Goal: Task Accomplishment & Management: Complete application form

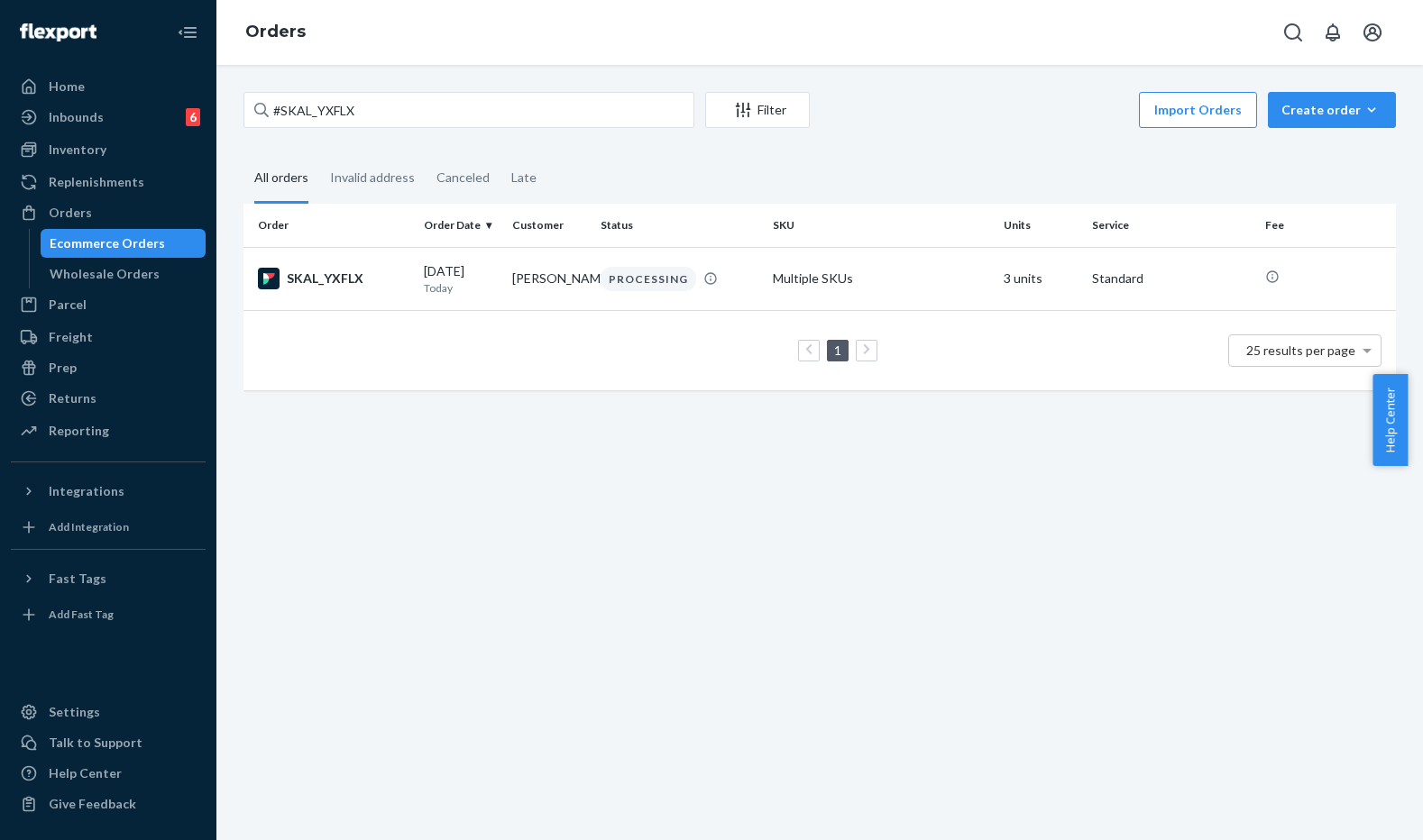
click at [345, 104] on input "#SKAL_YXFLX" at bounding box center [468, 110] width 451 height 36
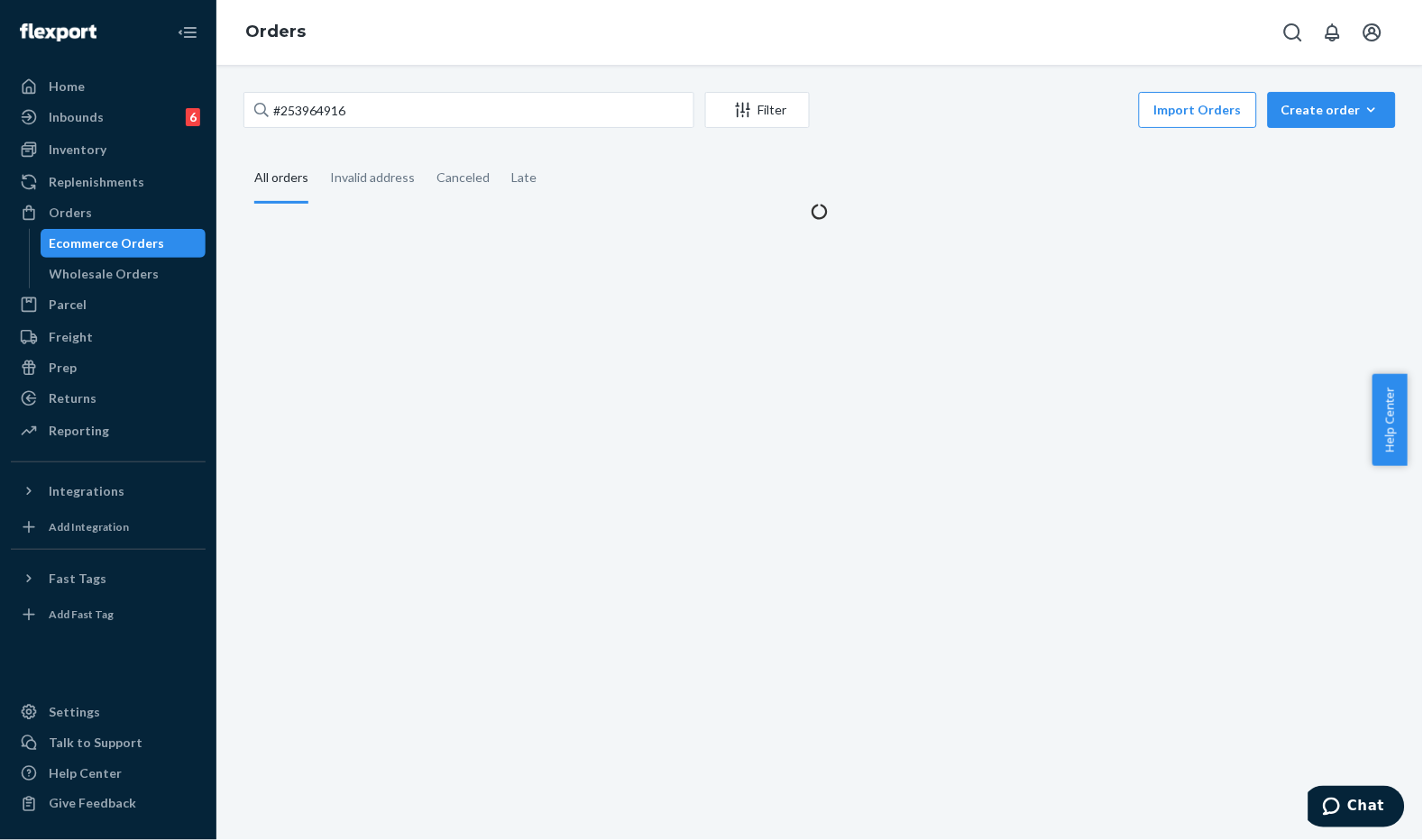
type input "#253964916"
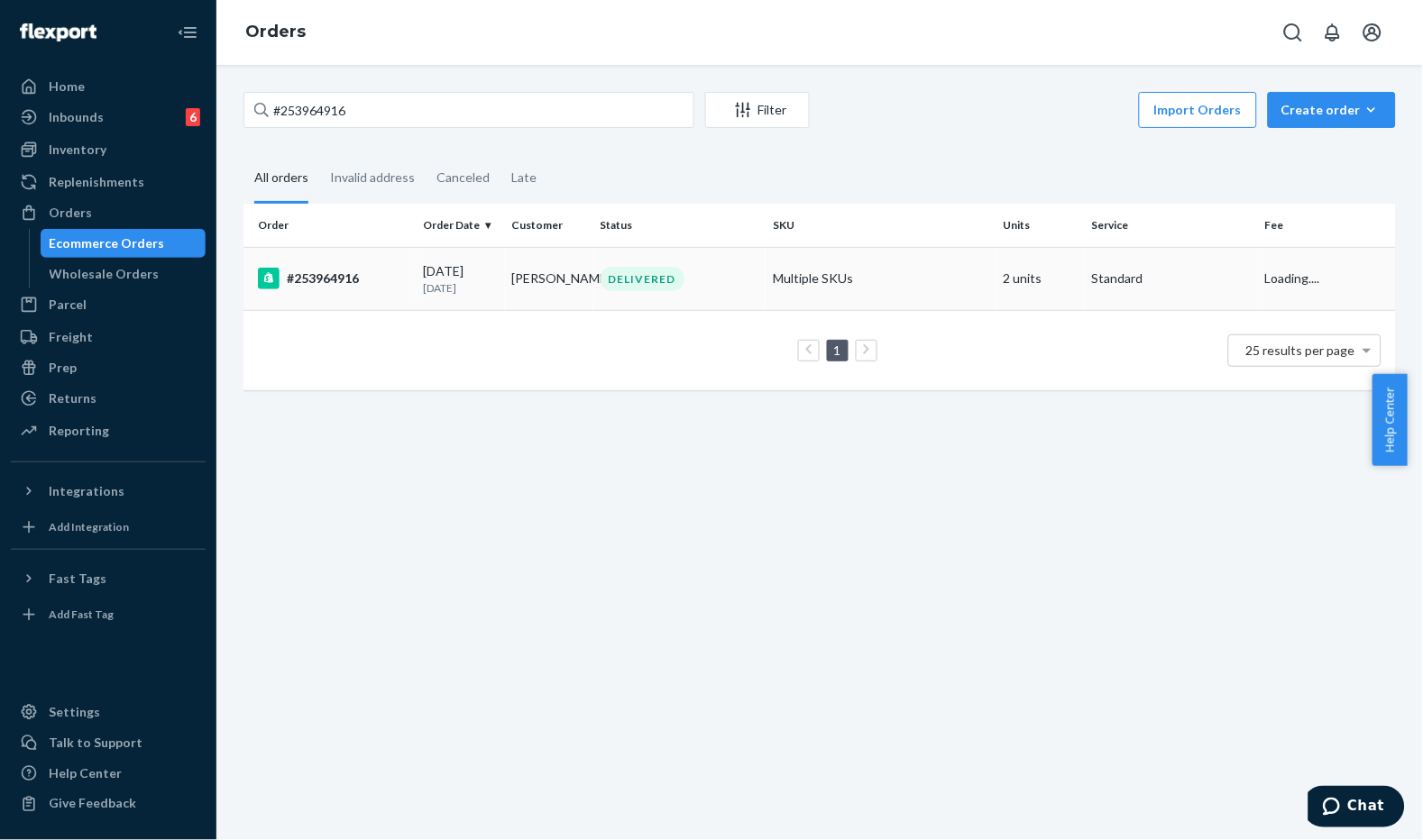
click at [473, 280] on p "[DATE]" at bounding box center [460, 288] width 74 height 15
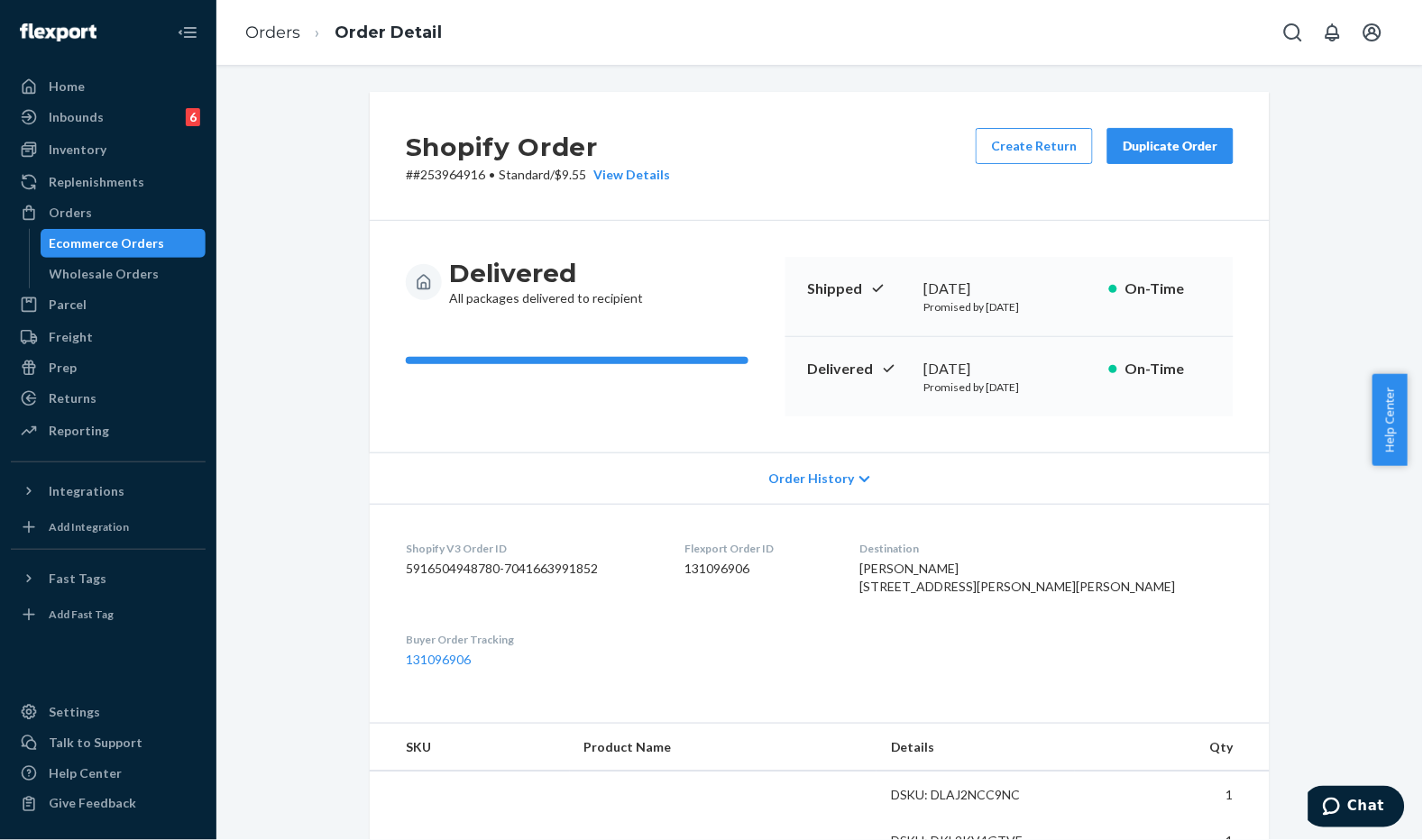
click at [685, 257] on div "Delivered All packages delivered to recipient" at bounding box center [589, 282] width 366 height 51
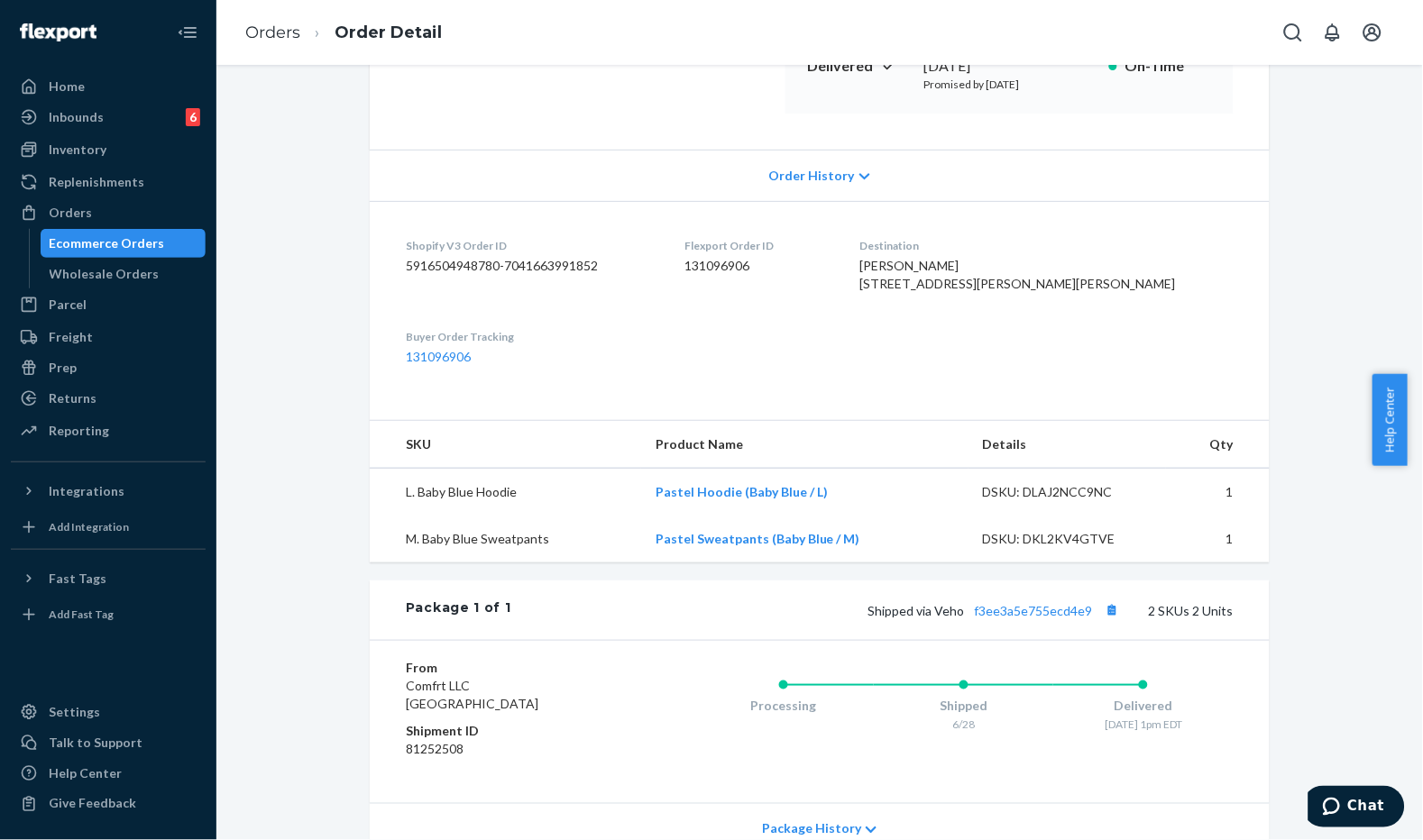
scroll to position [115, 0]
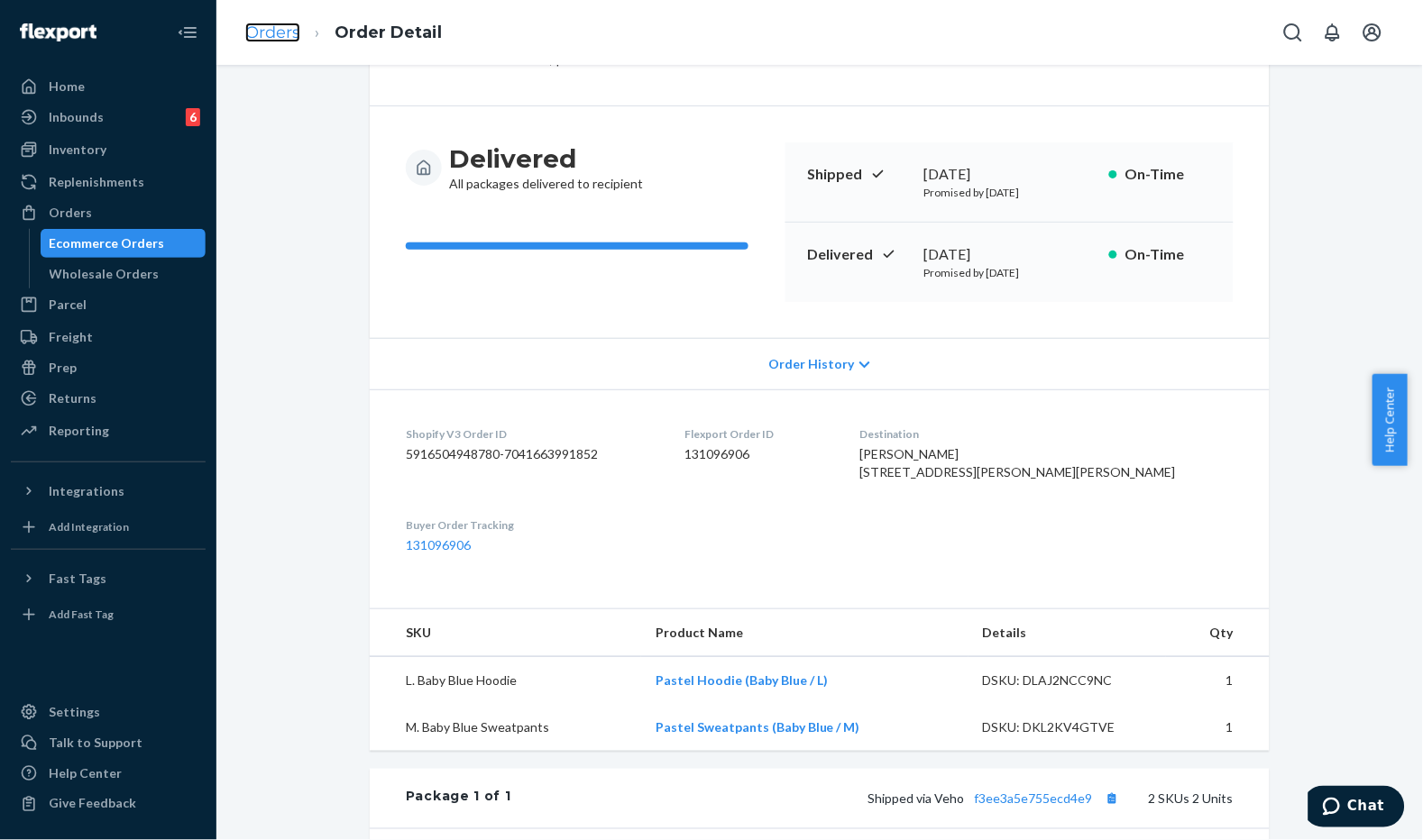
click at [274, 41] on link "Orders" at bounding box center [272, 33] width 55 height 20
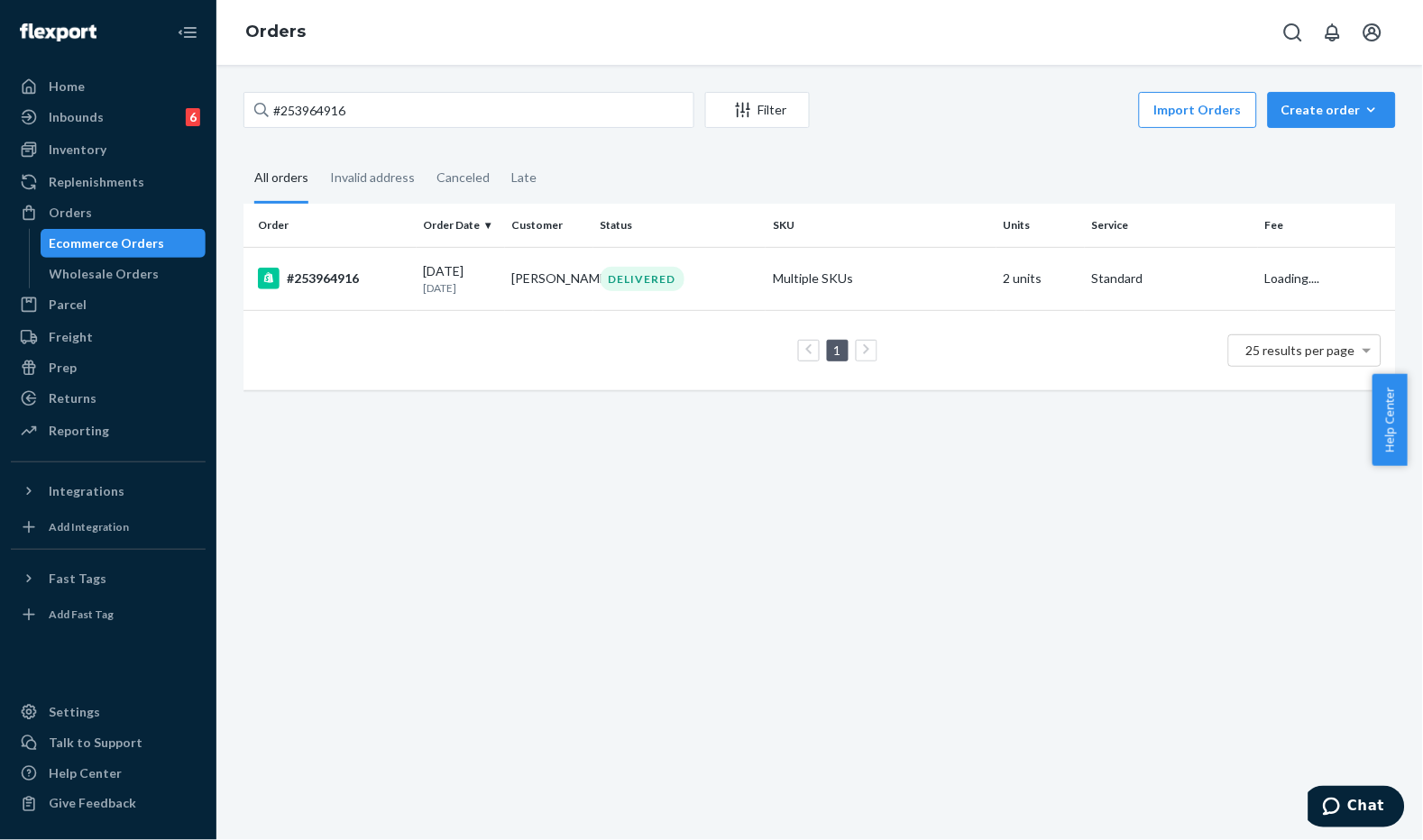
click at [409, 136] on div "#253964916 Filter Import Orders Create order Ecommerce order Removal order All …" at bounding box center [819, 250] width 1180 height 317
click at [418, 116] on input "#253964916" at bounding box center [468, 110] width 451 height 36
paste input "4309477"
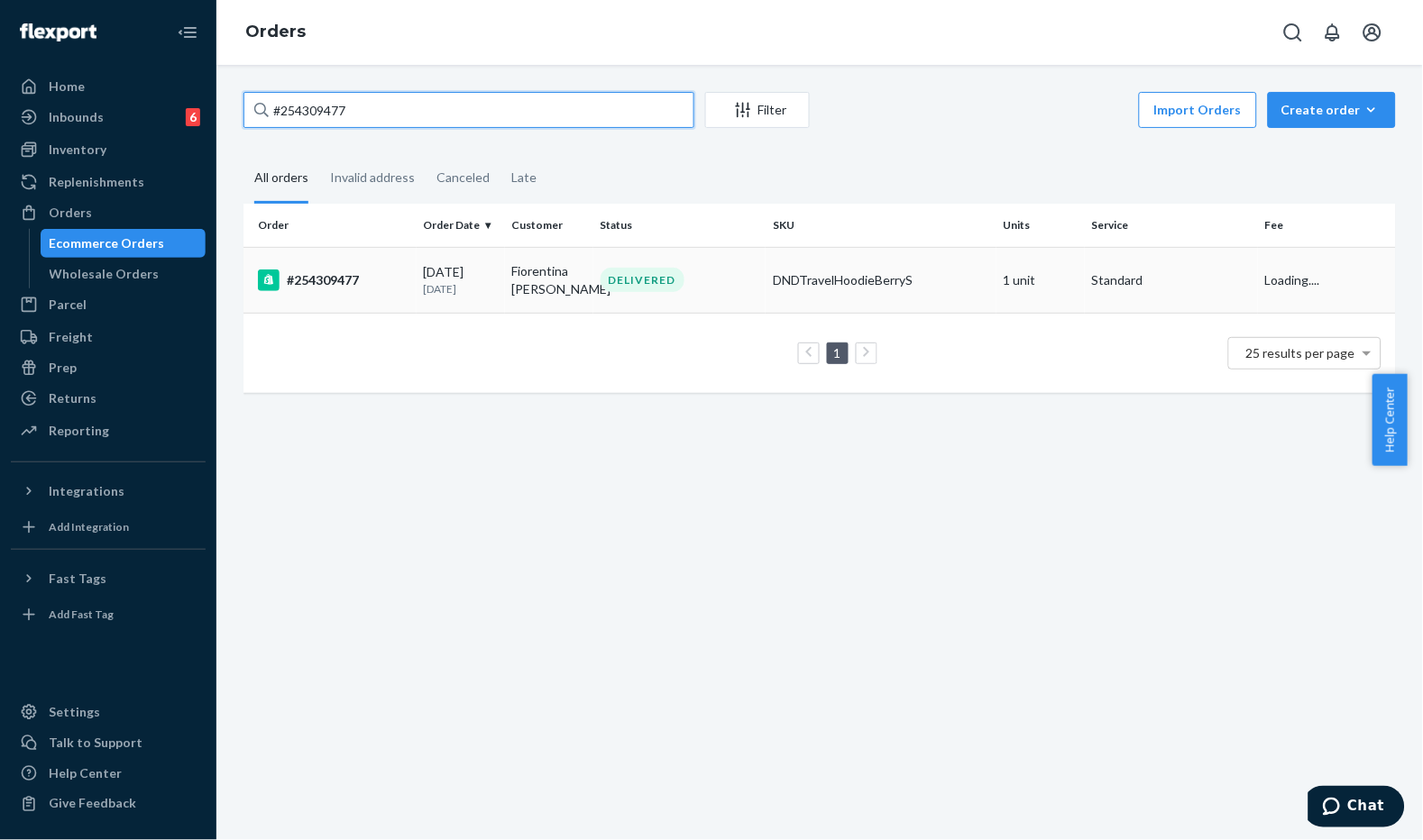
type input "#254309477"
click at [505, 285] on td "Fiorentina [PERSON_NAME]" at bounding box center [549, 279] width 88 height 66
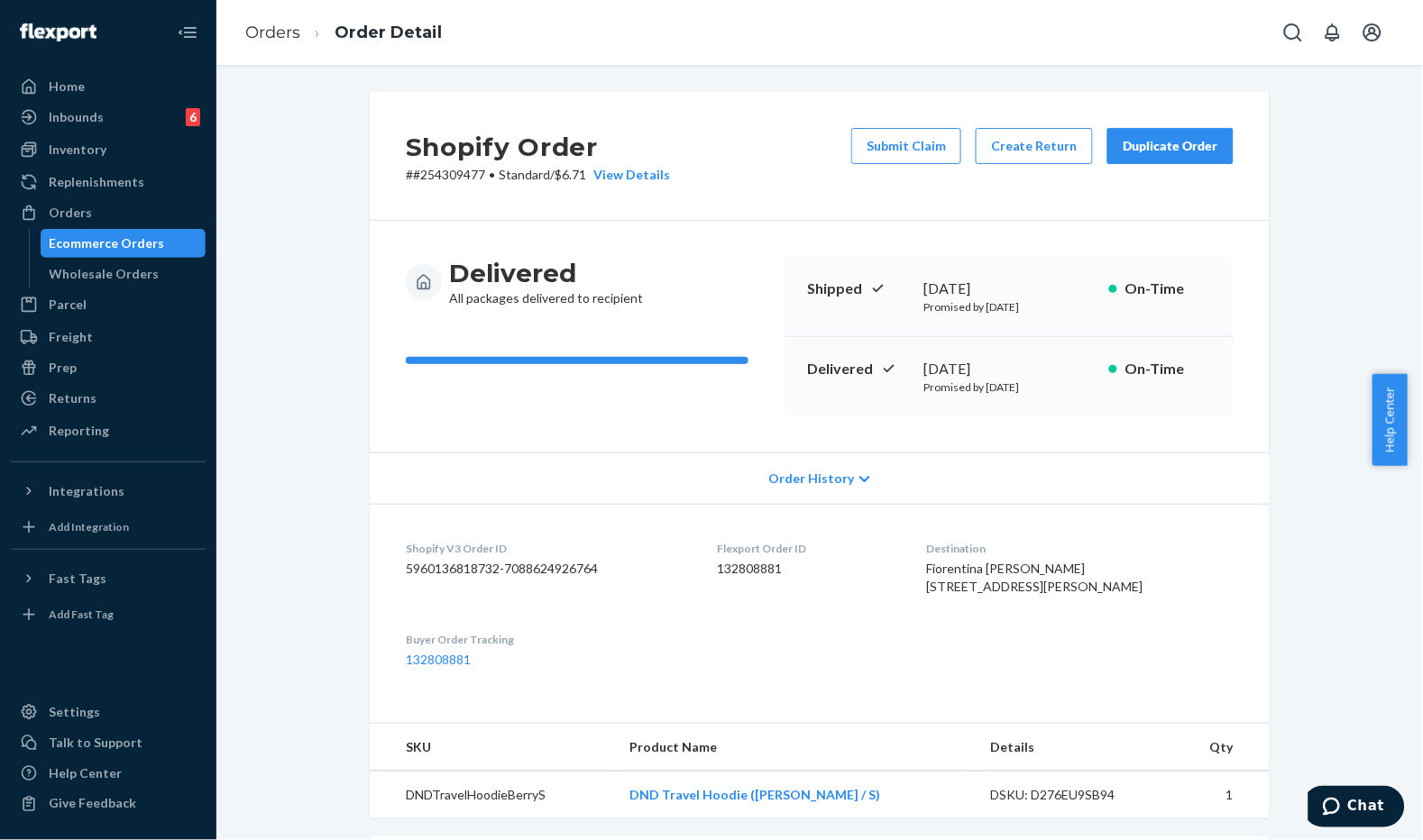
click at [320, 575] on div "Shopify Order # #254309477 • Standard / $6.71 View Details Submit Claim Create …" at bounding box center [819, 658] width 1180 height 1134
click at [669, 103] on div "Shopify Order # #254309477 • Standard / $6.71 View Details Submit Claim Create …" at bounding box center [819, 156] width 900 height 129
click at [256, 31] on link "Orders" at bounding box center [272, 33] width 55 height 20
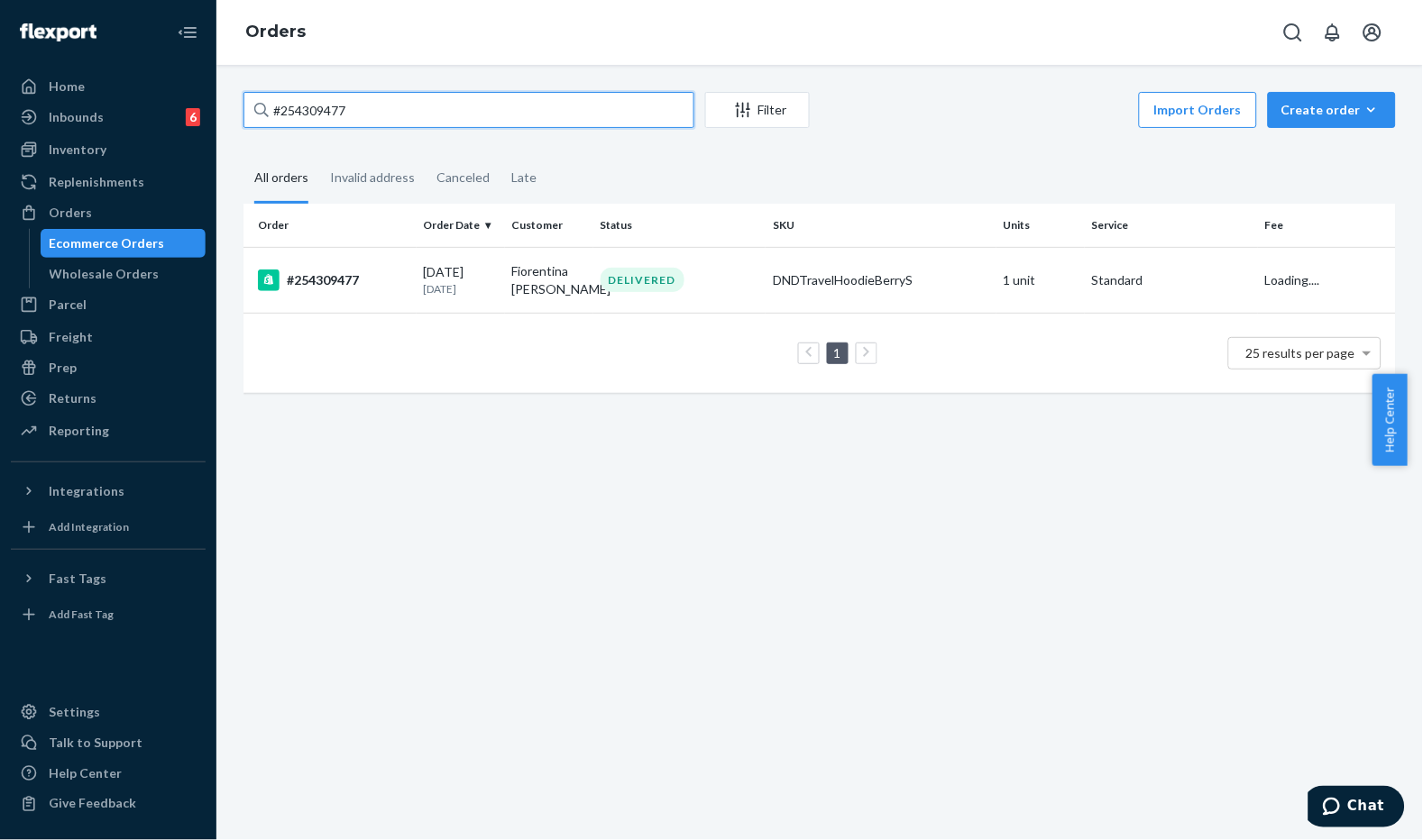
click at [411, 114] on input "#254309477" at bounding box center [468, 110] width 451 height 36
paste input "text"
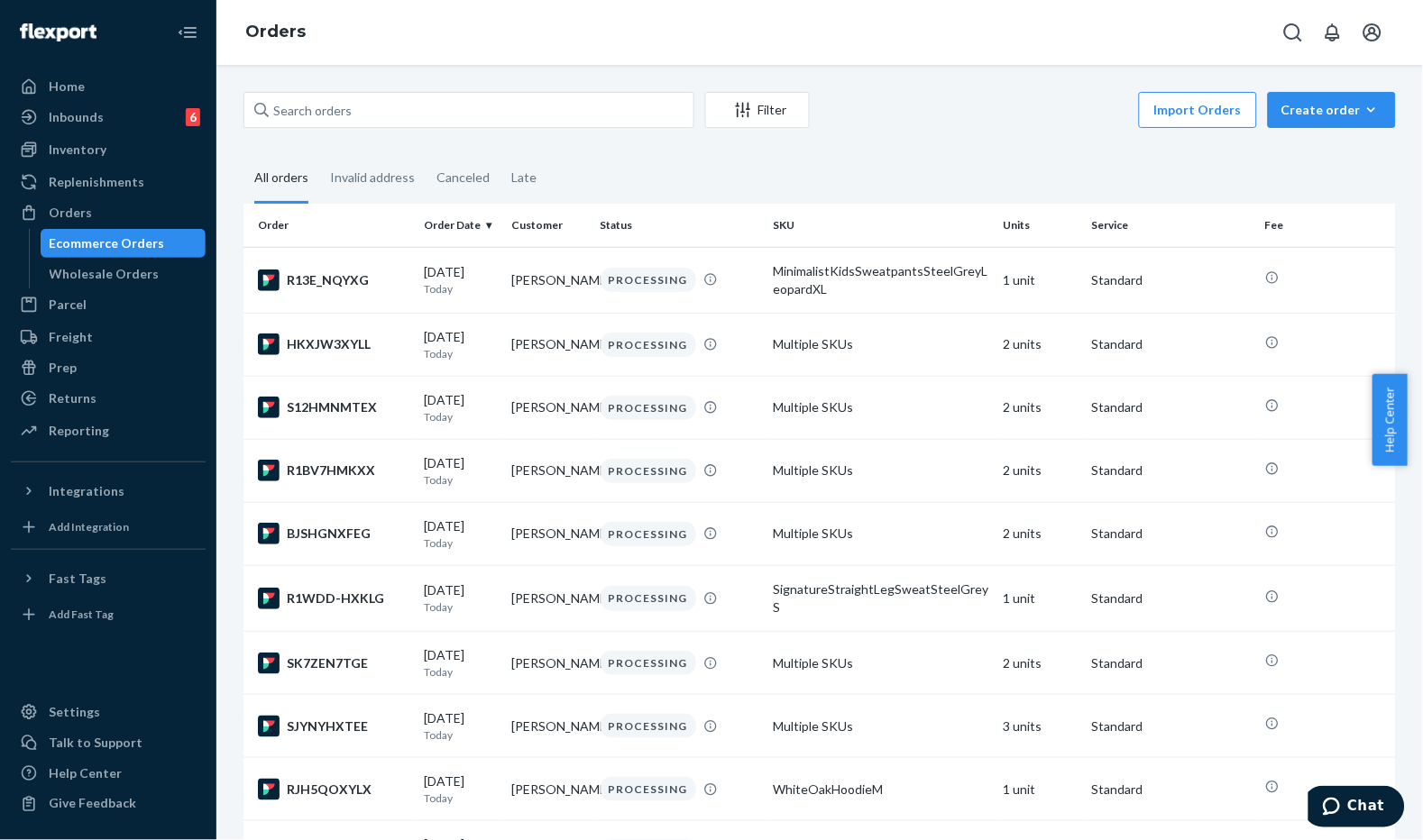
click at [698, 179] on fieldset "All orders Invalid address Canceled Late" at bounding box center [819, 179] width 1152 height 50
click at [98, 221] on div "Orders" at bounding box center [108, 212] width 191 height 25
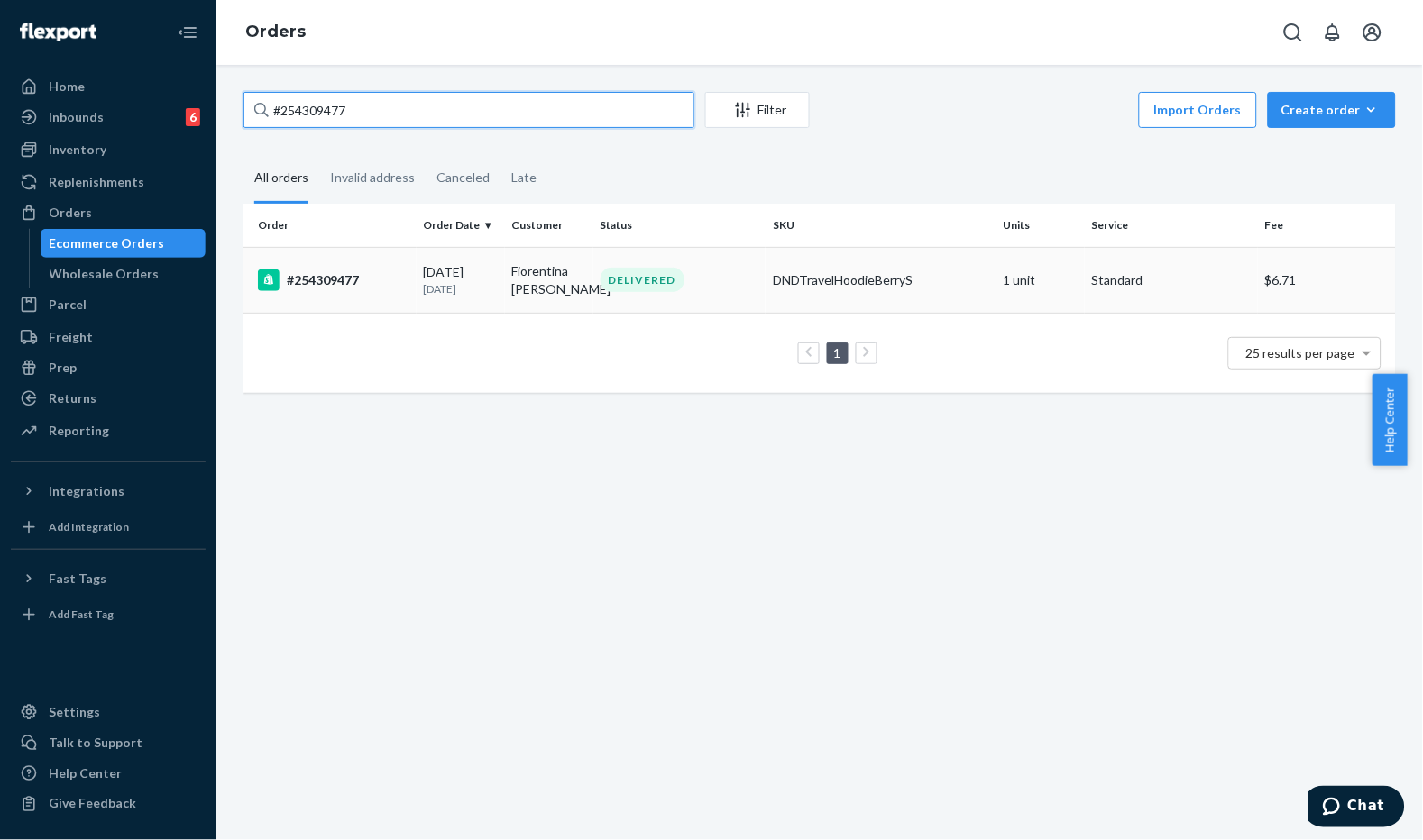
type input "#254309477"
click at [544, 290] on td "Fiorentina [PERSON_NAME]" at bounding box center [549, 279] width 88 height 66
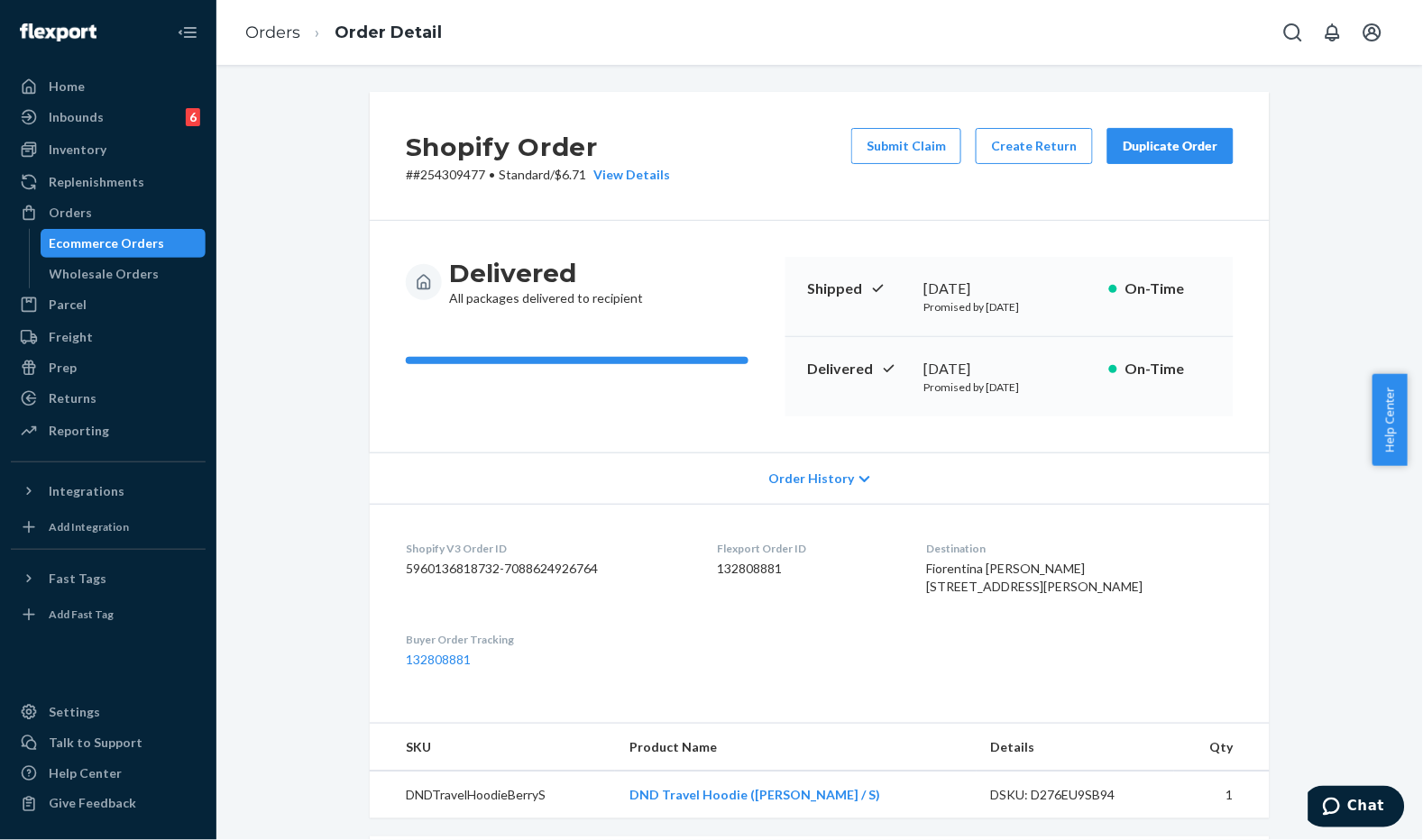
drag, startPoint x: 901, startPoint y: 149, endPoint x: 793, endPoint y: 183, distance: 113.2
click at [903, 149] on button "Submit Claim" at bounding box center [906, 146] width 110 height 36
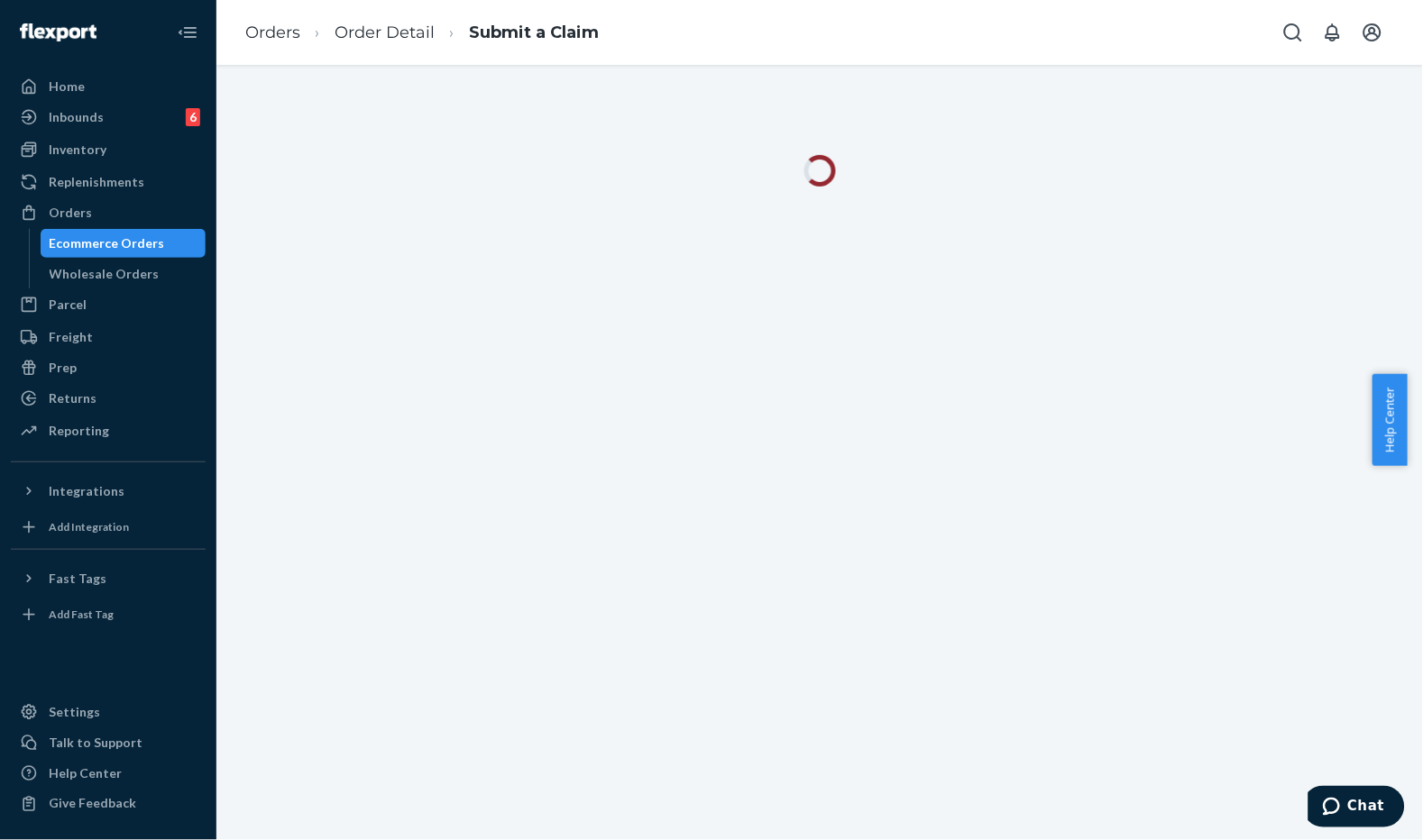
click at [242, 25] on ol "Orders Order Detail Submit a Claim" at bounding box center [422, 33] width 383 height 54
click at [264, 33] on link "Orders" at bounding box center [272, 33] width 55 height 20
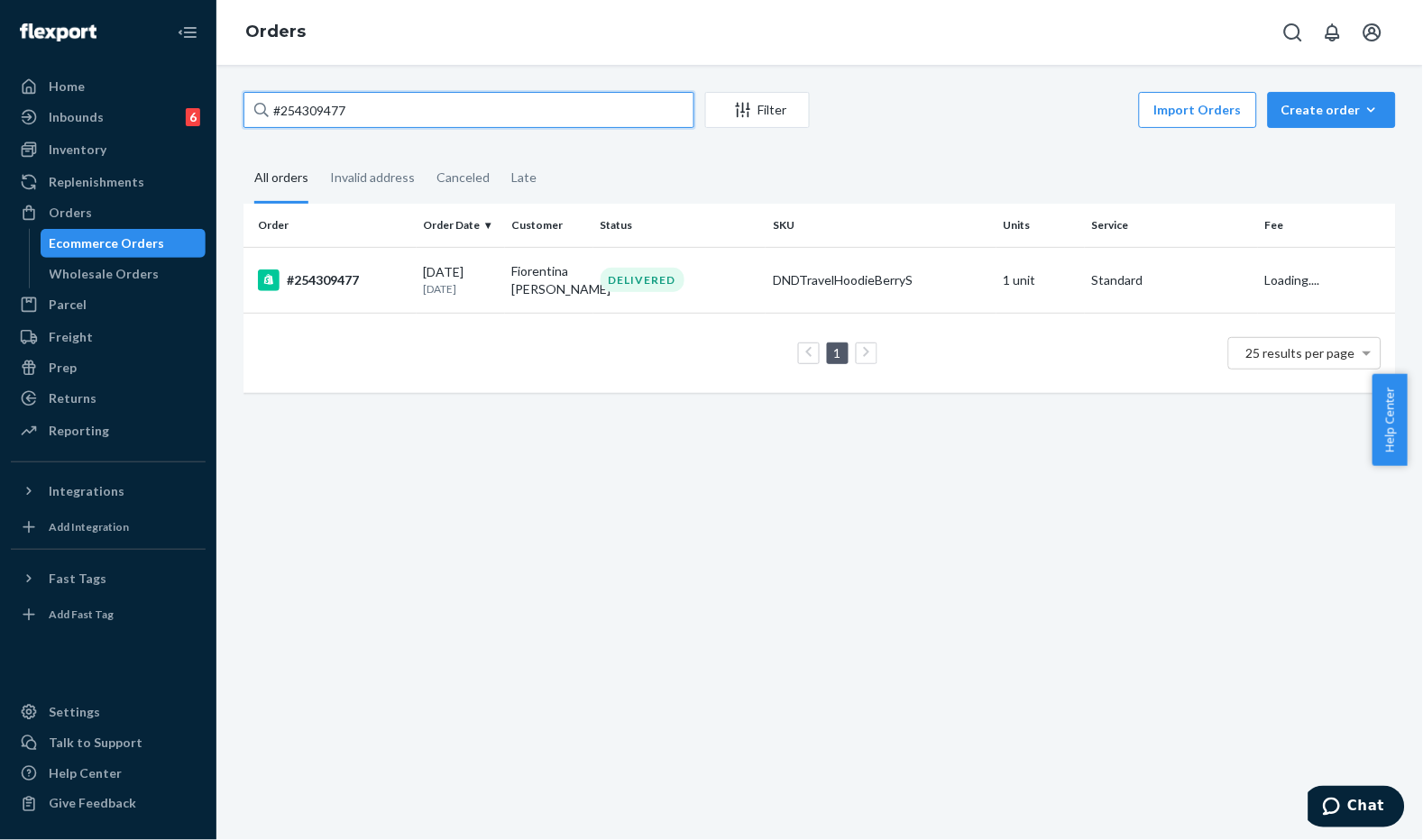
click at [484, 121] on input "#254309477" at bounding box center [468, 110] width 451 height 36
paste input "text"
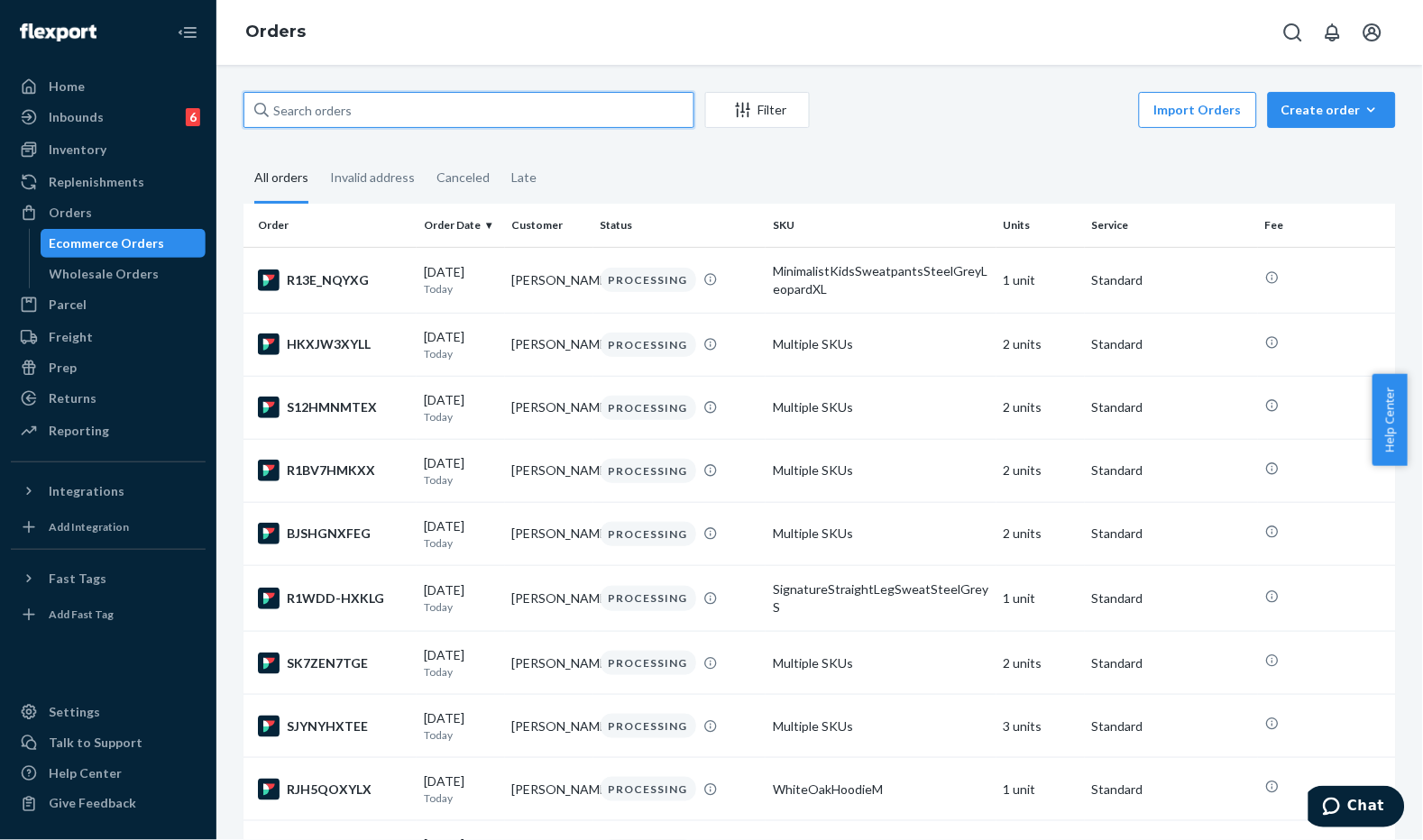
click at [438, 105] on input "text" at bounding box center [468, 110] width 451 height 36
paste input "#254309477"
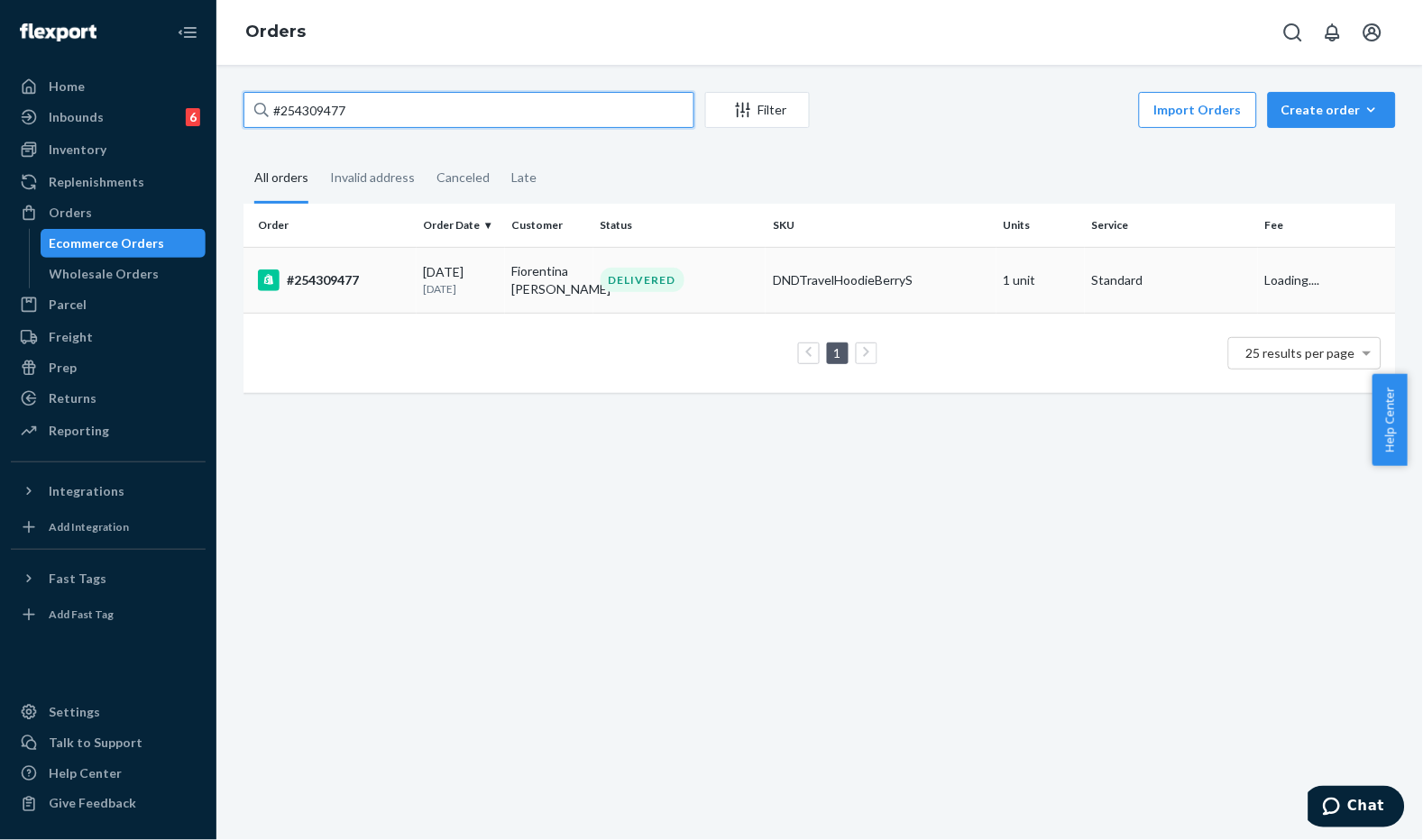
type input "#254309477"
click at [579, 279] on td "Fiorentina [PERSON_NAME]" at bounding box center [549, 279] width 88 height 66
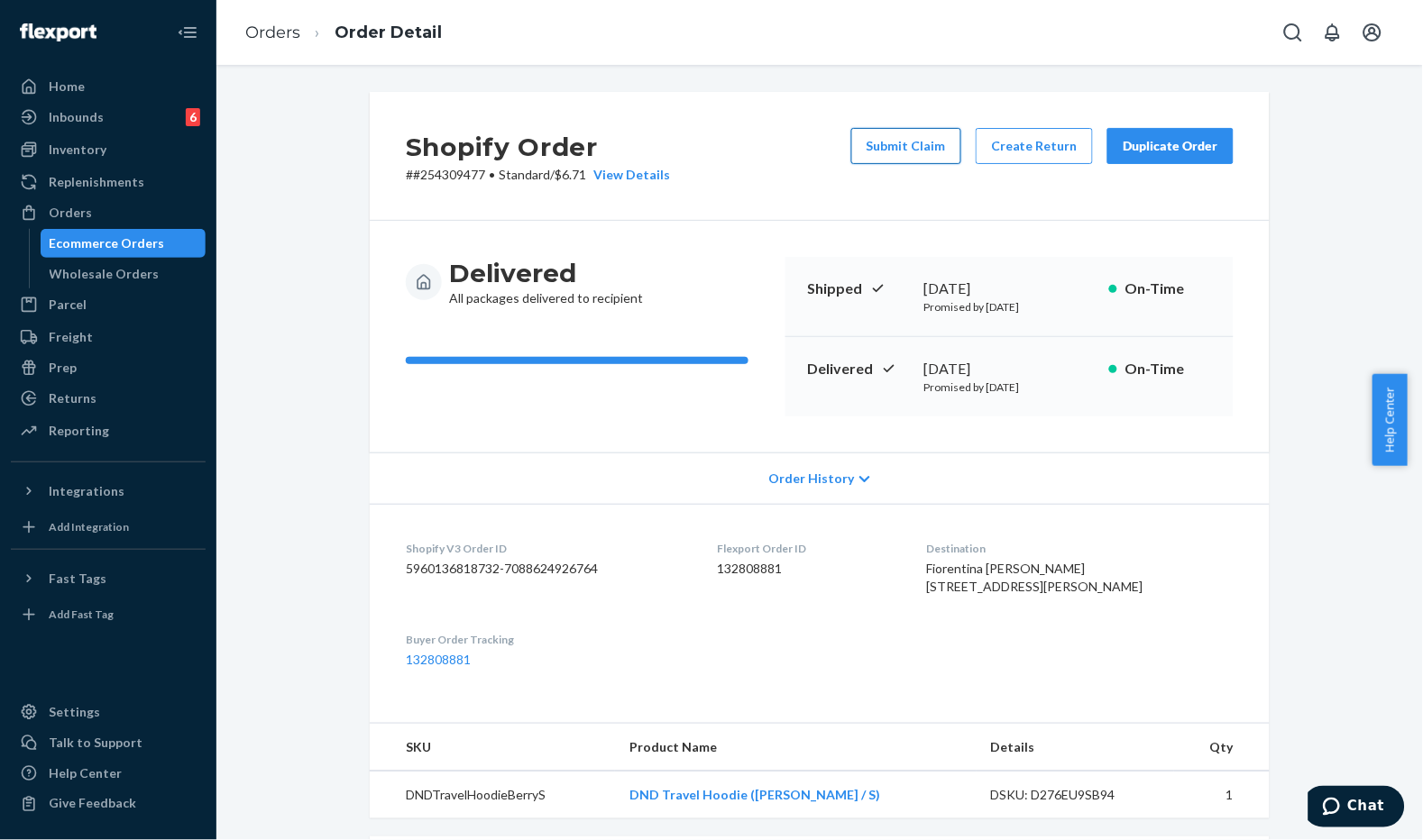
click at [916, 153] on button "Submit Claim" at bounding box center [906, 146] width 110 height 36
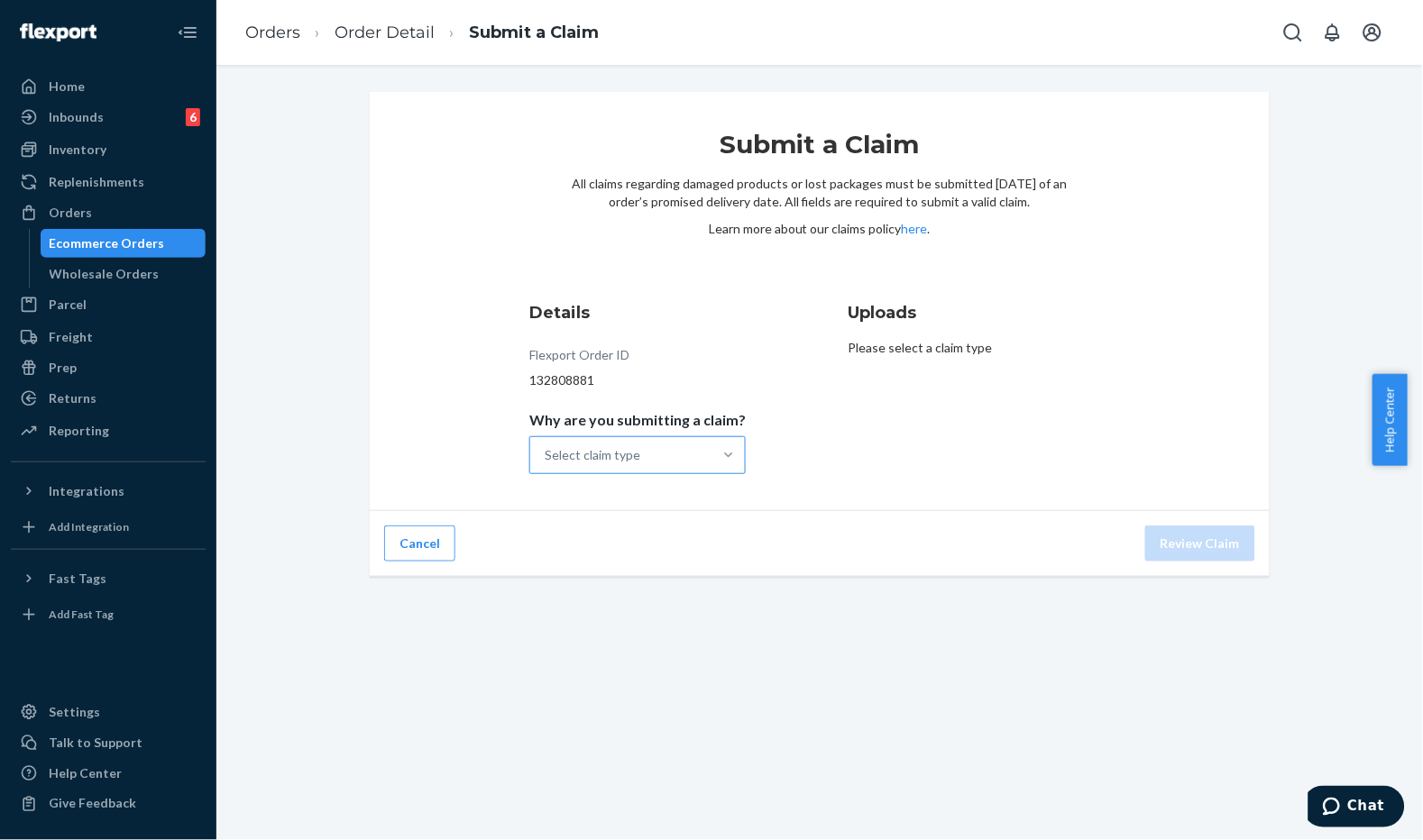
click at [733, 452] on div at bounding box center [729, 455] width 33 height 18
click at [546, 452] on input "Why are you submitting a claim? Select claim type" at bounding box center [545, 455] width 2 height 18
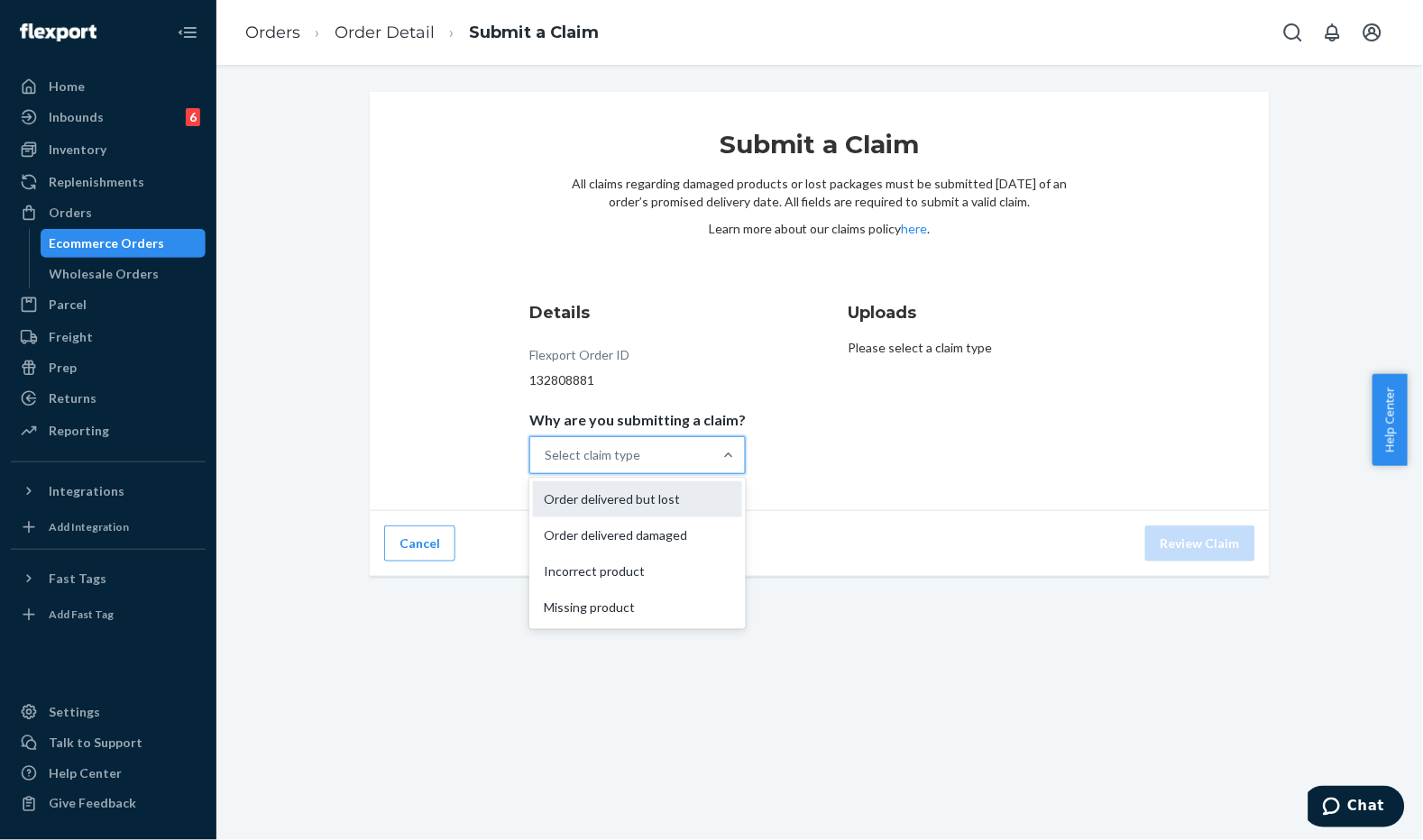
click at [681, 497] on div "Order delivered but lost" at bounding box center [637, 499] width 210 height 36
click at [546, 464] on input "Why are you submitting a claim? option Order delivered but lost focused, 1 of 4…" at bounding box center [545, 455] width 2 height 18
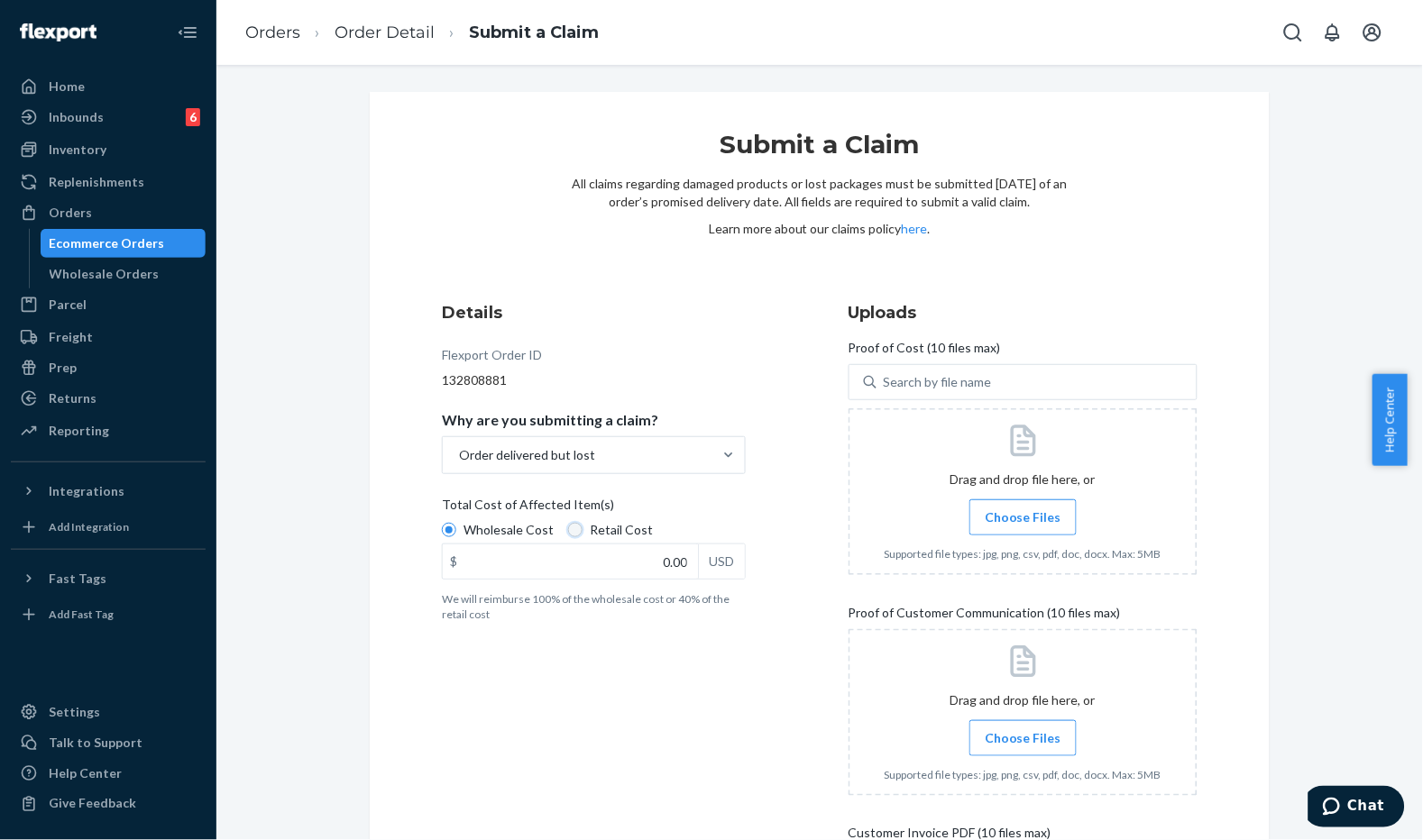
click at [569, 527] on input "Retail Cost" at bounding box center [575, 530] width 14 height 14
radio input "true"
click at [726, 525] on div "Wholesale Cost Retail Cost" at bounding box center [593, 533] width 319 height 23
click at [456, 525] on input "Wholesale Cost" at bounding box center [449, 530] width 14 height 14
radio input "true"
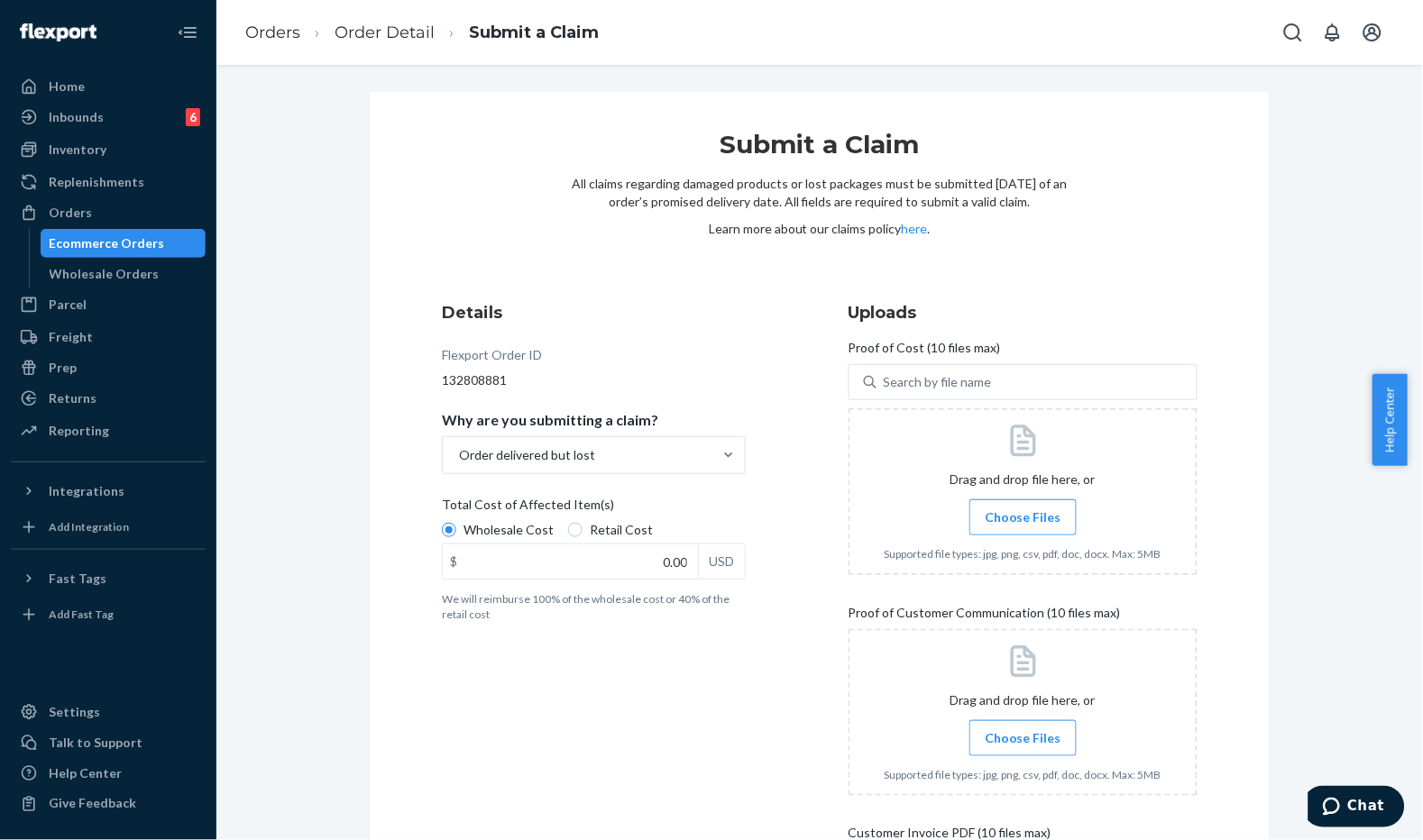
click at [589, 534] on span "Retail Cost" at bounding box center [621, 530] width 63 height 18
click at [582, 534] on input "Retail Cost" at bounding box center [575, 530] width 14 height 14
radio input "true"
radio input "false"
click at [980, 503] on label "Choose Files" at bounding box center [1023, 518] width 107 height 36
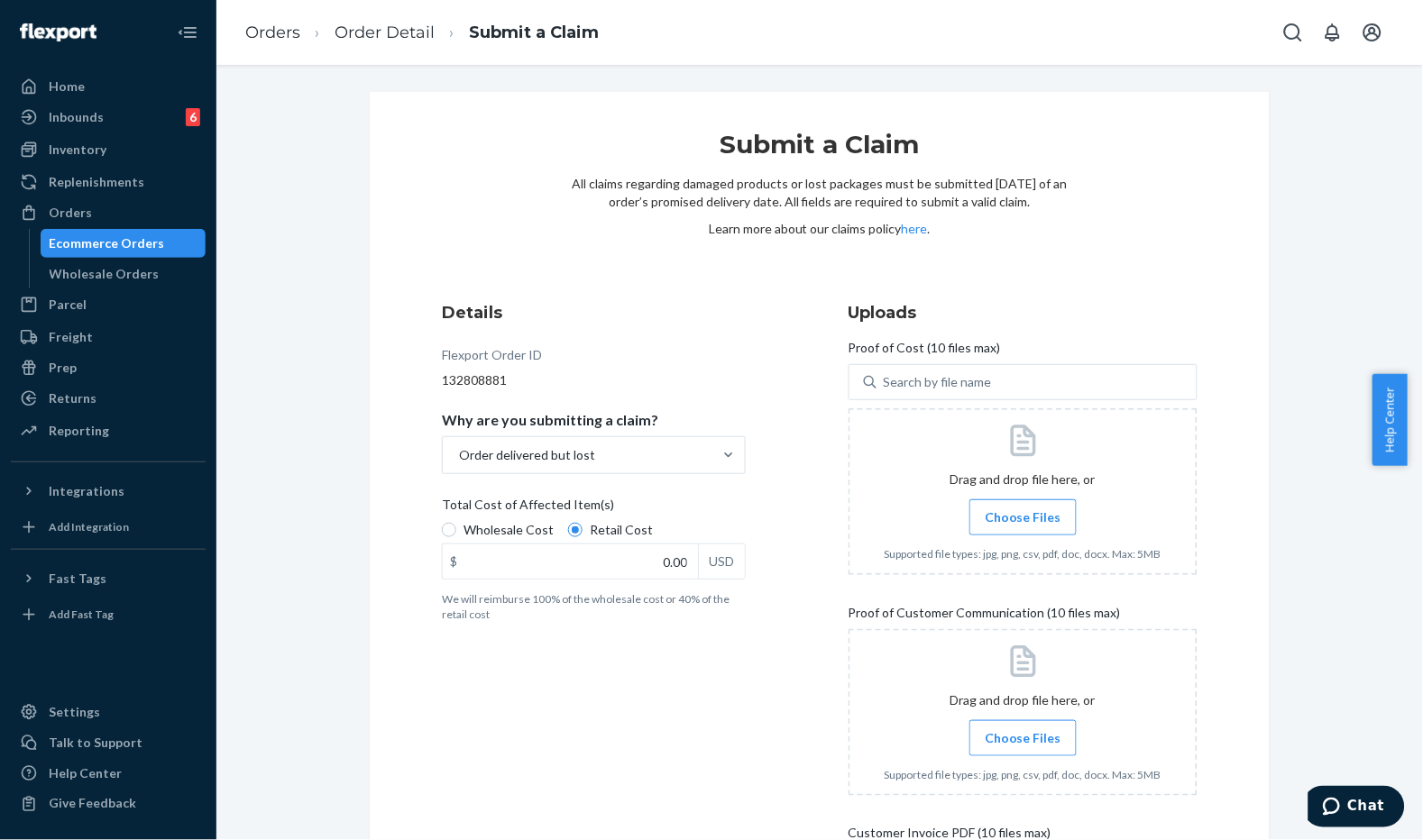
click at [1023, 508] on input "Choose Files" at bounding box center [1023, 518] width 1 height 20
click at [1038, 199] on p "All claims regarding damaged products or lost packages must be submitted [DATE]…" at bounding box center [820, 193] width 496 height 36
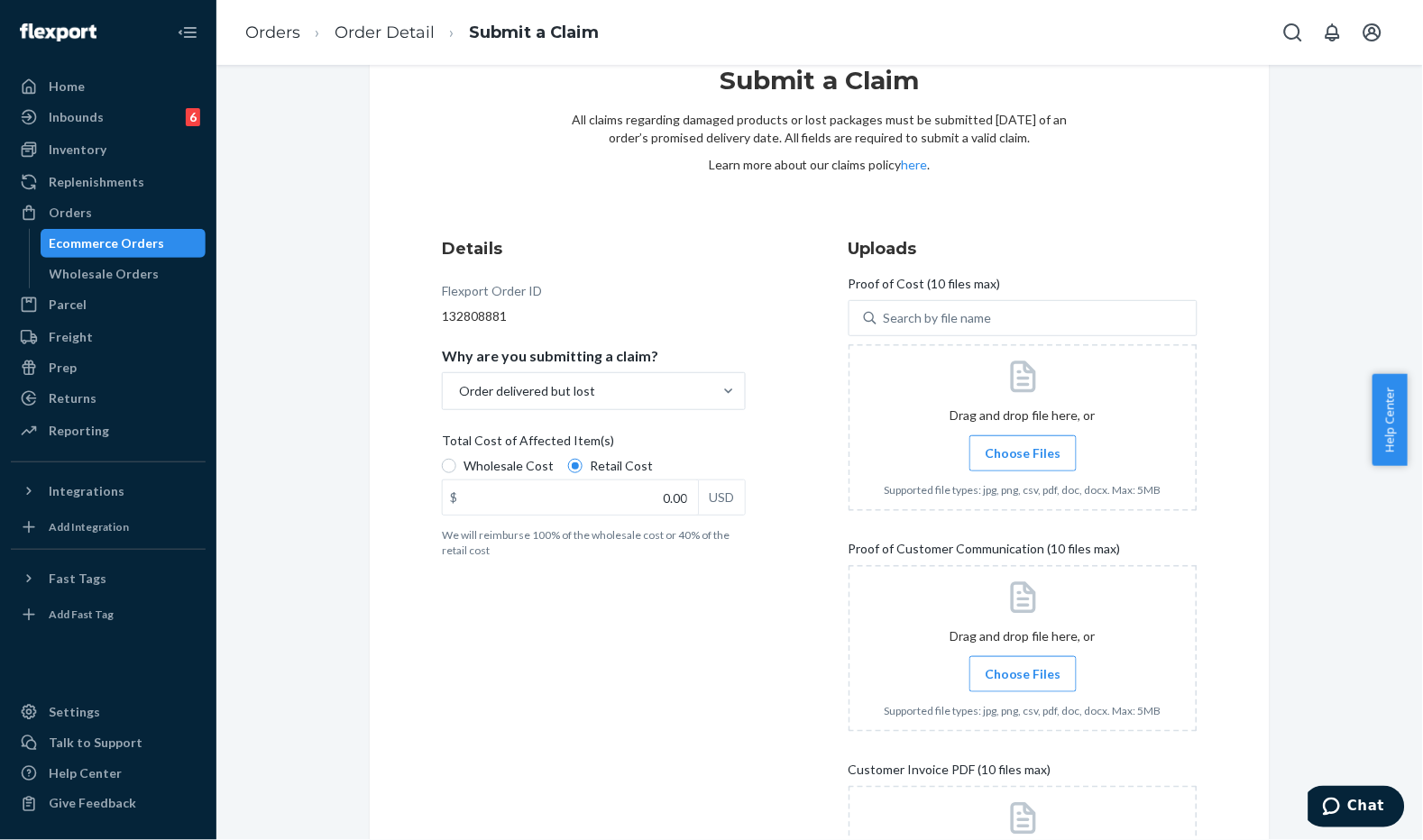
scroll to position [100, 0]
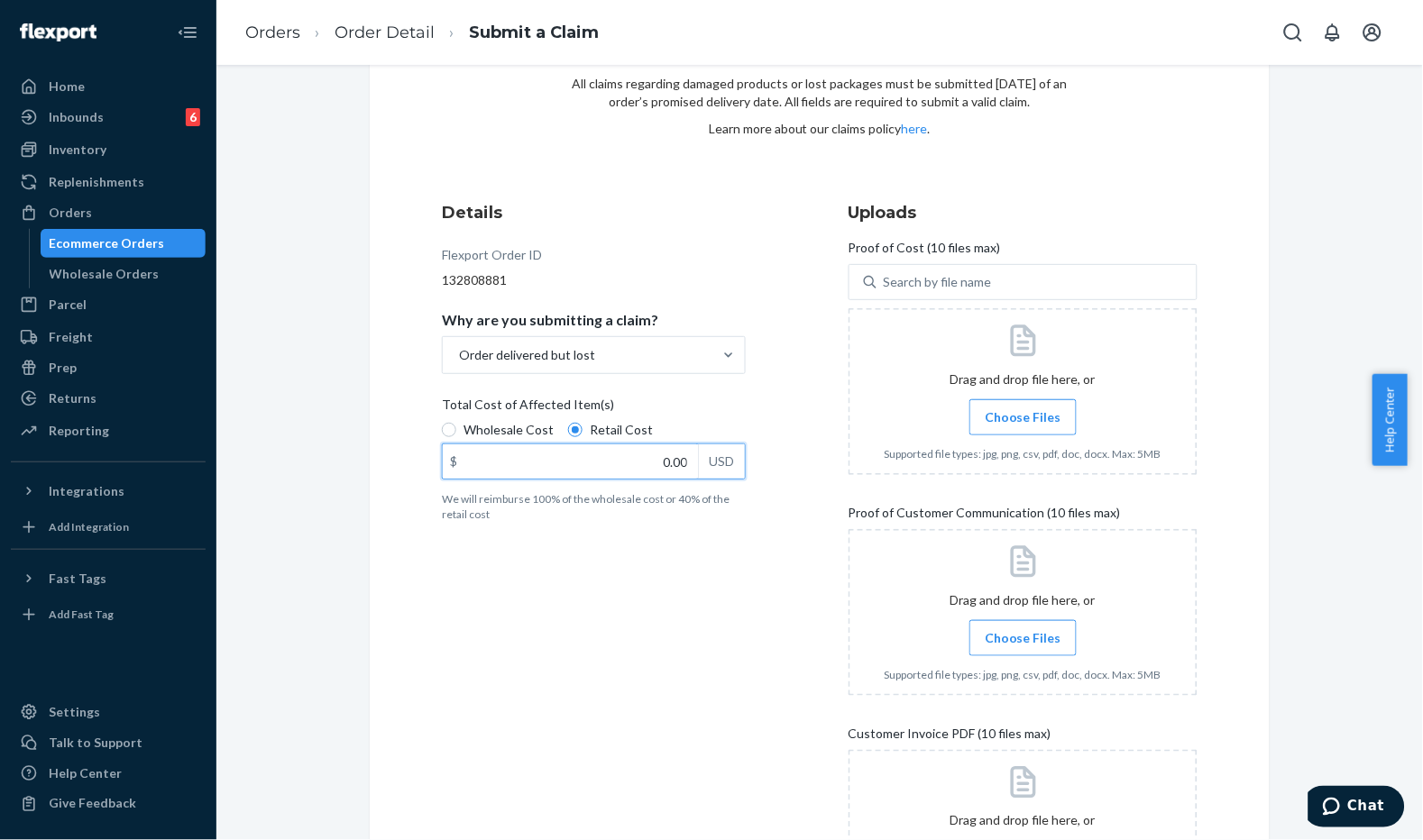
click at [623, 448] on input "0.00" at bounding box center [570, 462] width 256 height 34
type input "13.80"
click at [1064, 430] on label "Choose Files" at bounding box center [1023, 418] width 107 height 36
click at [1024, 428] on input "Choose Files" at bounding box center [1023, 417] width 1 height 20
click at [981, 402] on label "Choose Files" at bounding box center [1023, 418] width 107 height 36
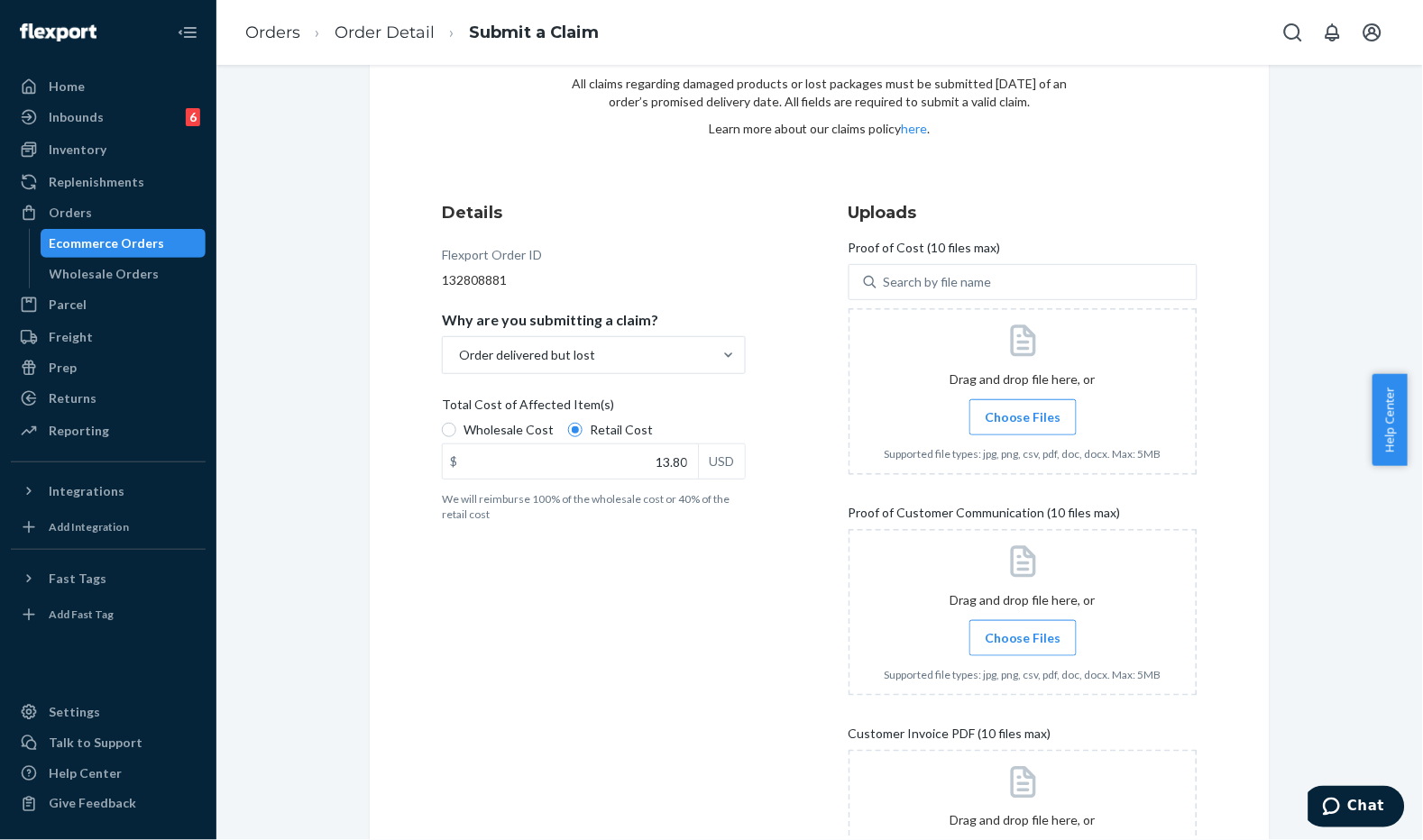
click at [1023, 408] on input "Choose Files" at bounding box center [1023, 417] width 1 height 20
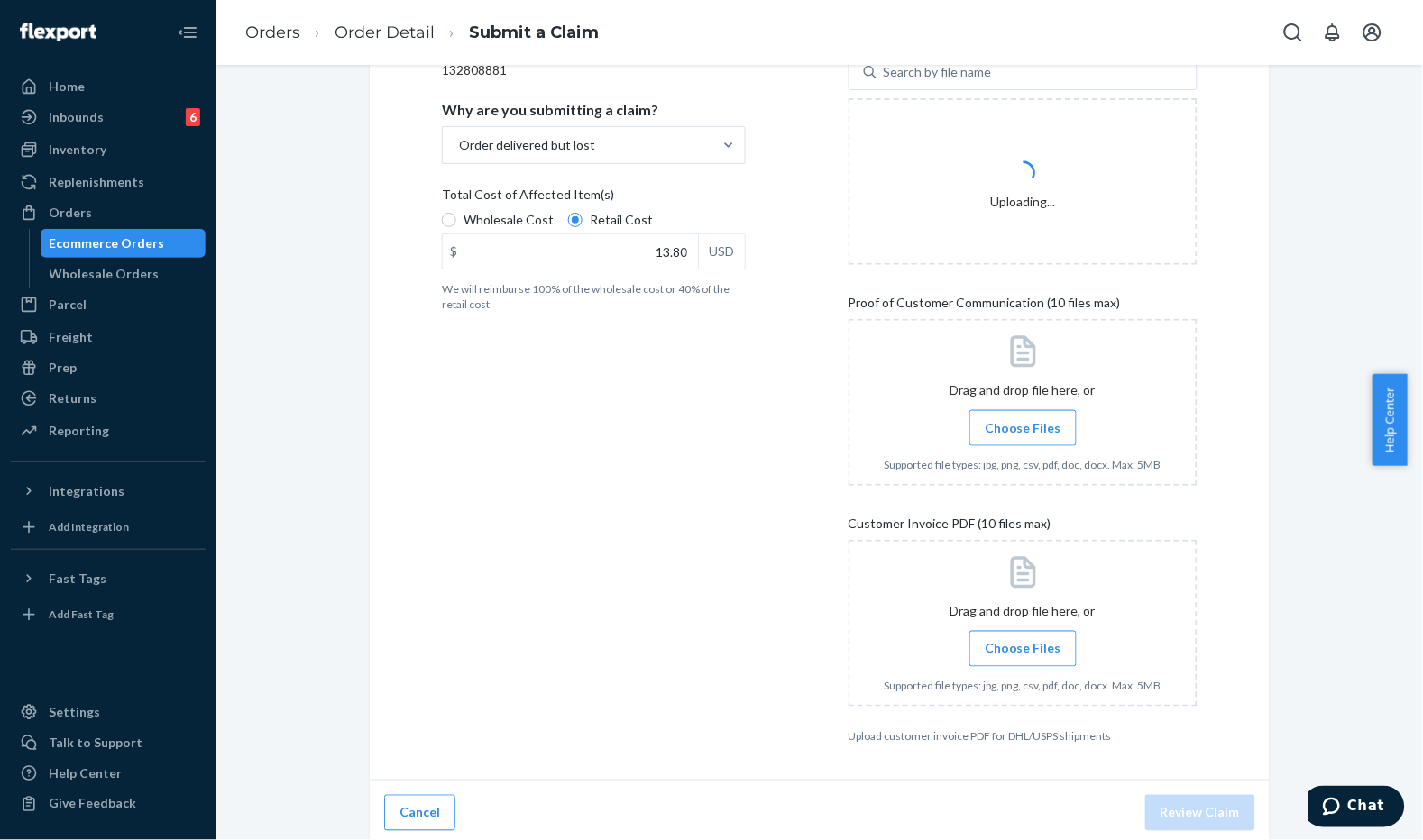
scroll to position [317, 0]
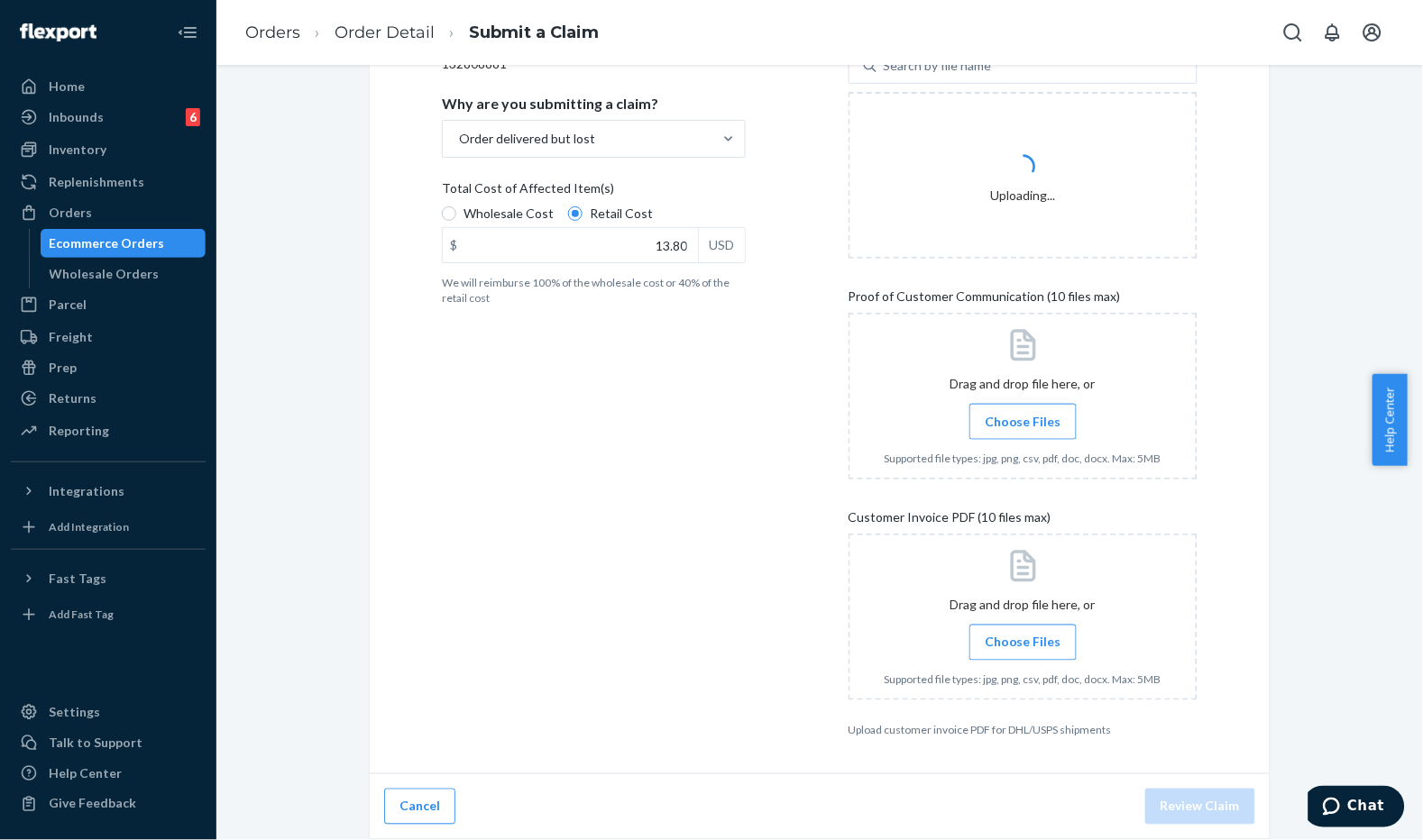
click at [1013, 435] on label "Choose Files" at bounding box center [1023, 422] width 107 height 36
click at [1023, 431] on input "Choose Files" at bounding box center [1023, 422] width 1 height 20
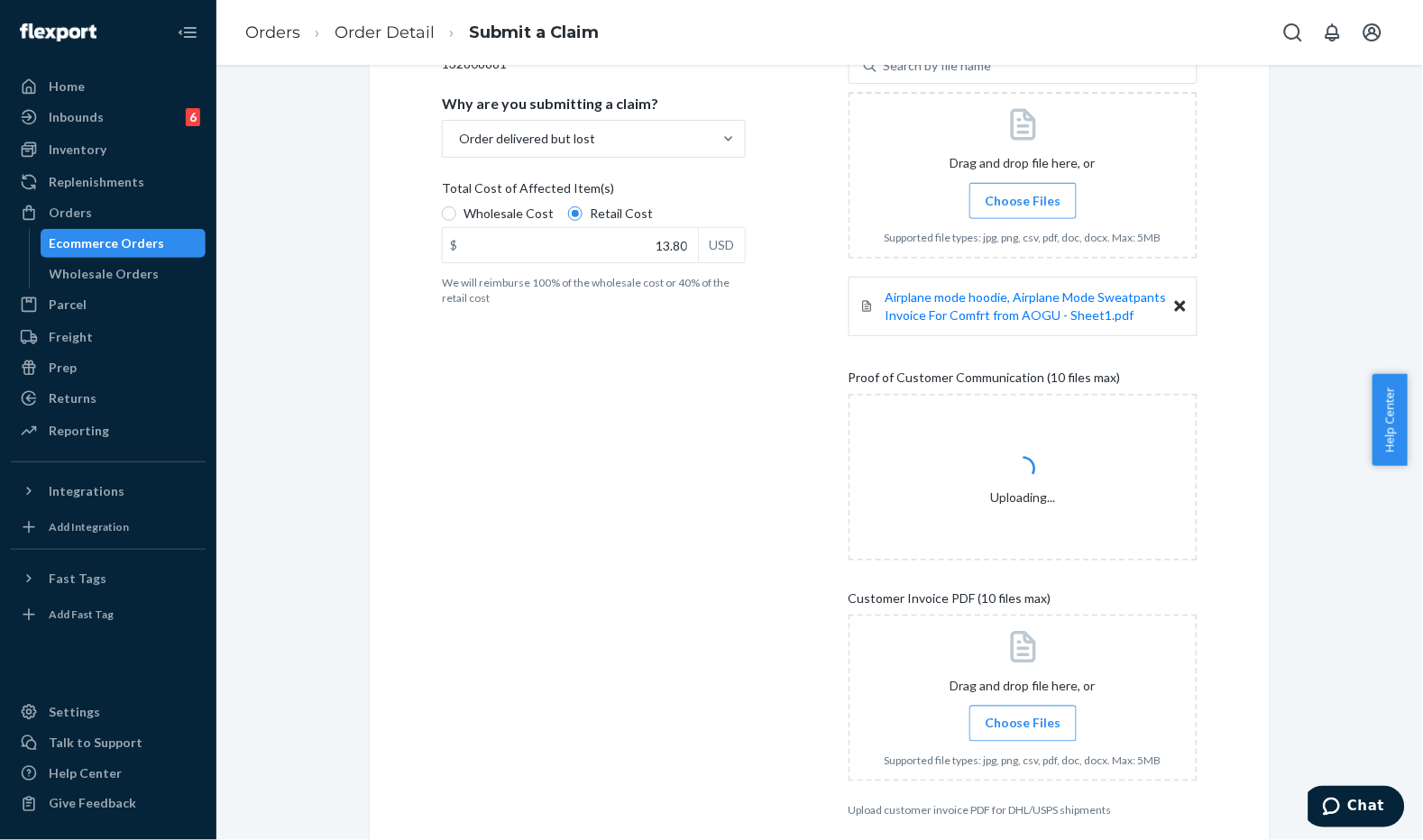
click at [681, 470] on div "Details Flexport Order ID 132808881 Why are you submitting a claim? Order deliv…" at bounding box center [616, 402] width 349 height 855
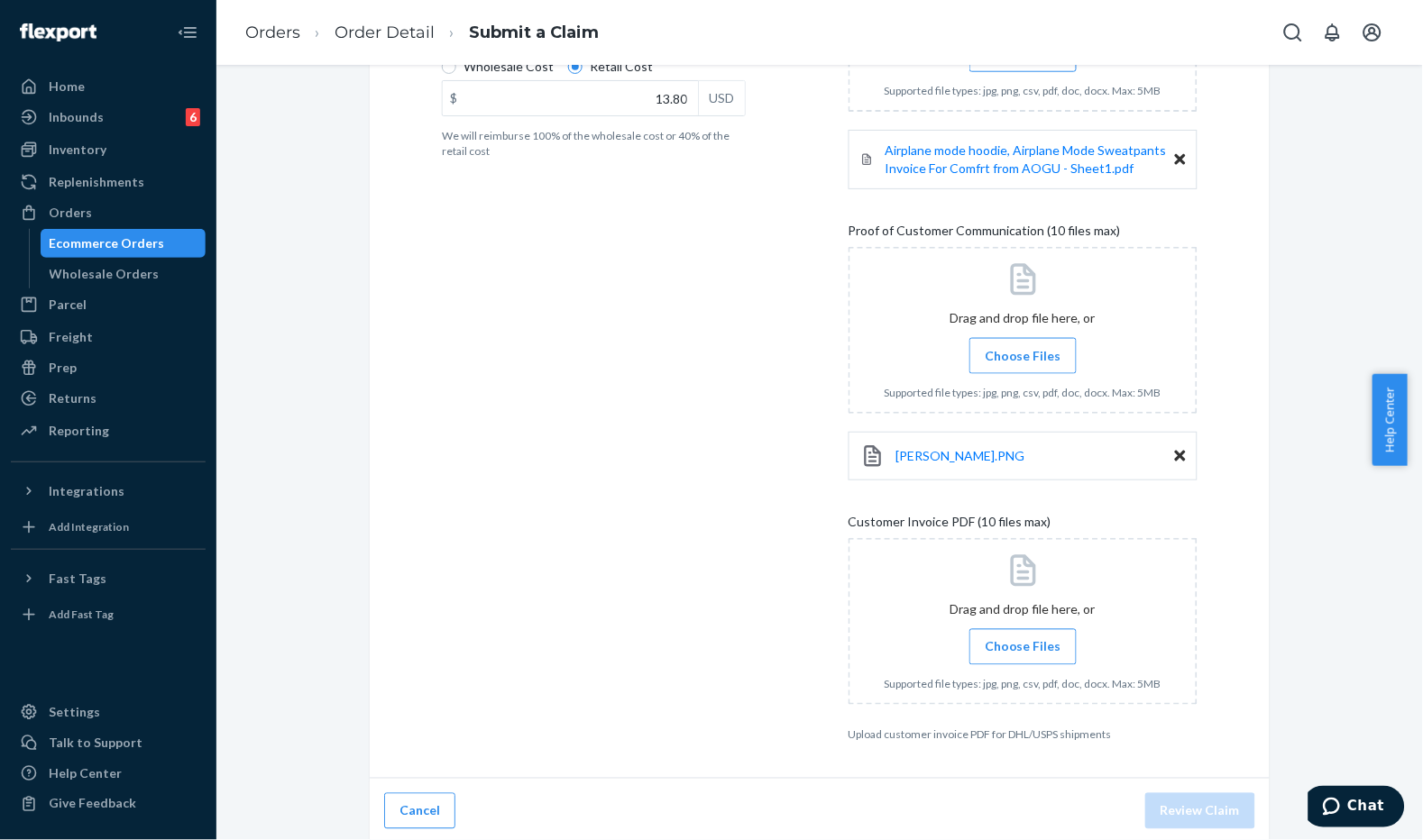
scroll to position [467, 0]
click at [1003, 637] on span "Choose Files" at bounding box center [1023, 643] width 77 height 18
click at [1023, 637] on input "Choose Files" at bounding box center [1023, 644] width 1 height 20
click at [758, 397] on div "Details Flexport Order ID 132808881 Why are you submitting a claim? Order deliv…" at bounding box center [616, 286] width 349 height 926
click at [1013, 641] on span "Choose Files" at bounding box center [1023, 643] width 77 height 18
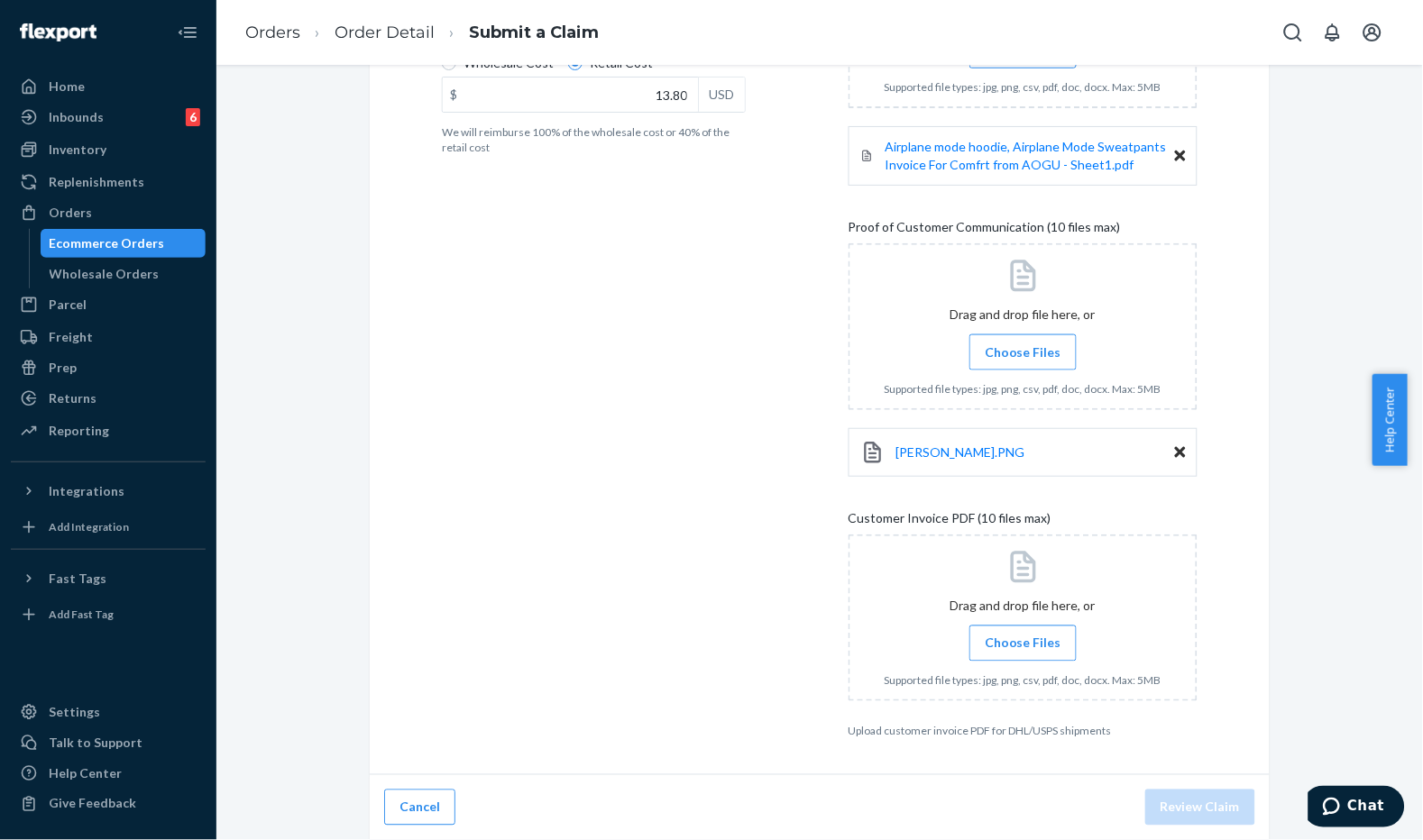
click at [1023, 641] on input "Choose Files" at bounding box center [1023, 644] width 1 height 20
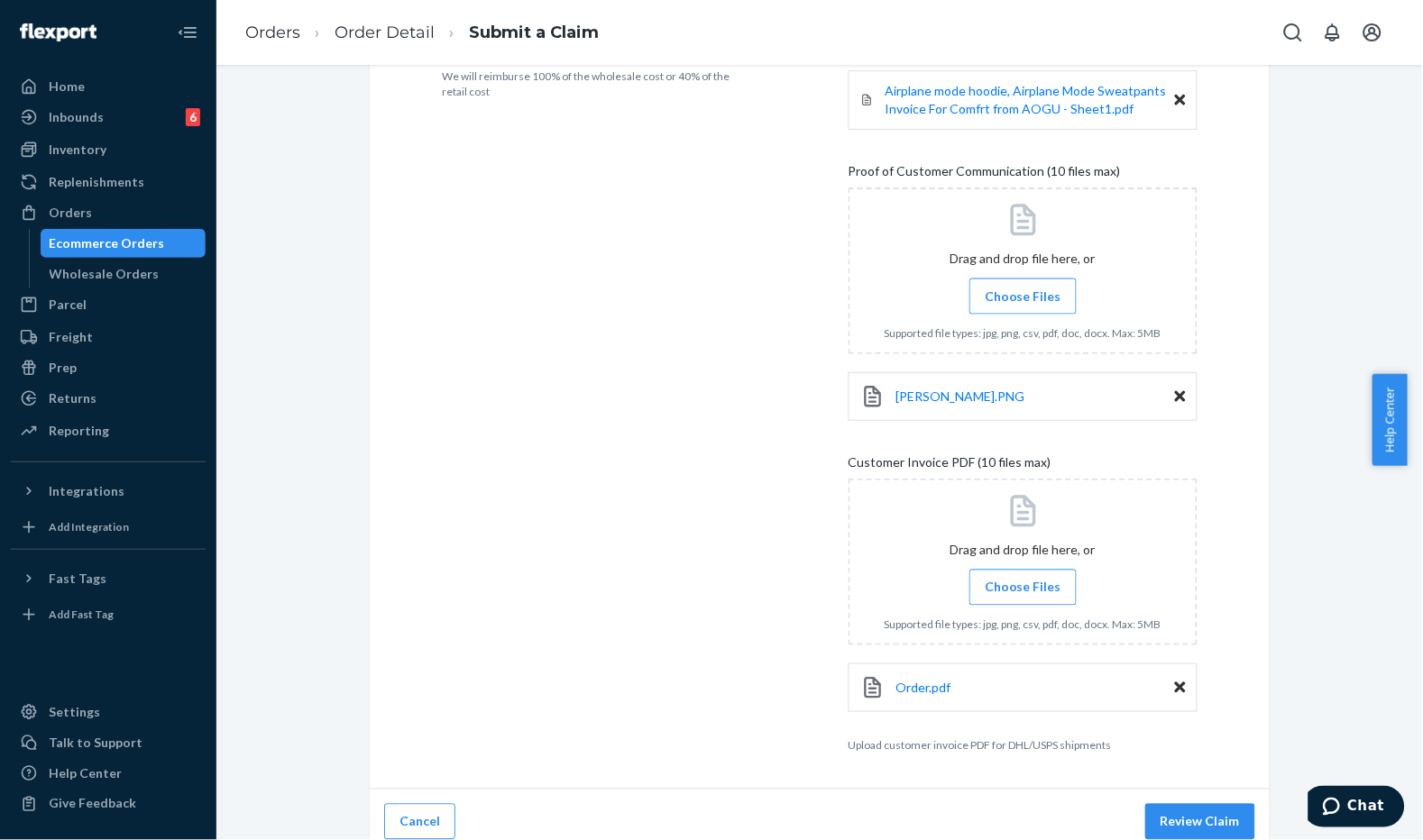
scroll to position [539, 0]
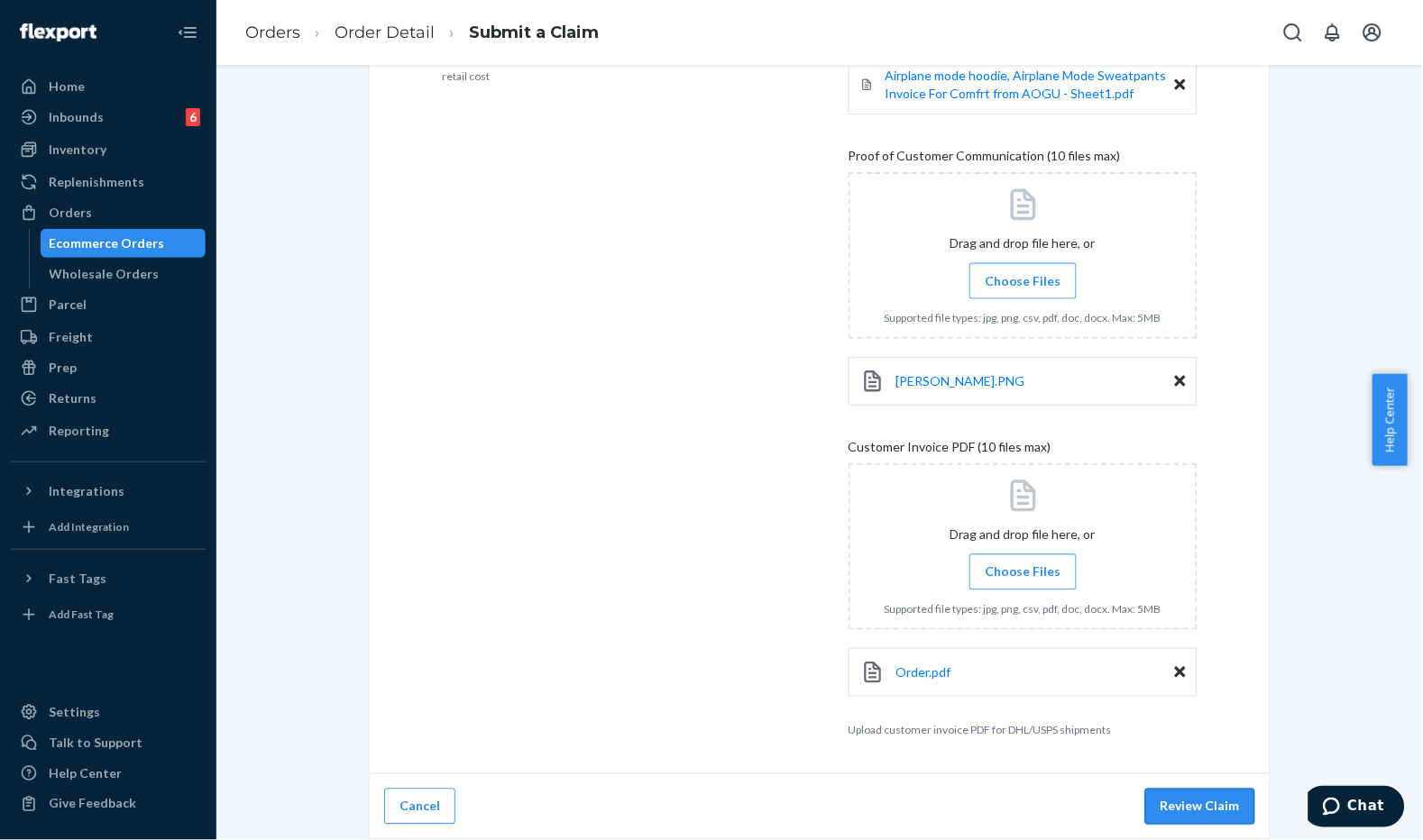
click at [1183, 815] on button "Review Claim" at bounding box center [1200, 807] width 110 height 36
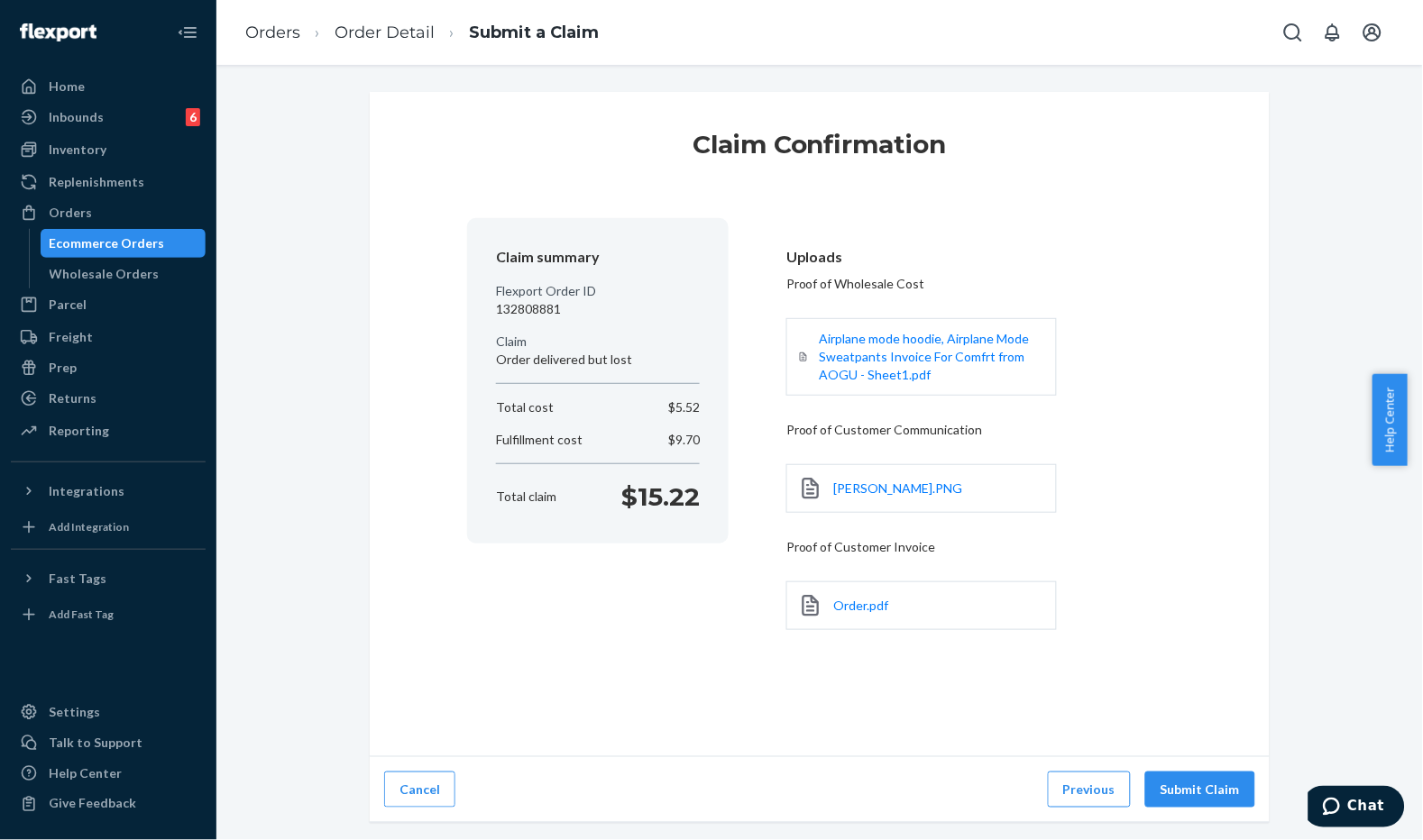
scroll to position [0, 0]
click at [1172, 776] on button "Submit Claim" at bounding box center [1200, 790] width 110 height 36
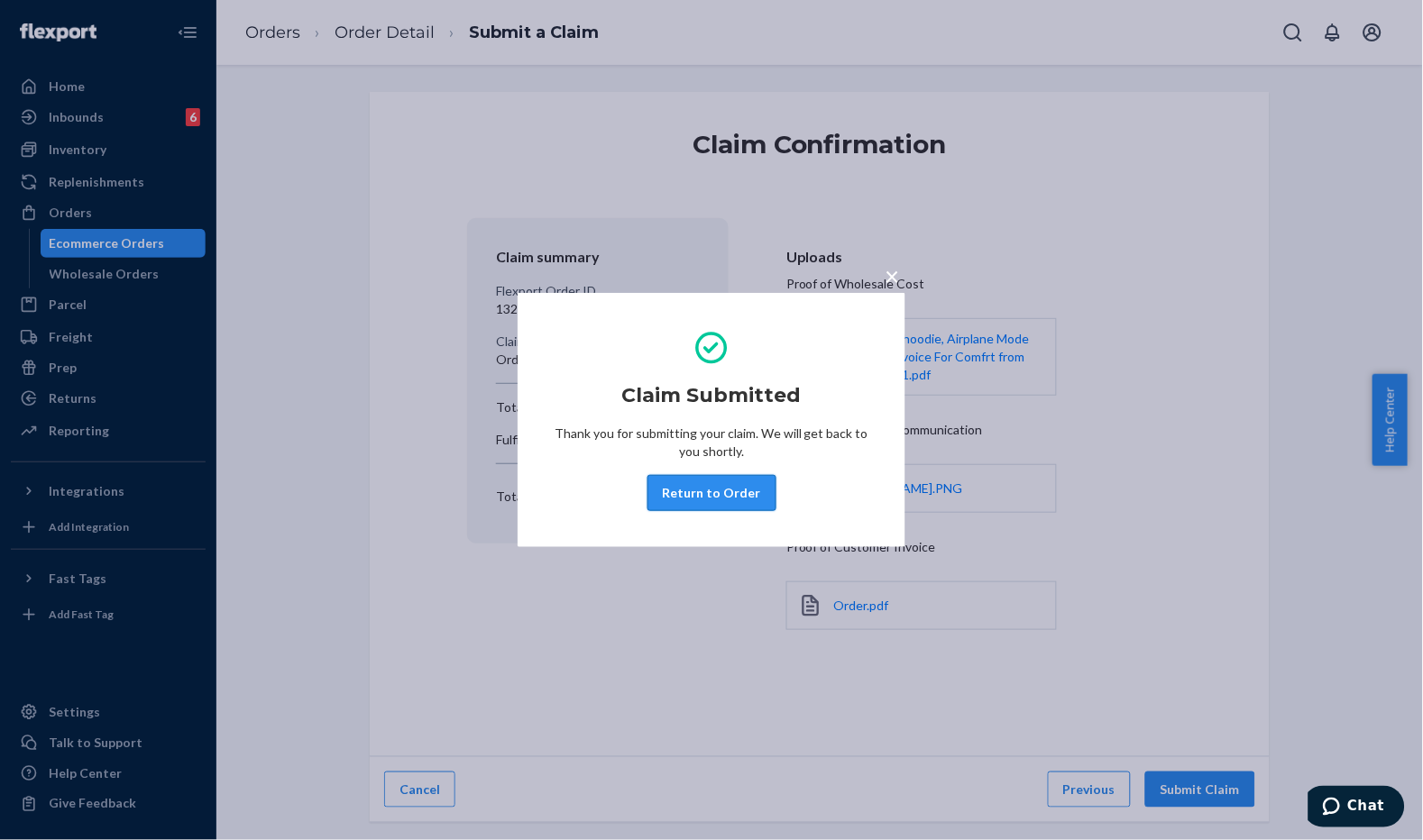
click at [711, 497] on button "Return to Order" at bounding box center [712, 494] width 129 height 36
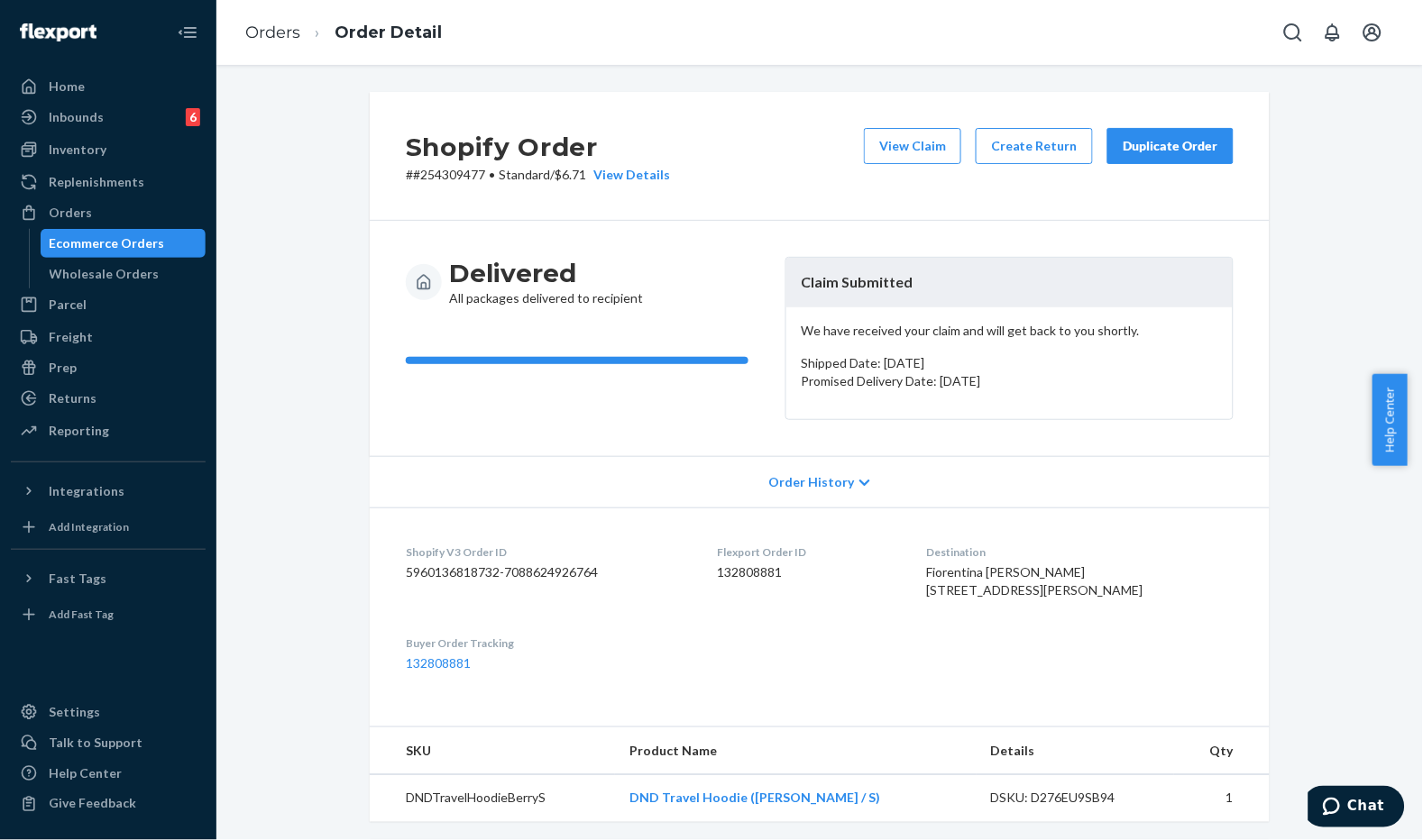
click at [762, 203] on div "Shopify Order # #254309477 • Standard / $6.71 View Details View Claim Create Re…" at bounding box center [819, 156] width 900 height 129
click at [662, 244] on div "Delivered All packages delivered to recipient Claim Submitted We have received …" at bounding box center [819, 339] width 900 height 235
click at [1167, 150] on div "Duplicate Order" at bounding box center [1170, 145] width 96 height 18
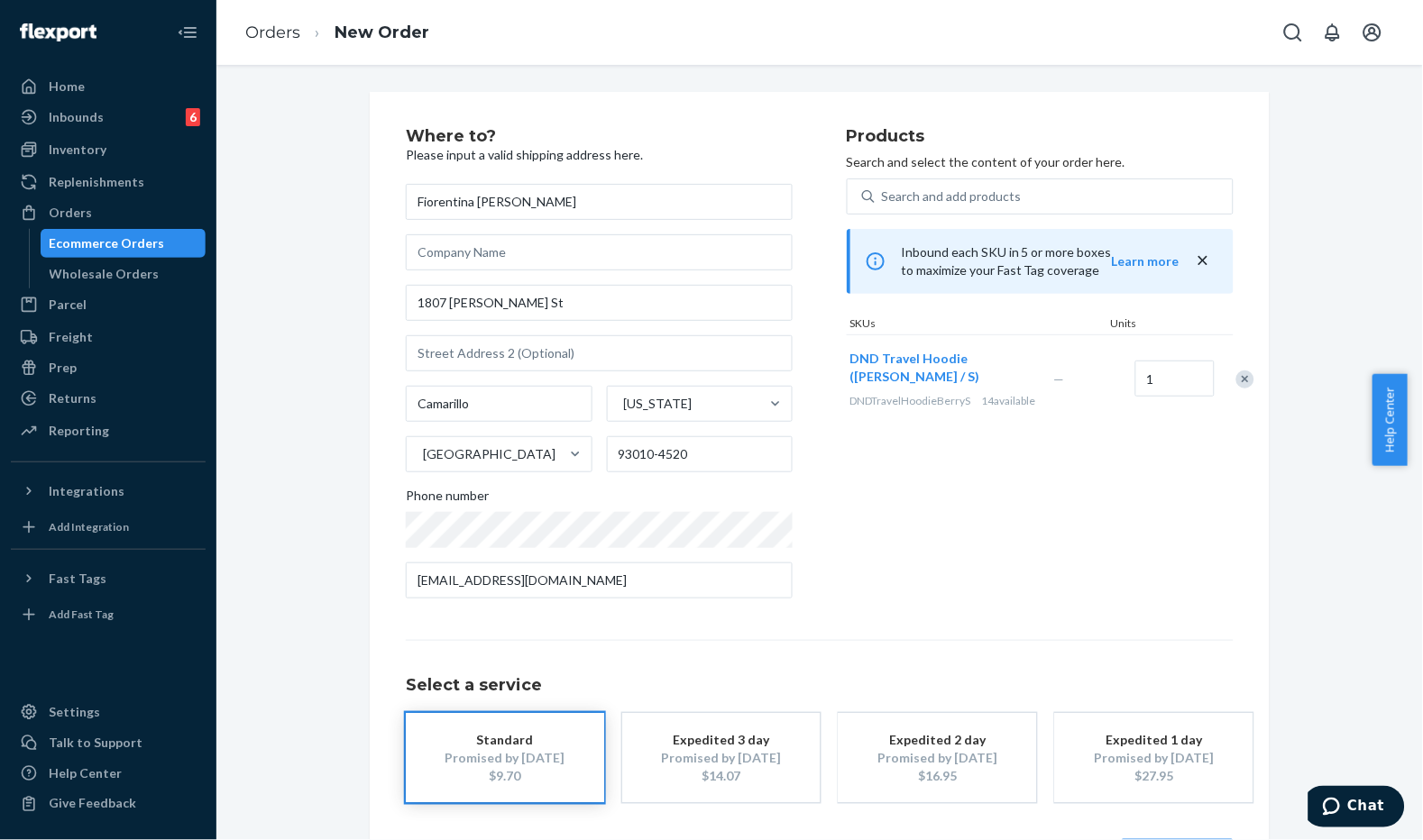
click at [1236, 388] on div "Remove Item" at bounding box center [1245, 379] width 18 height 18
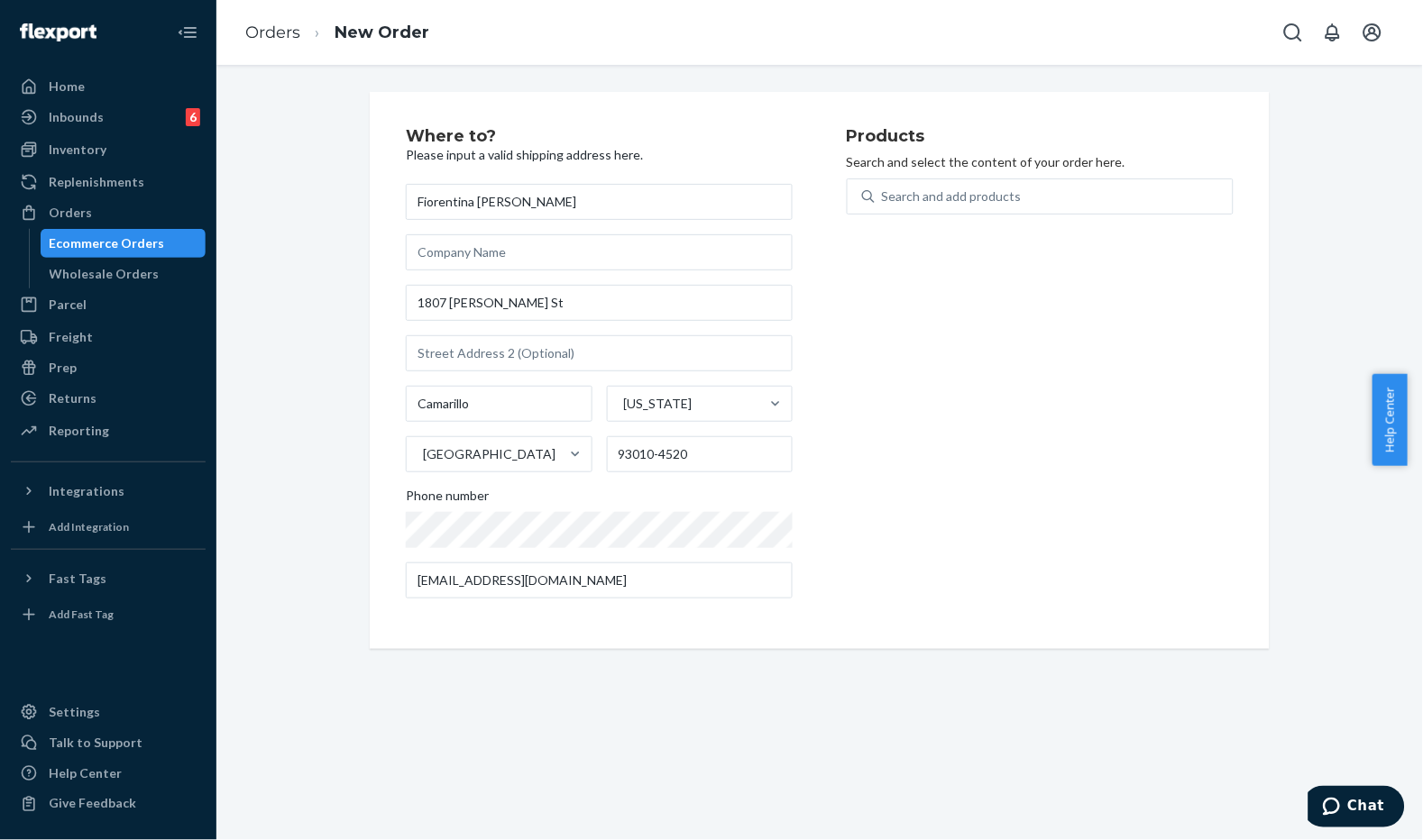
click at [938, 444] on div "Products Search and select the content of your order here. Search and add produ…" at bounding box center [1040, 370] width 387 height 485
click at [901, 203] on div "Search and add products" at bounding box center [952, 196] width 140 height 18
click at [884, 203] on input "Search and add products" at bounding box center [883, 196] width 2 height 18
paste input "Travel Essentials Hoodie - [PERSON_NAME] / S"
type input "Travel Essentials Hoodie - [PERSON_NAME] / S"
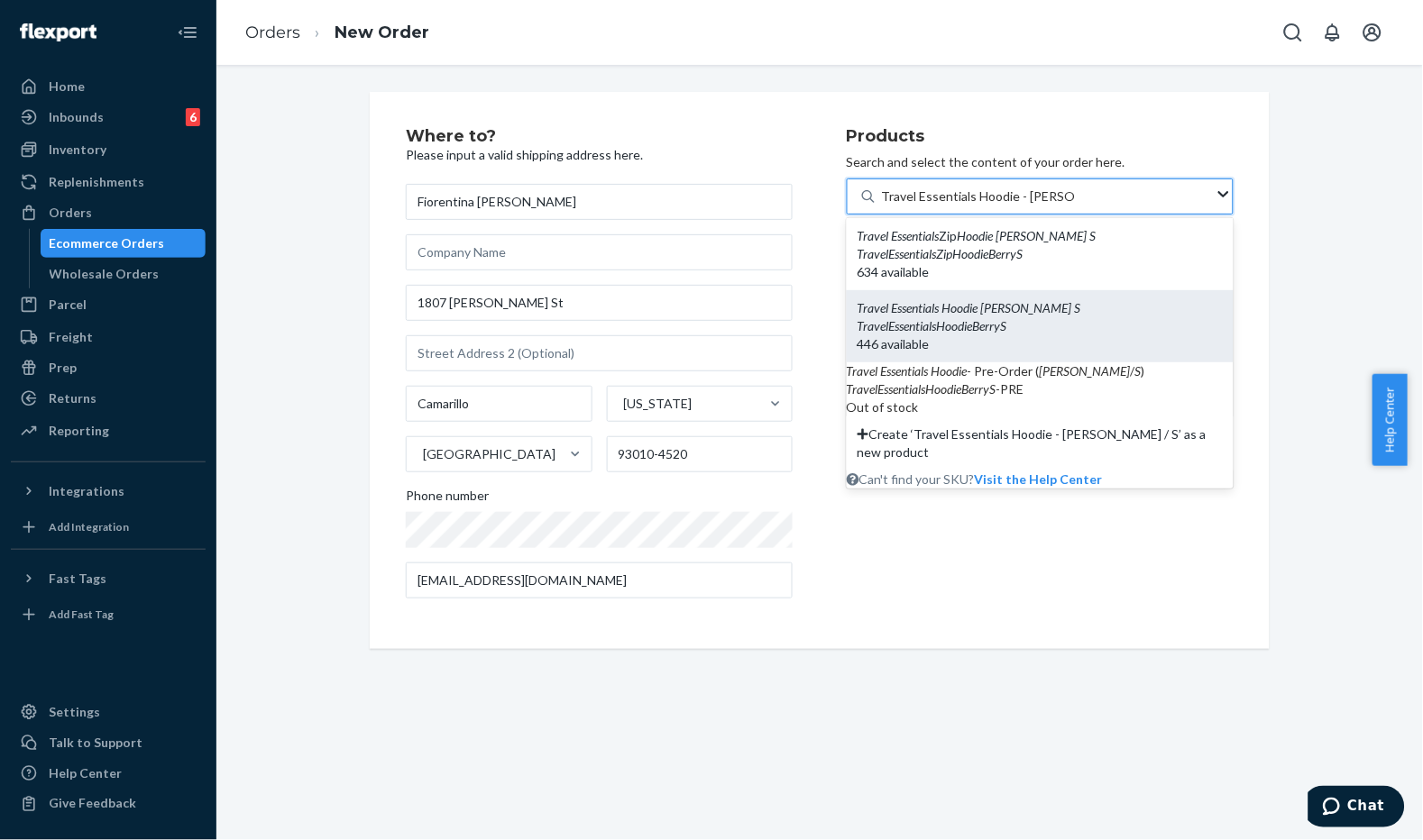
click at [932, 300] on em "Essentials" at bounding box center [916, 308] width 48 height 15
click at [932, 206] on input "Travel Essentials Hoodie - [PERSON_NAME] / S" at bounding box center [979, 196] width 193 height 18
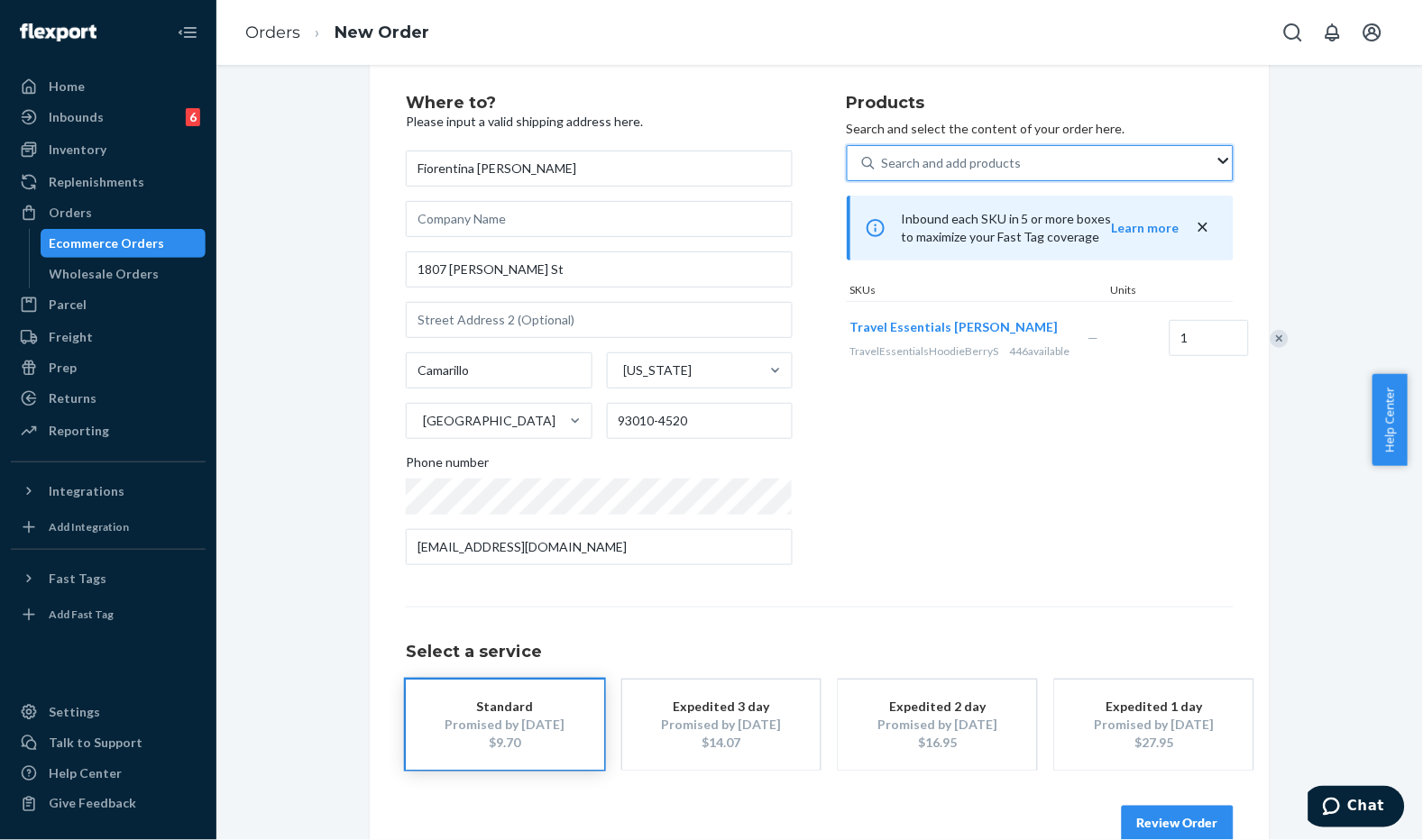
scroll to position [52, 0]
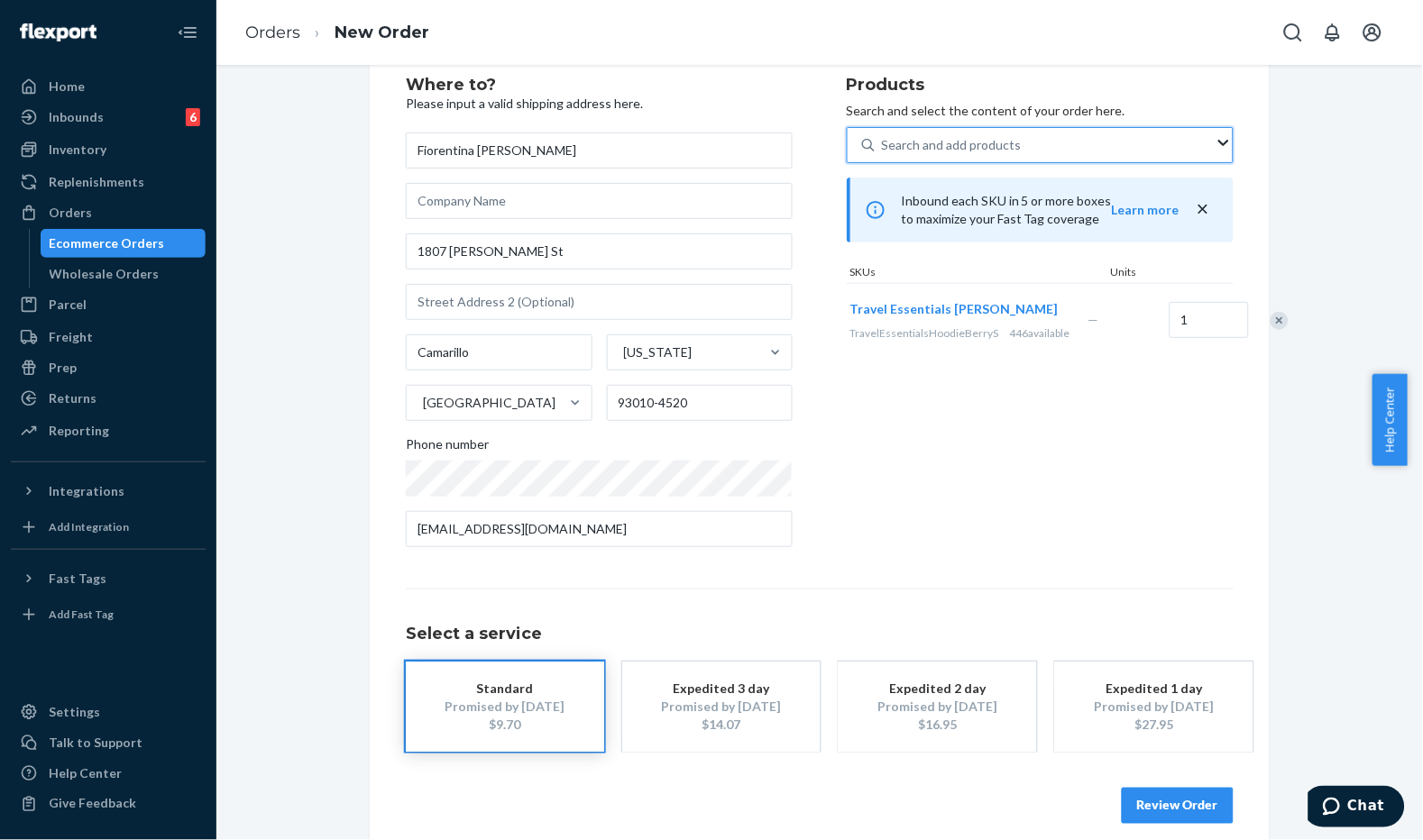
click at [1154, 805] on button "Review Order" at bounding box center [1177, 807] width 112 height 36
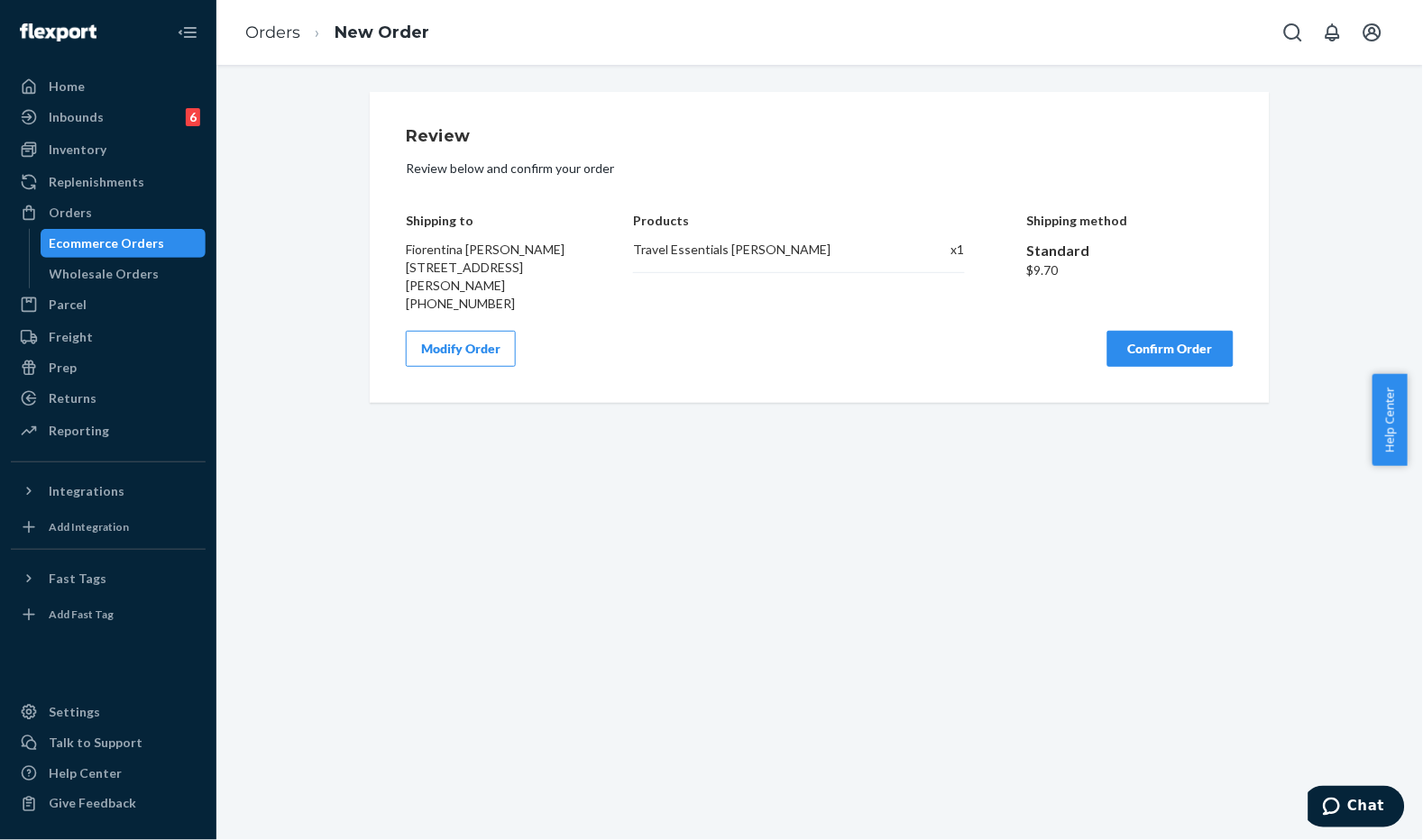
scroll to position [0, 0]
click at [1131, 347] on button "Confirm Order" at bounding box center [1170, 349] width 126 height 36
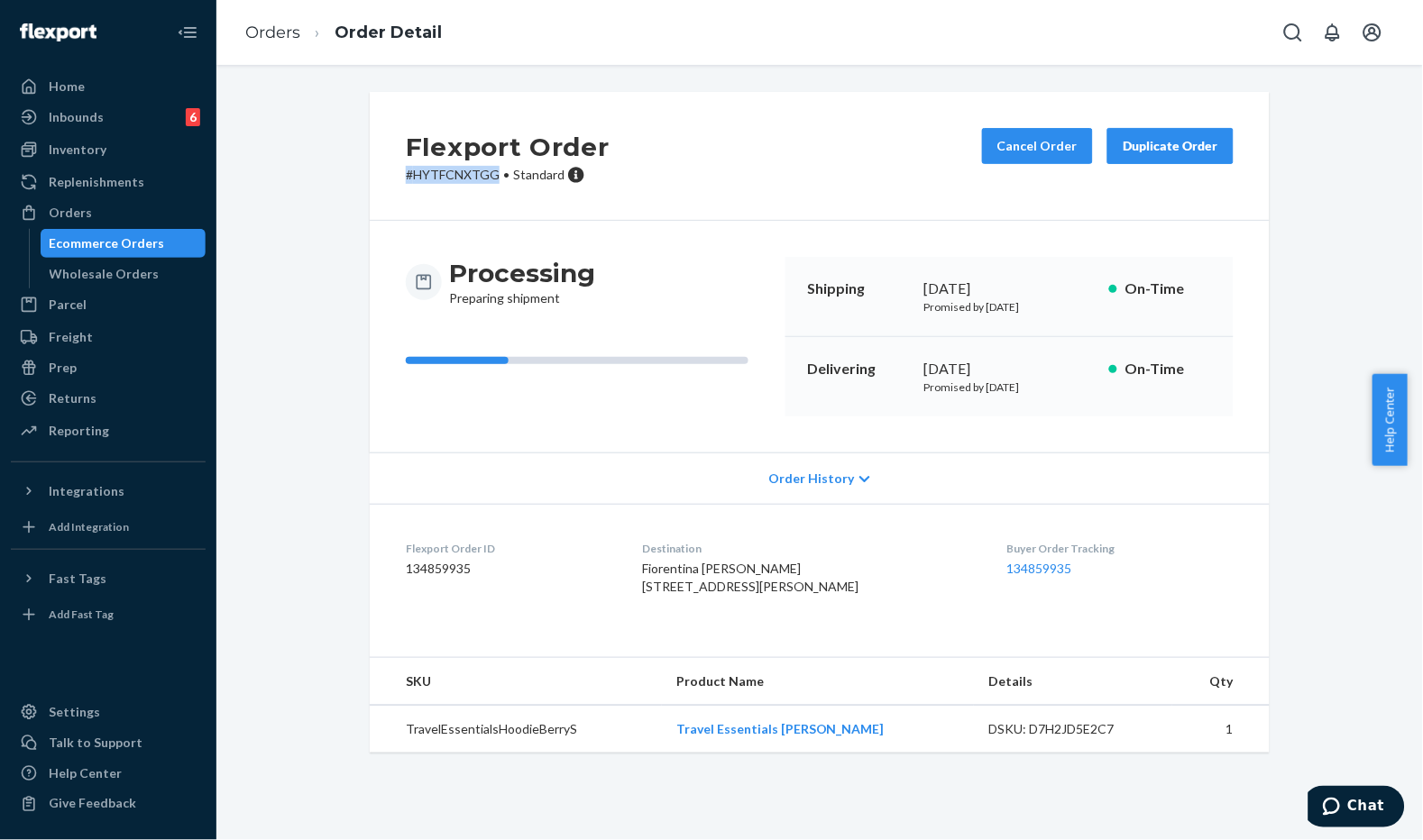
drag, startPoint x: 494, startPoint y: 173, endPoint x: 380, endPoint y: 174, distance: 114.0
click at [380, 174] on div "Flexport Order # HYTFCNXTGG • Standard Cancel Order Duplicate Order" at bounding box center [819, 156] width 900 height 129
copy p "# HYTFCNXTGG"
click at [791, 320] on div "Shipping [DATE] Promised by [DATE] On-Time" at bounding box center [1010, 298] width 448 height 80
click at [778, 205] on div "Flexport Order # HYTFCNXTGG • Standard Cancel Order Duplicate Order" at bounding box center [819, 156] width 900 height 129
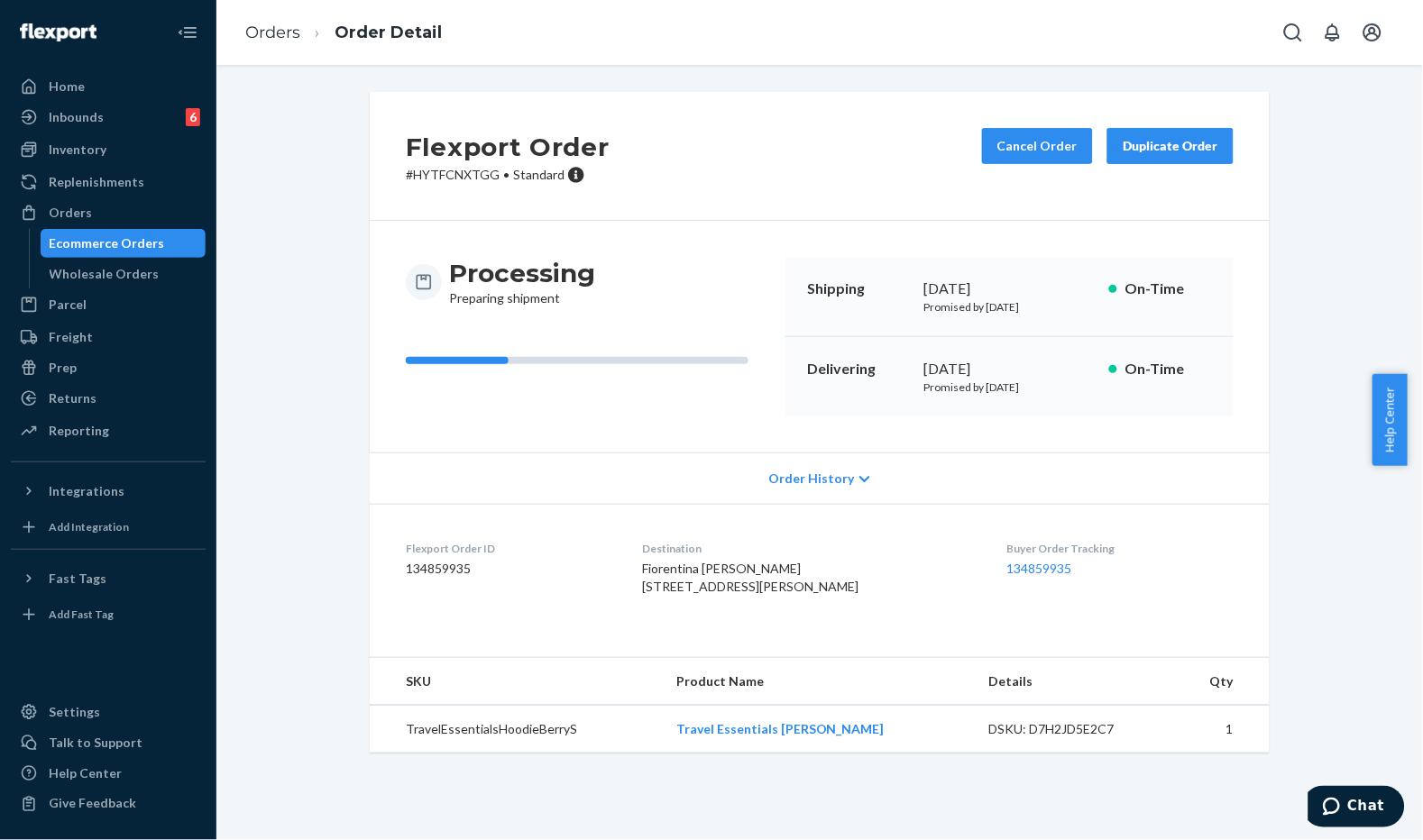
click at [822, 183] on div "Flexport Order # HYTFCNXTGG • Standard Cancel Order Duplicate Order" at bounding box center [819, 156] width 900 height 129
click at [255, 39] on link "Orders" at bounding box center [272, 33] width 55 height 20
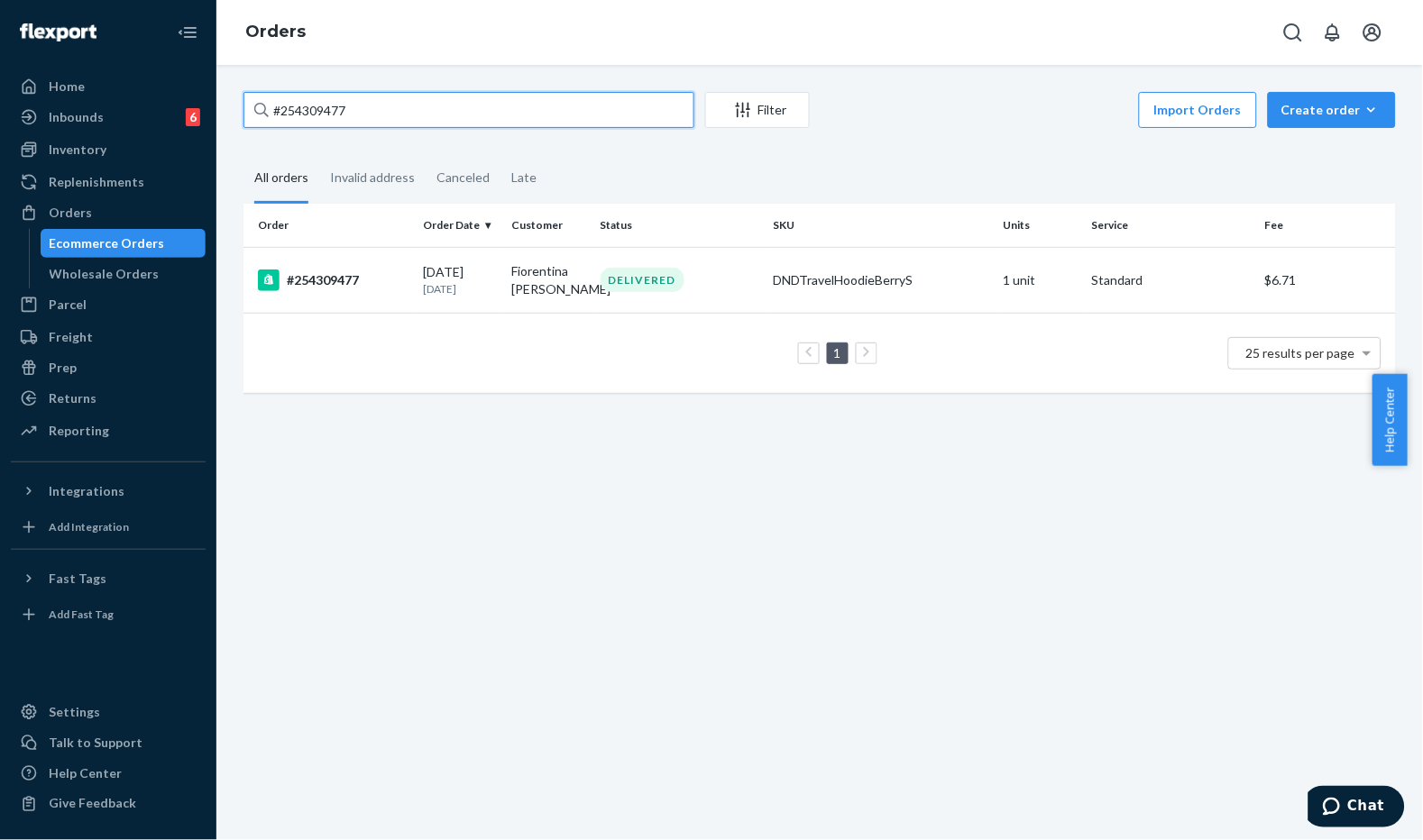
click at [334, 113] on input "#254309477" at bounding box center [468, 110] width 451 height 36
paste input "517302"
type input "#254517302"
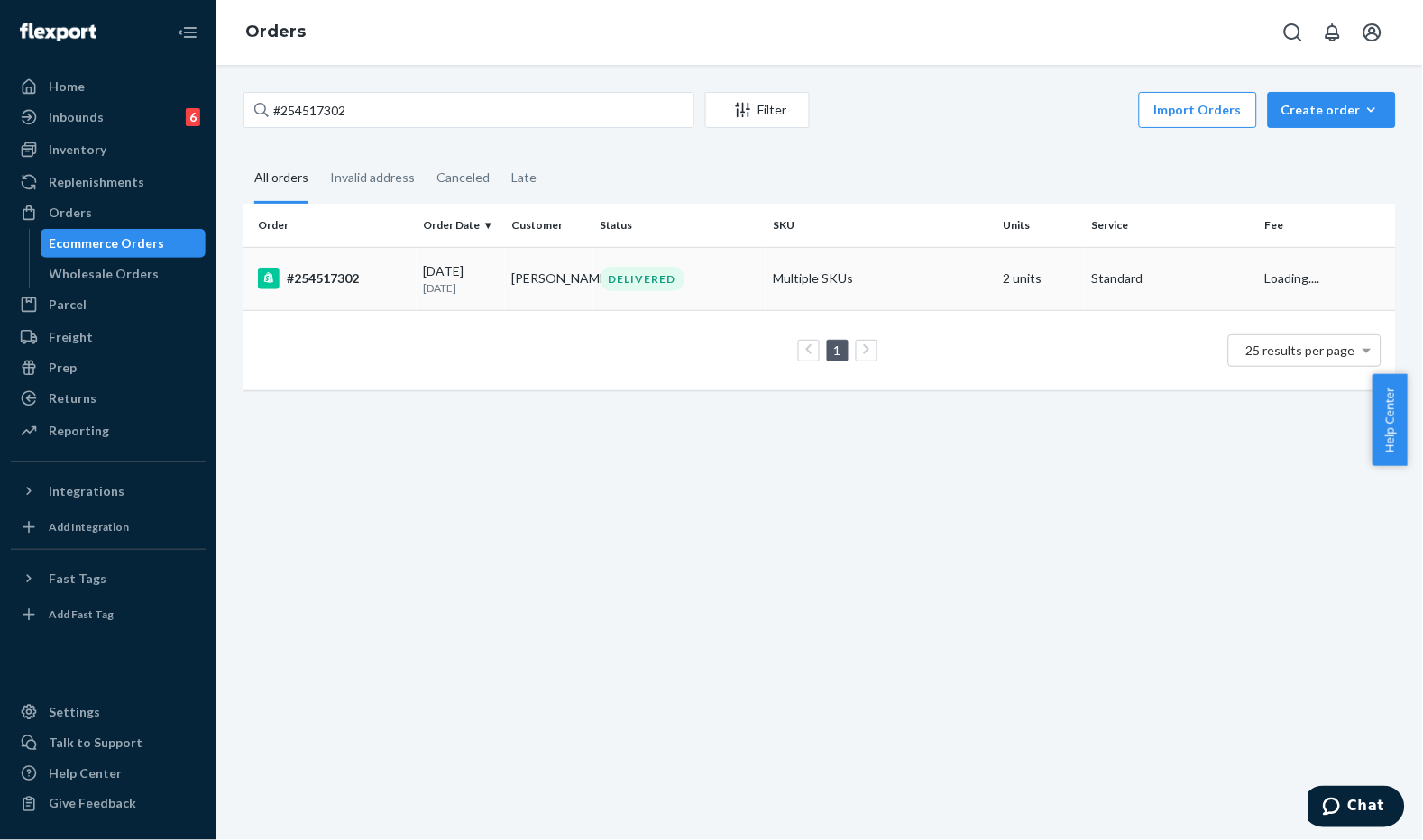
click at [426, 275] on div "[DATE] [DATE]" at bounding box center [460, 278] width 74 height 33
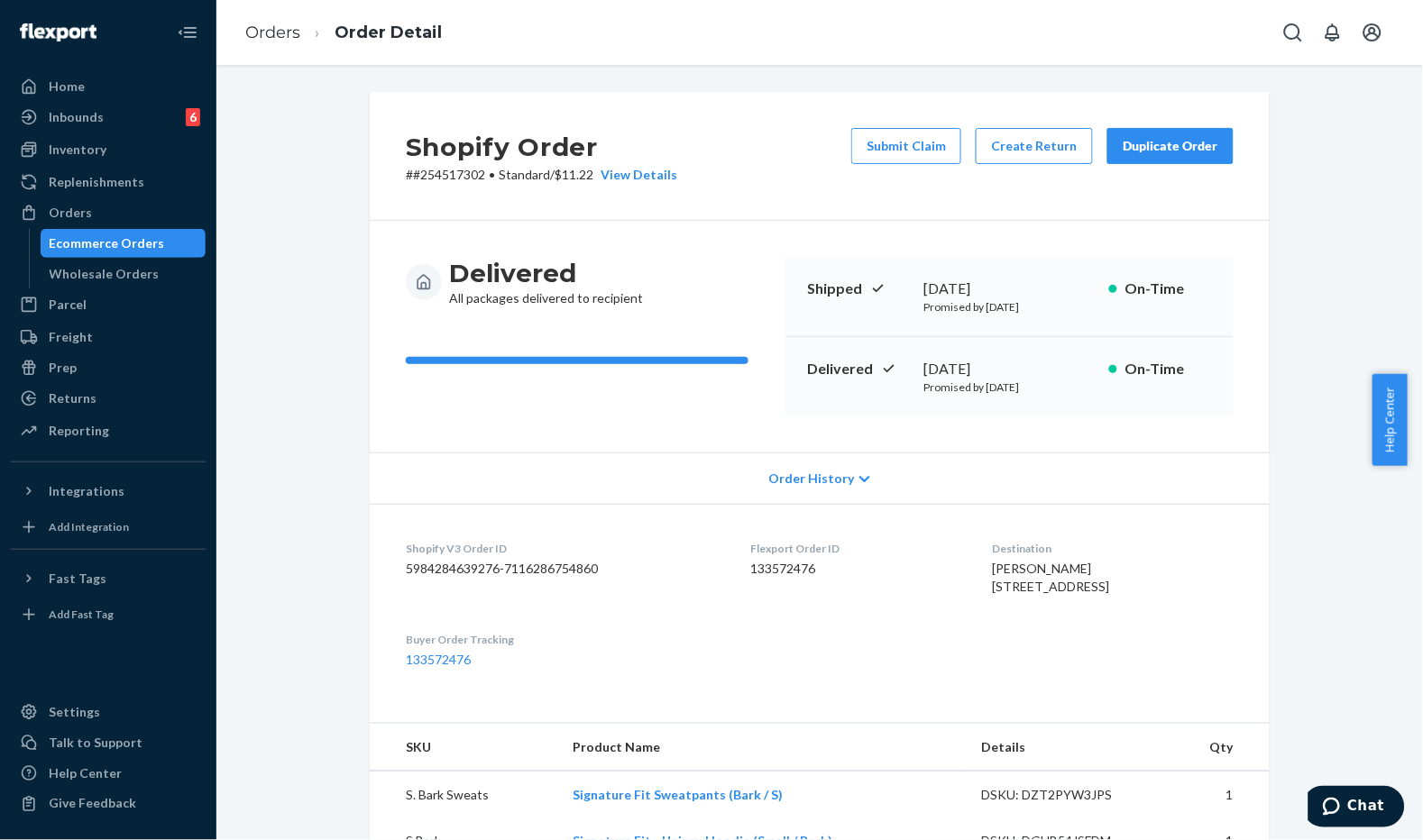
click at [976, 214] on div "Shopify Order # #254517302 • Standard / $11.22 View Details Submit Claim Create…" at bounding box center [819, 156] width 900 height 129
click at [1132, 156] on button "Duplicate Order" at bounding box center [1170, 146] width 126 height 36
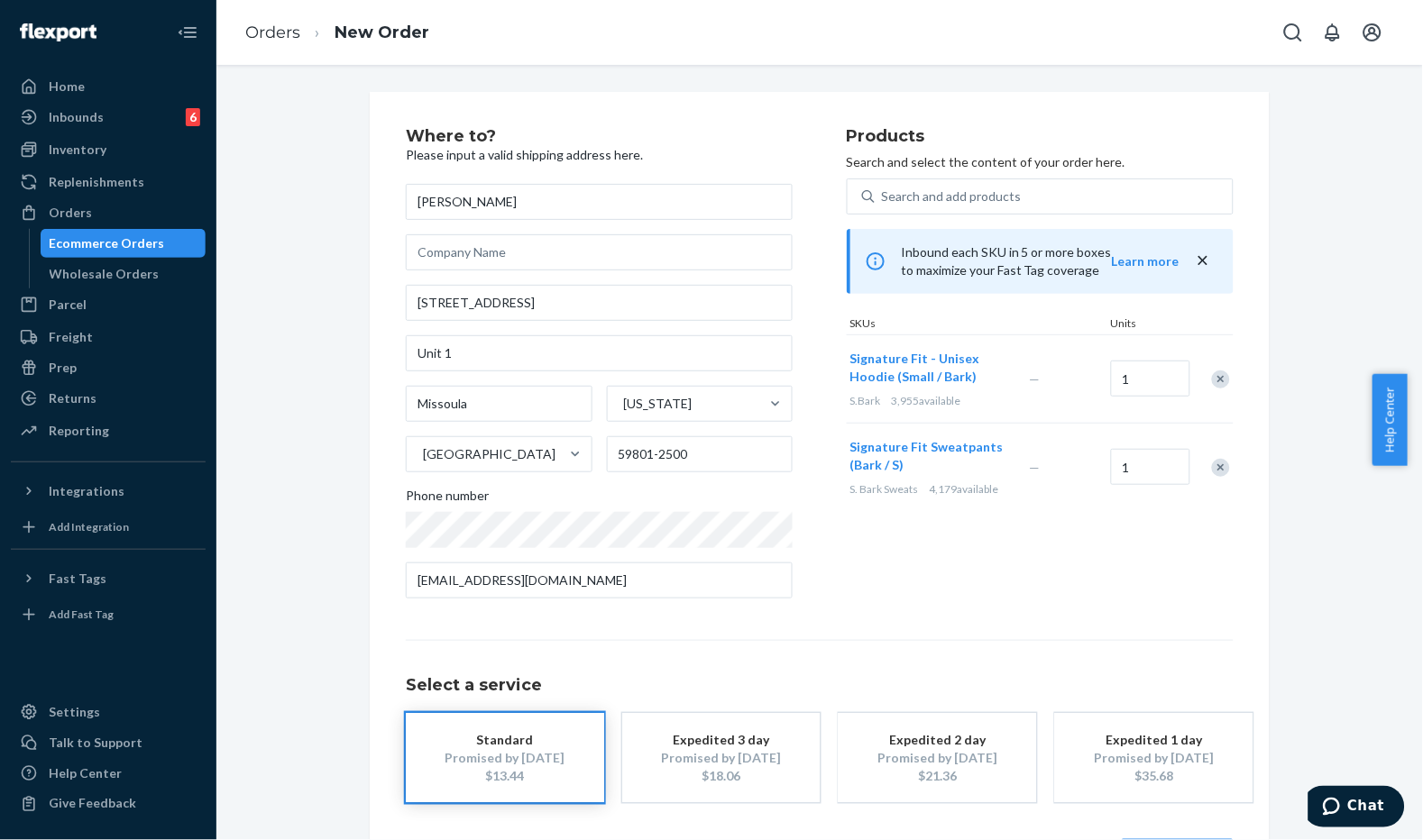
drag, startPoint x: 767, startPoint y: 101, endPoint x: 782, endPoint y: 139, distance: 40.9
click at [562, 321] on div "[PERSON_NAME] [STREET_ADDRESS][US_STATE][PHONE_NUMBER] Phone number [EMAIL_ADDR…" at bounding box center [599, 391] width 387 height 415
drag, startPoint x: 564, startPoint y: 293, endPoint x: 382, endPoint y: 302, distance: 182.2
click at [382, 302] on div "Where to? Please input a valid shipping address here. [PERSON_NAME] [STREET_ADD…" at bounding box center [819, 501] width 900 height 820
drag, startPoint x: 483, startPoint y: 362, endPoint x: 370, endPoint y: 350, distance: 113.6
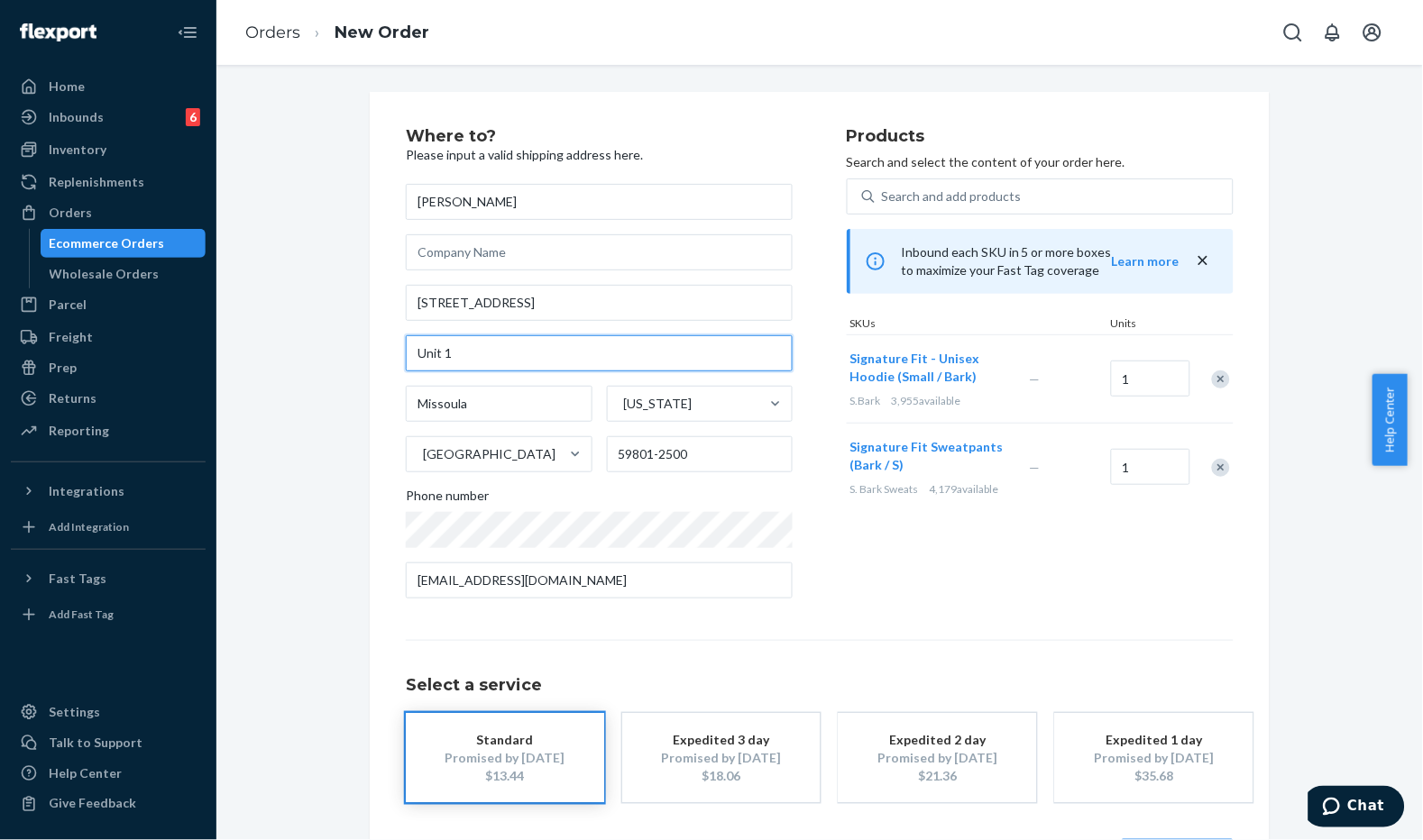
click at [371, 350] on div "Where to? Please input a valid shipping address here. [PERSON_NAME] [STREET_ADD…" at bounding box center [819, 501] width 900 height 820
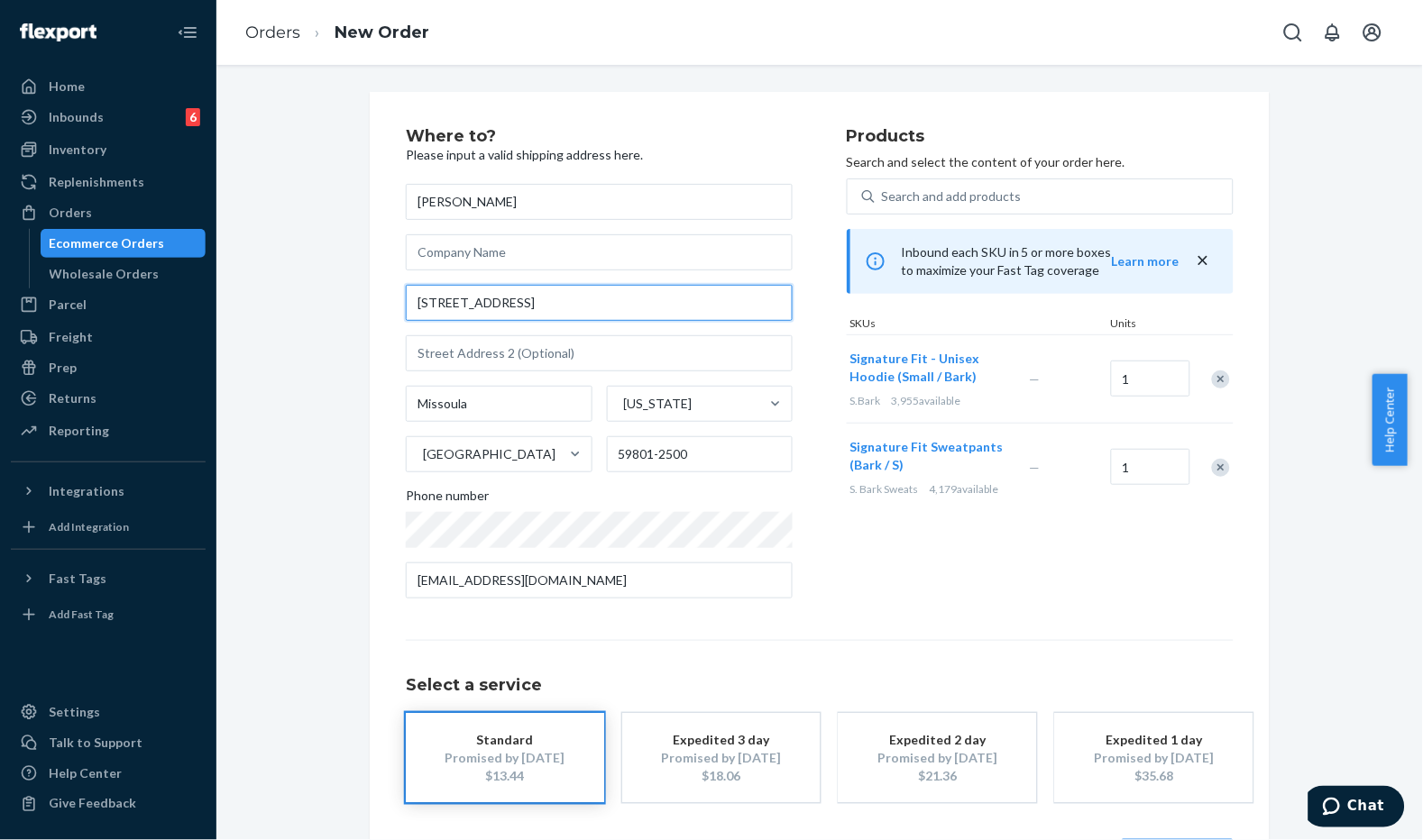
drag, startPoint x: 577, startPoint y: 300, endPoint x: 366, endPoint y: 292, distance: 211.2
click at [369, 292] on div "Where to? Please input a valid shipping address here. [PERSON_NAME] [STREET_ADD…" at bounding box center [819, 501] width 900 height 820
paste input "[STREET_ADDRESS][PERSON_NAME]"
type input "[STREET_ADDRESS][PERSON_NAME]"
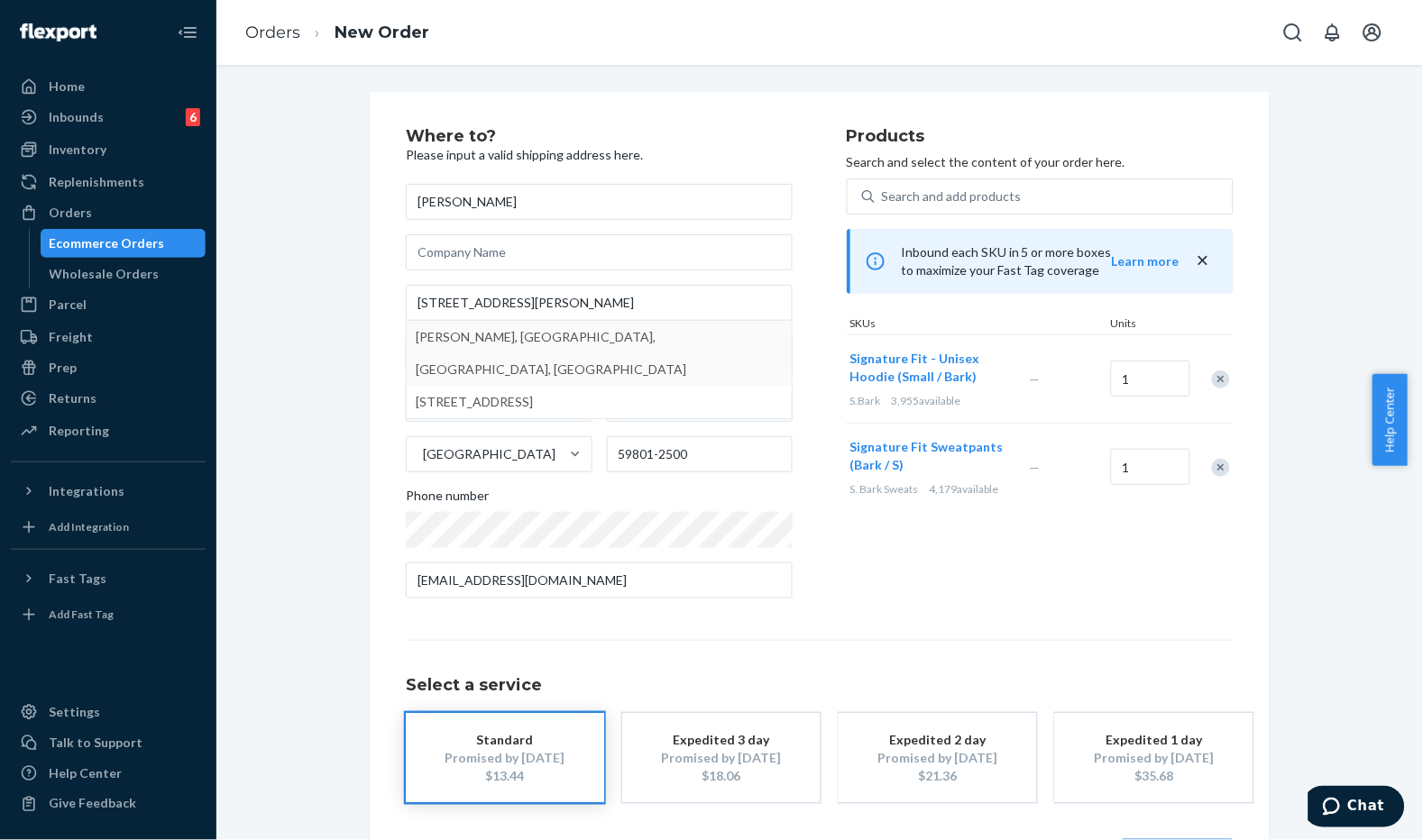
type input "59812"
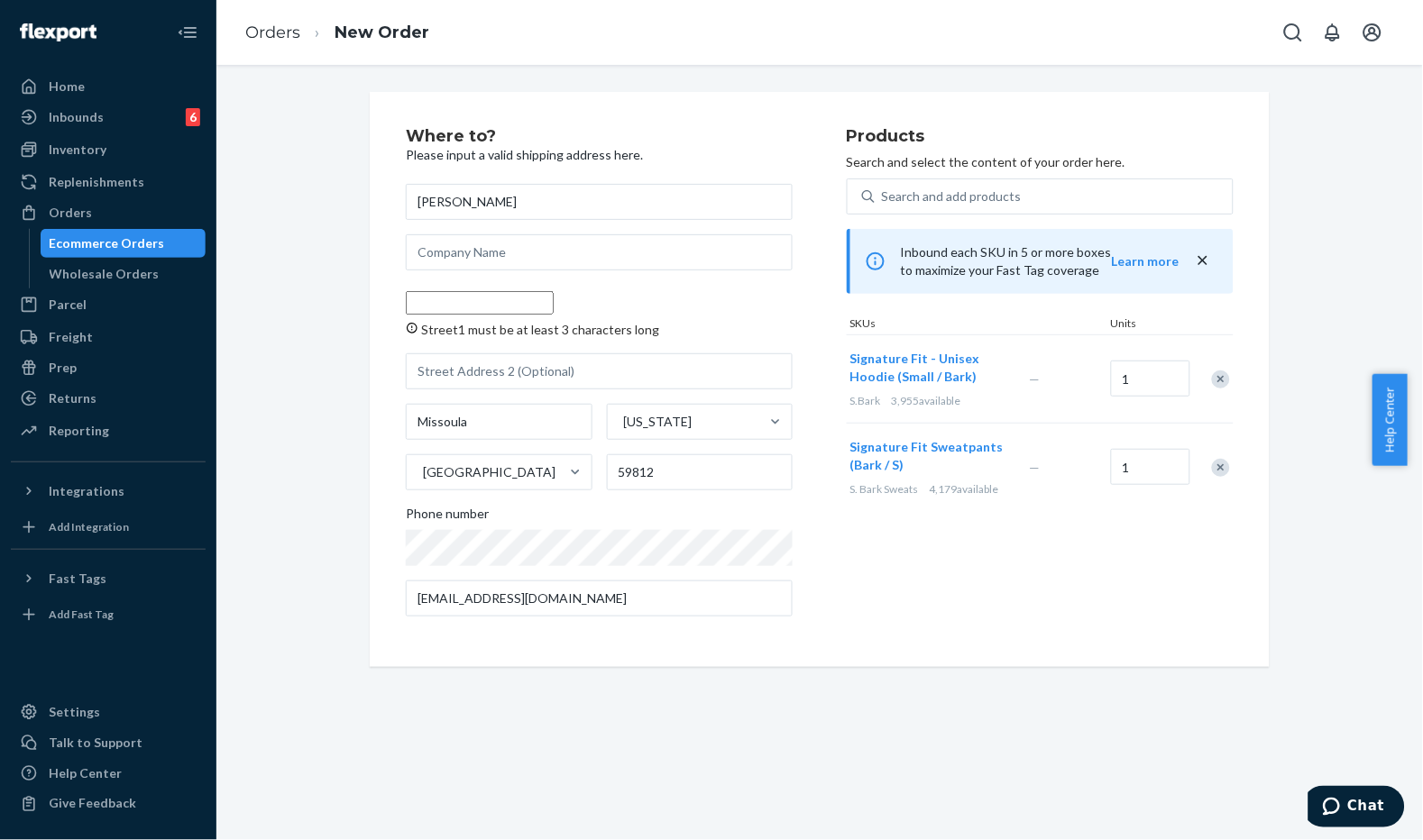
click at [511, 303] on input "Street1 must be at least 3 characters long" at bounding box center [479, 302] width 148 height 24
paste input "[STREET_ADDRESS][PERSON_NAME]"
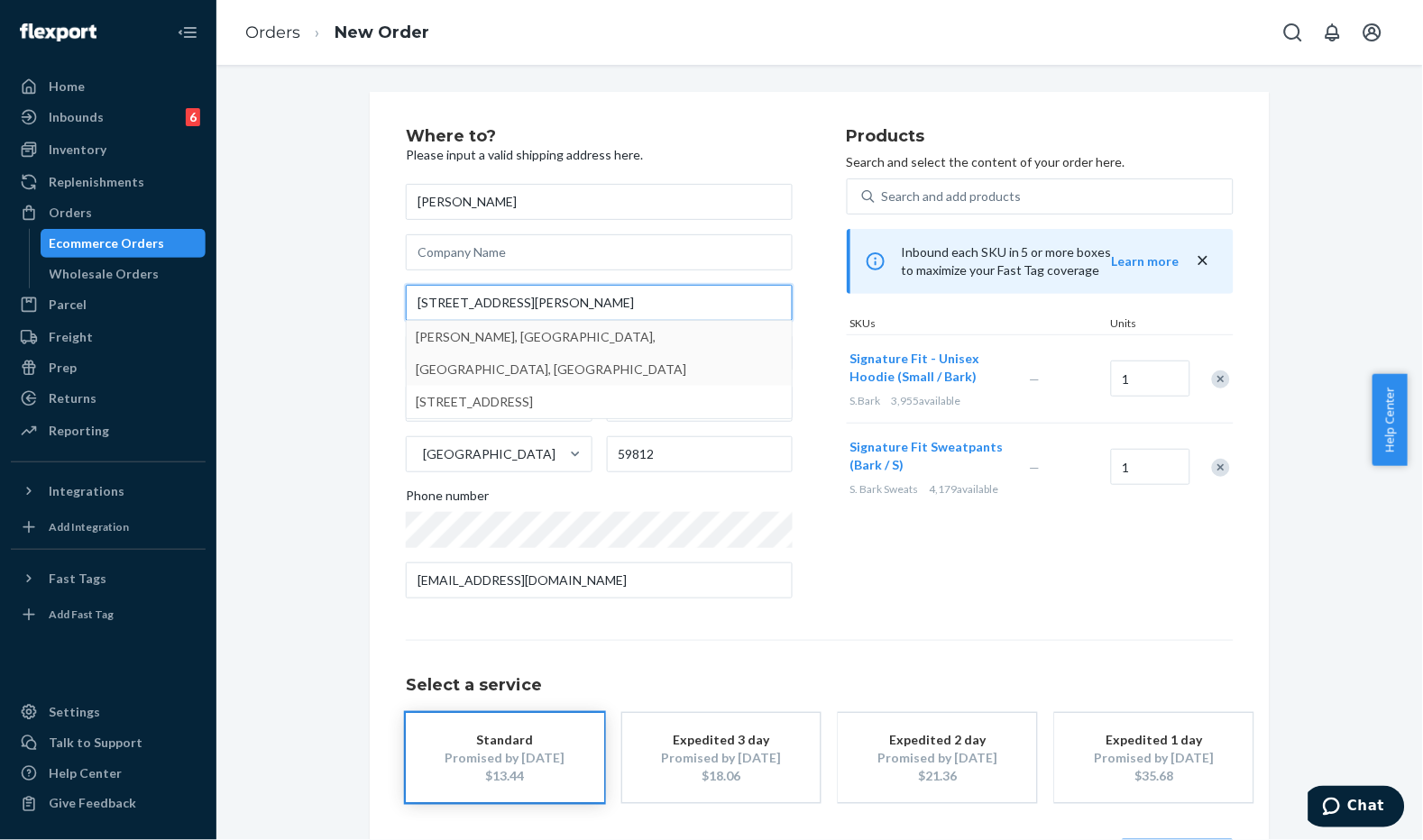
type input "[STREET_ADDRESS][PERSON_NAME]"
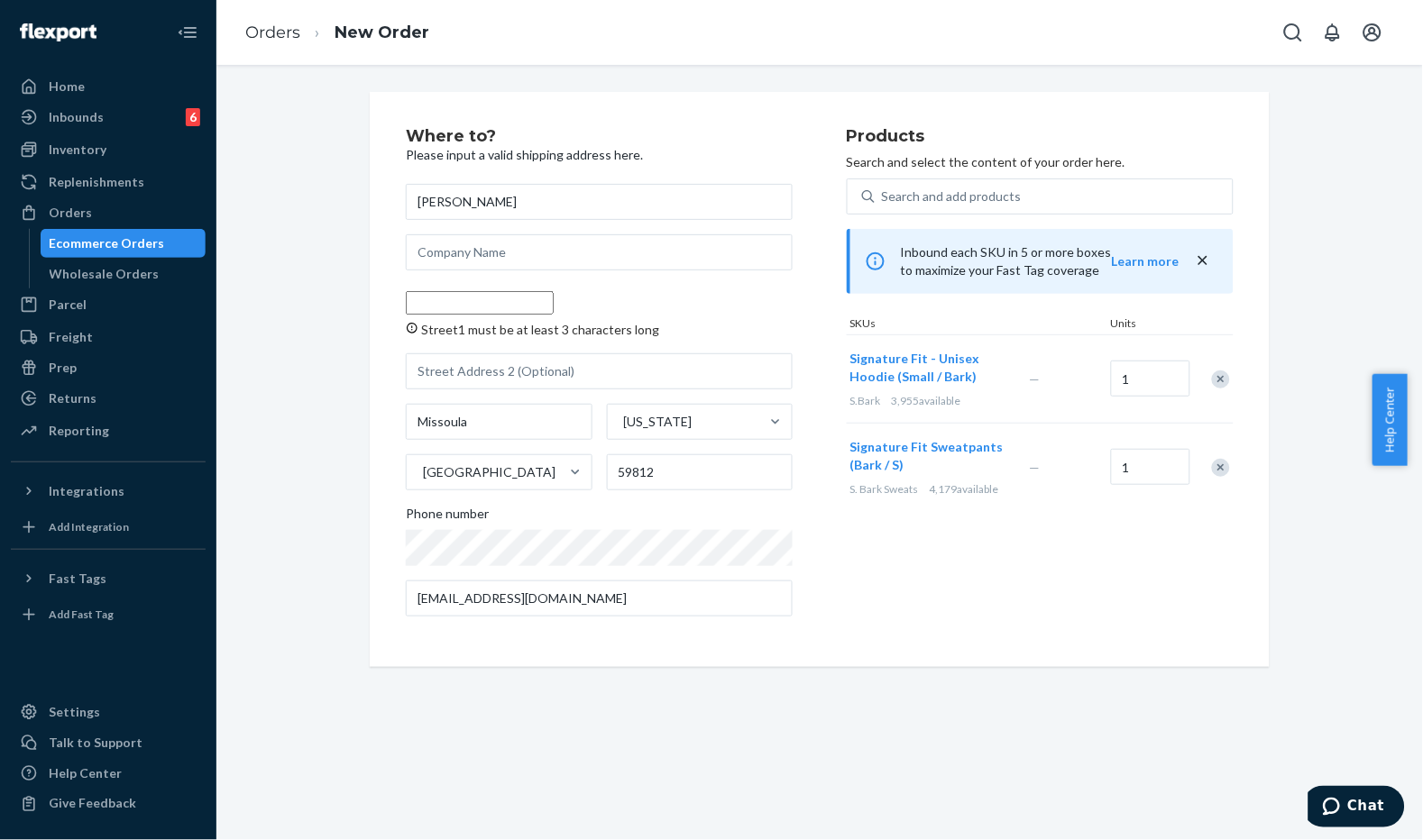
click at [523, 307] on input "Street1 must be at least 3 characters long" at bounding box center [479, 302] width 148 height 24
paste input "[STREET_ADDRESS][PERSON_NAME]"
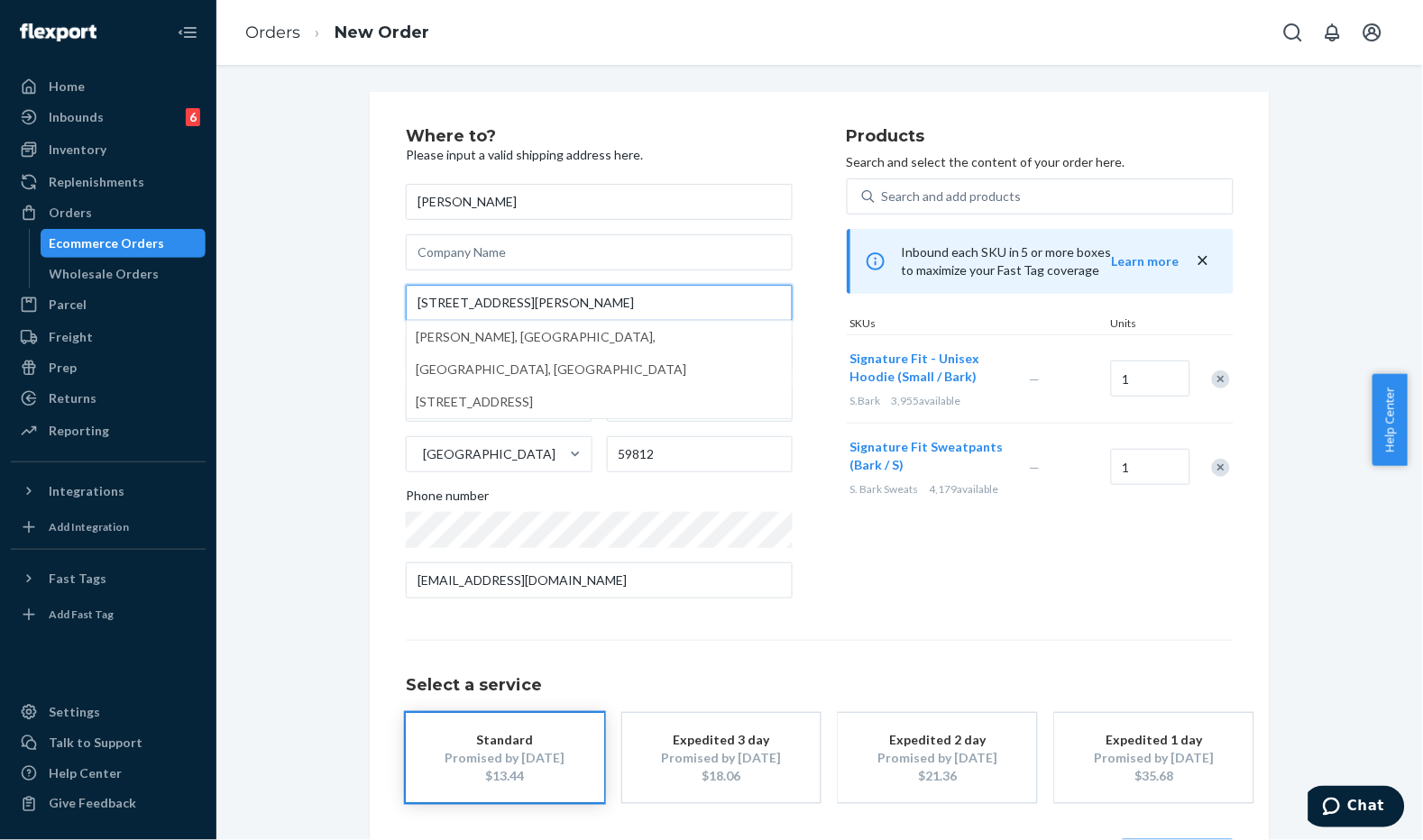
drag, startPoint x: 494, startPoint y: 300, endPoint x: 644, endPoint y: 309, distance: 150.3
click at [644, 309] on input "[STREET_ADDRESS][PERSON_NAME]" at bounding box center [599, 303] width 387 height 36
click at [604, 302] on input "[STREET_ADDRESS][PERSON_NAME]" at bounding box center [599, 303] width 387 height 36
click at [580, 293] on input "[STREET_ADDRESS][PERSON_NAME]" at bounding box center [599, 303] width 387 height 36
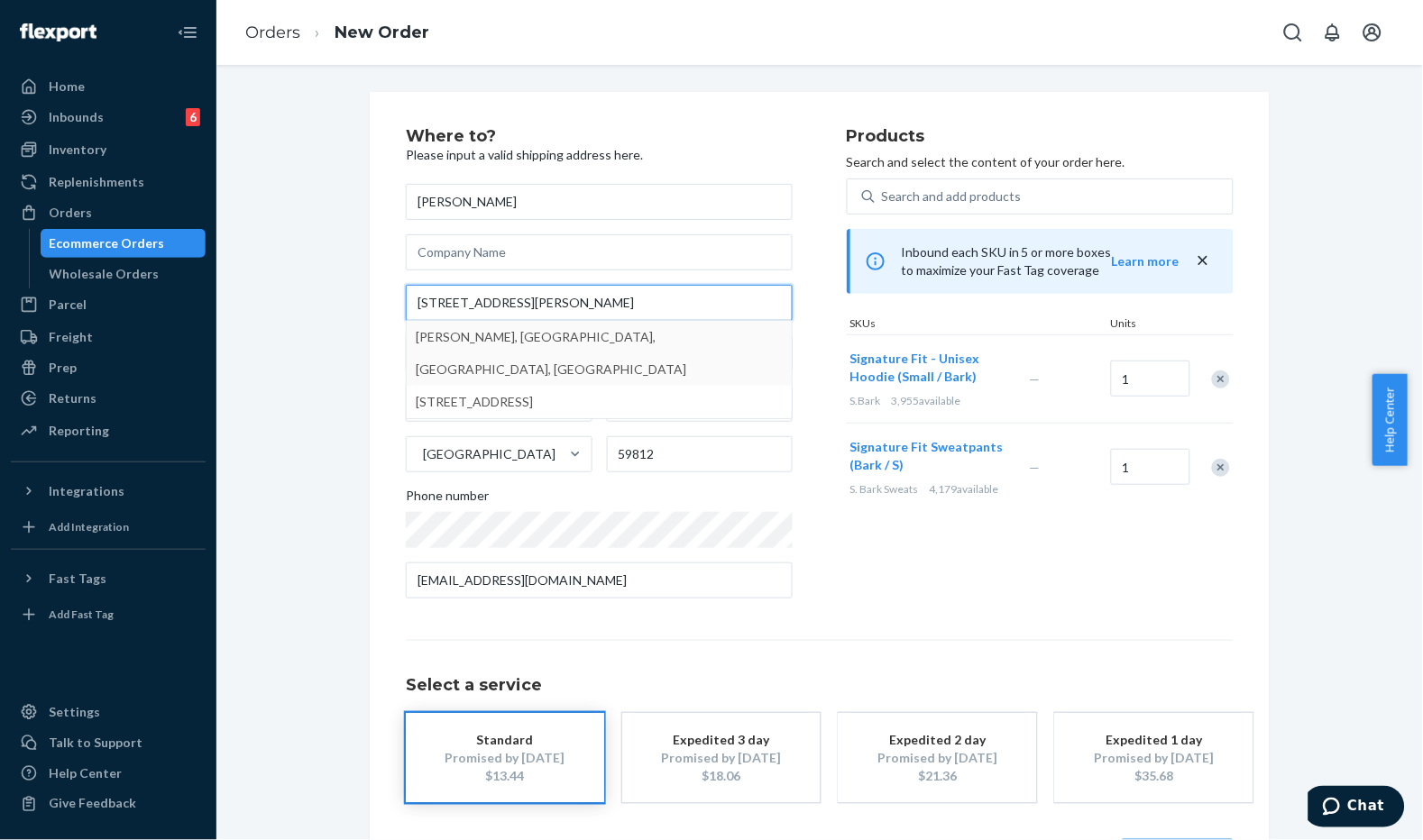
click at [572, 298] on input "[STREET_ADDRESS][PERSON_NAME]" at bounding box center [599, 303] width 387 height 36
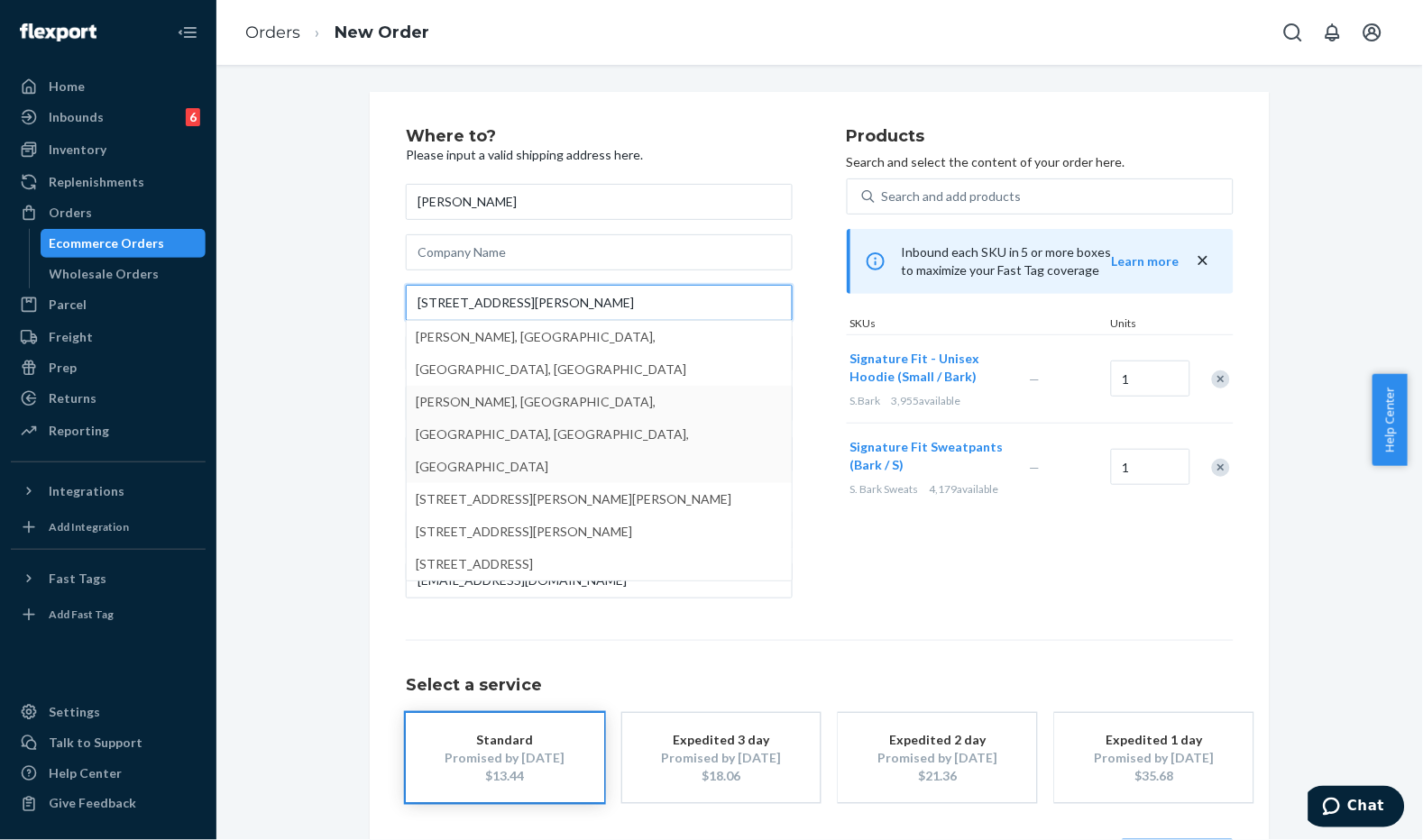
type input "[STREET_ADDRESS][PERSON_NAME]"
click at [328, 359] on div "Where to? Please input a valid shipping address here. [PERSON_NAME] [GEOGRAPHIC…" at bounding box center [819, 501] width 1180 height 820
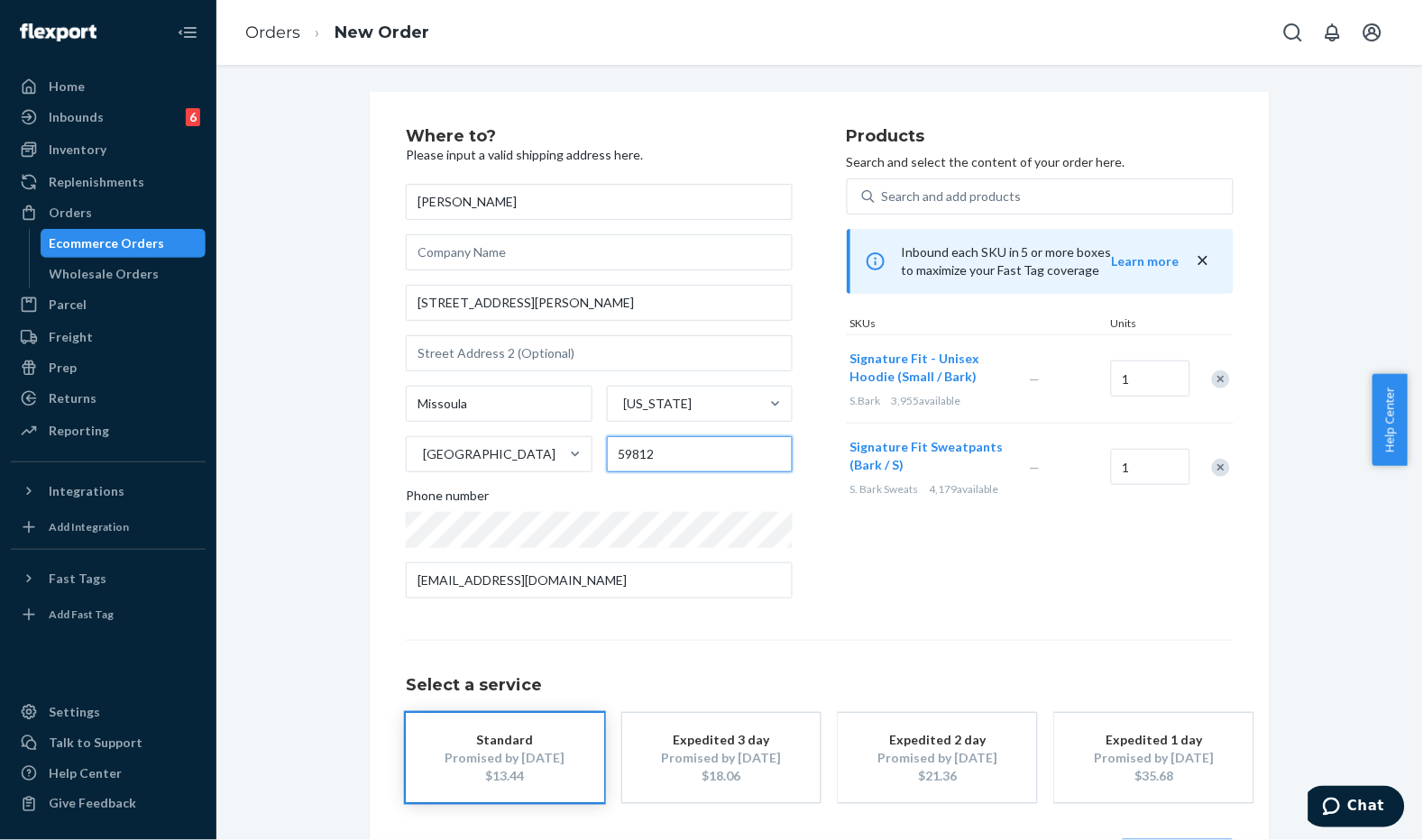
click at [622, 454] on input "59812" at bounding box center [700, 454] width 187 height 36
click at [623, 454] on input "59812" at bounding box center [700, 454] width 187 height 36
paste input "59801"
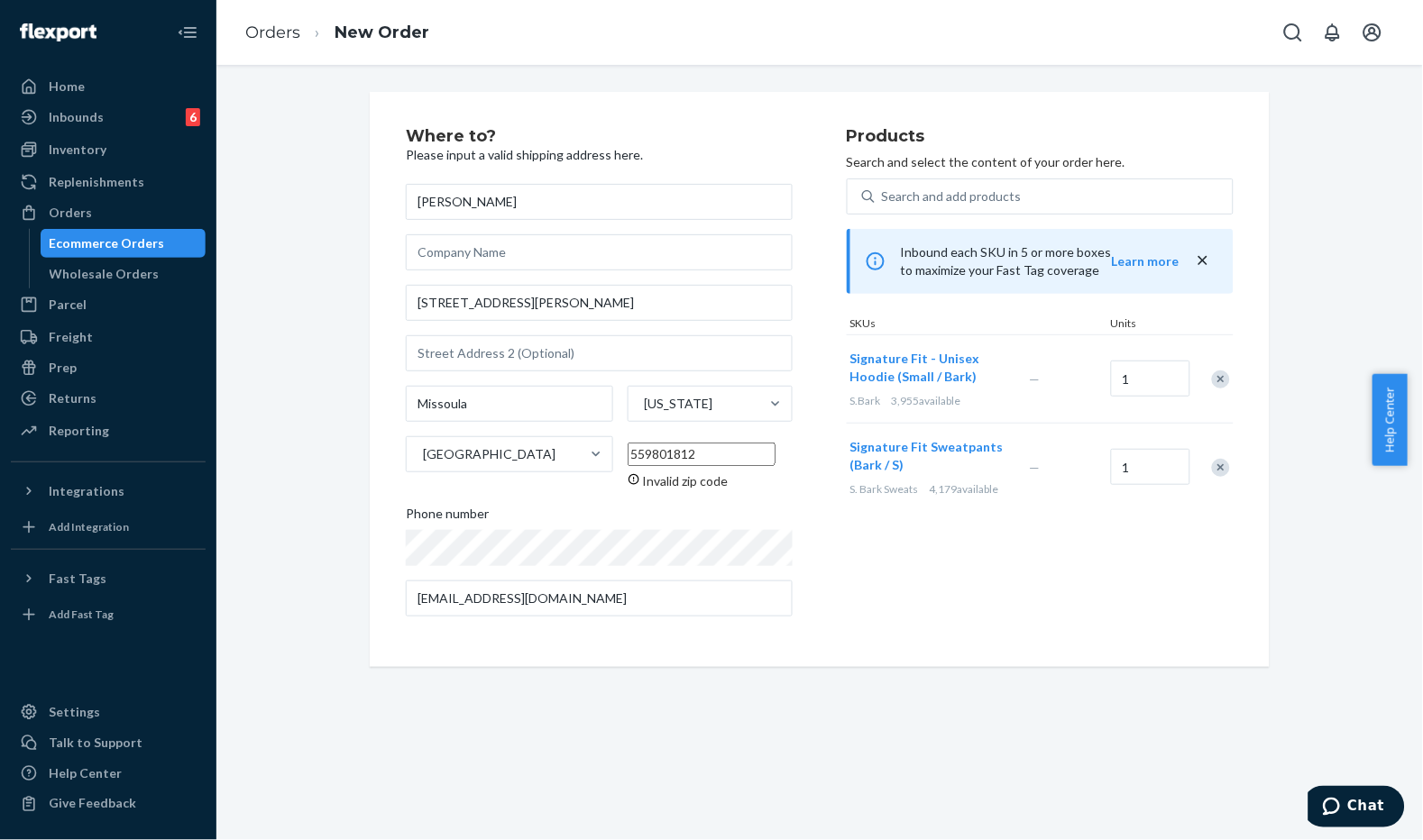
paste input "9801"
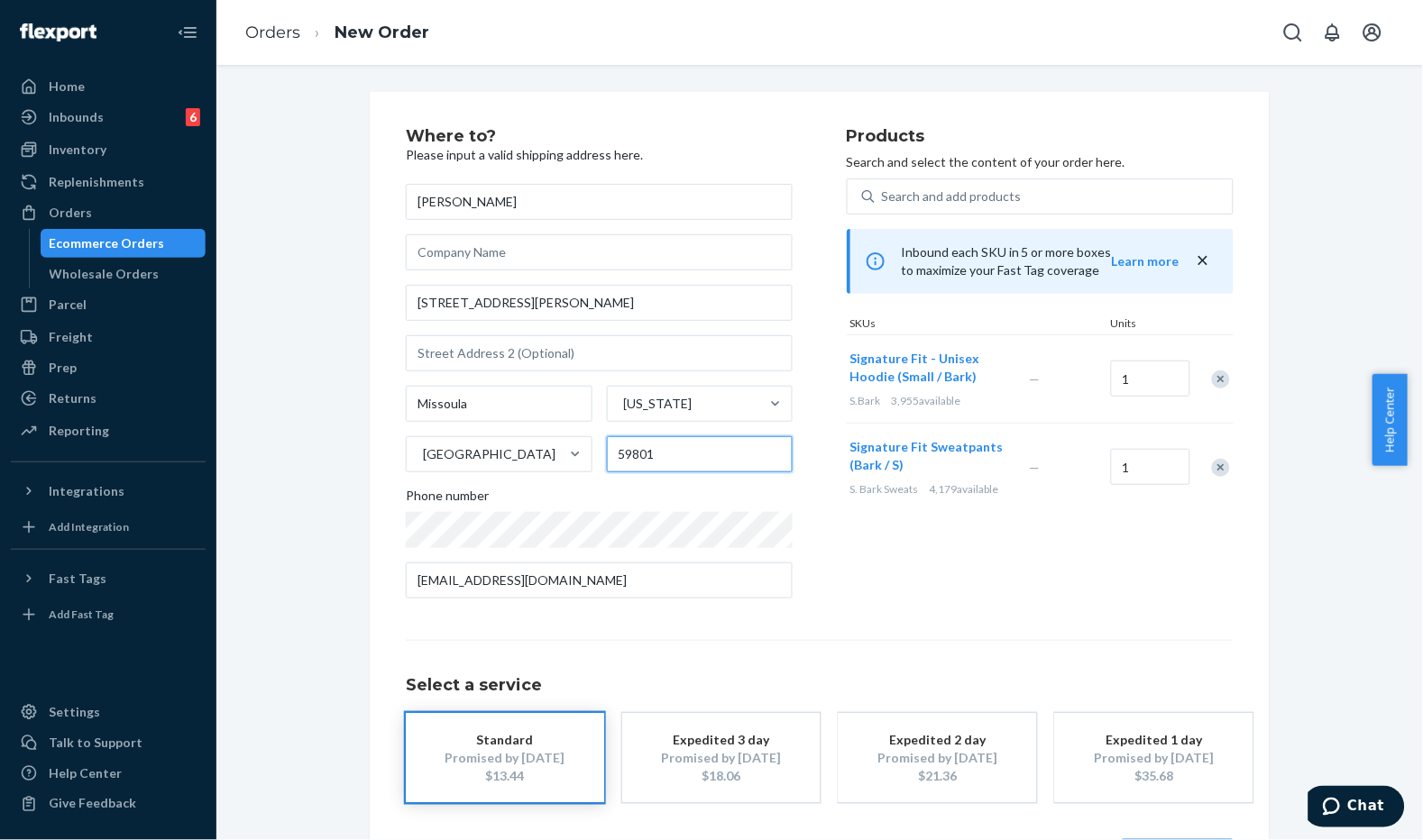
type input "59801"
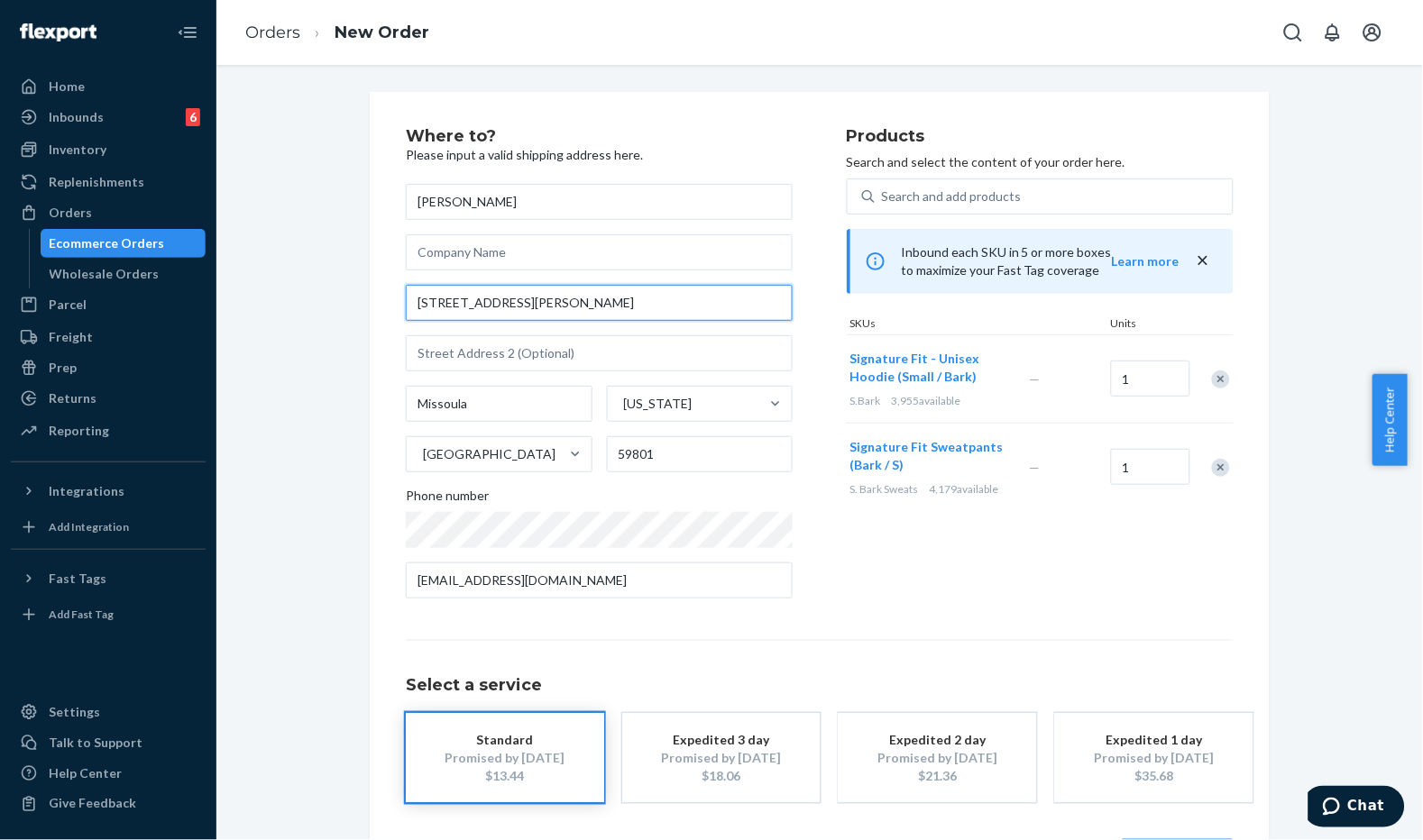
click at [591, 314] on input "[STREET_ADDRESS][PERSON_NAME]" at bounding box center [599, 303] width 387 height 36
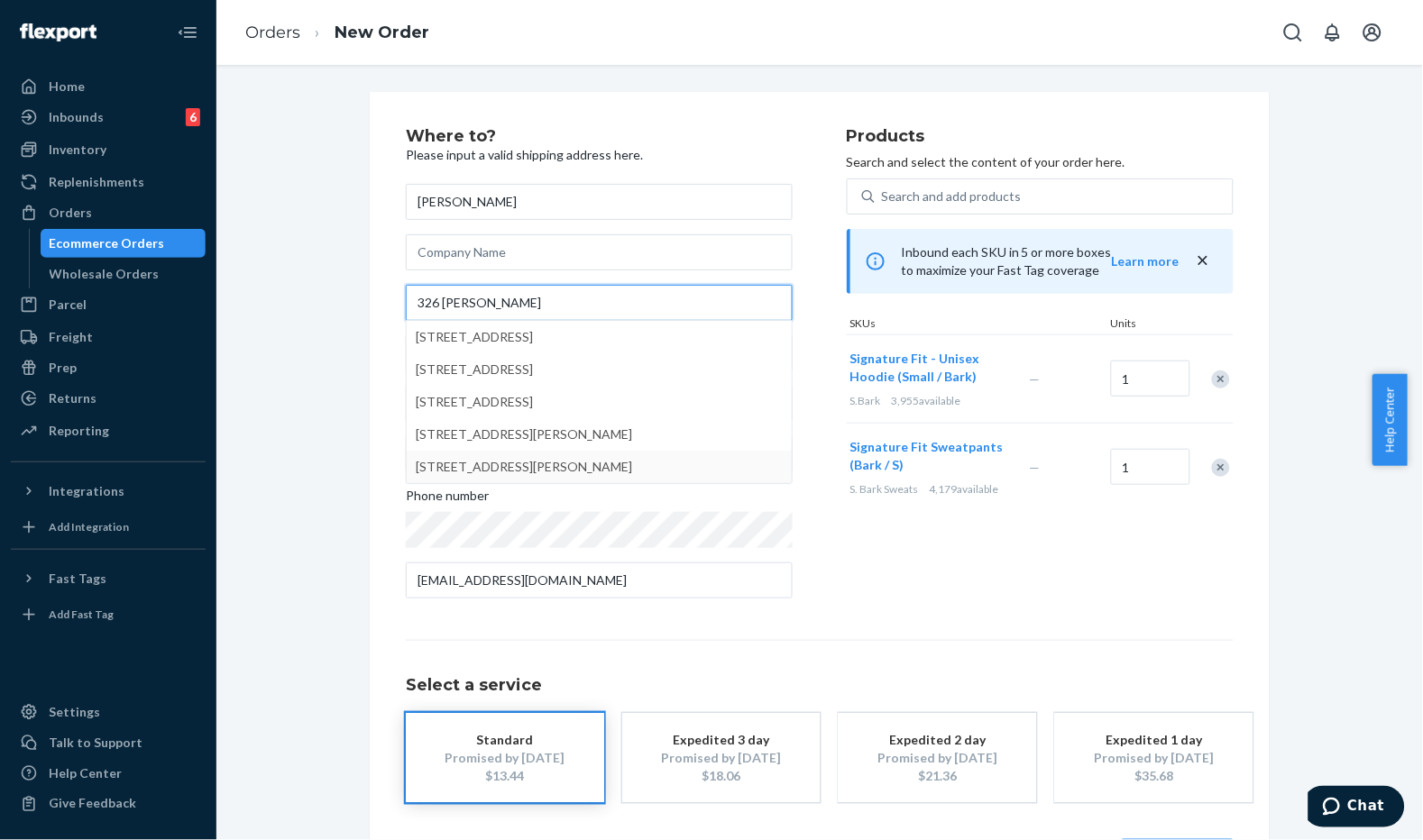
type input "326 [PERSON_NAME]"
click at [945, 577] on div "Products Search and select the content of your order here. Search and add produ…" at bounding box center [1040, 370] width 387 height 485
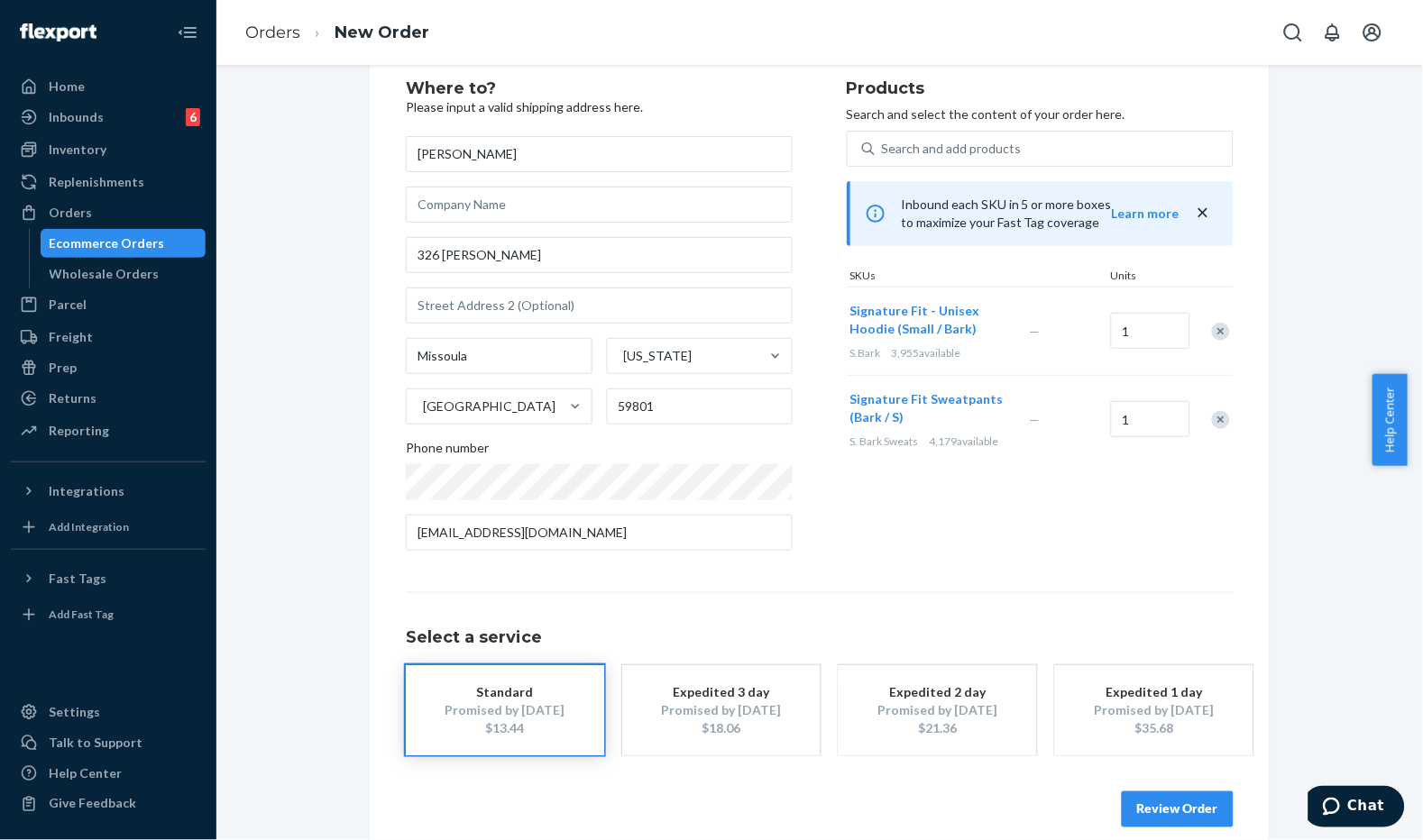
scroll to position [70, 0]
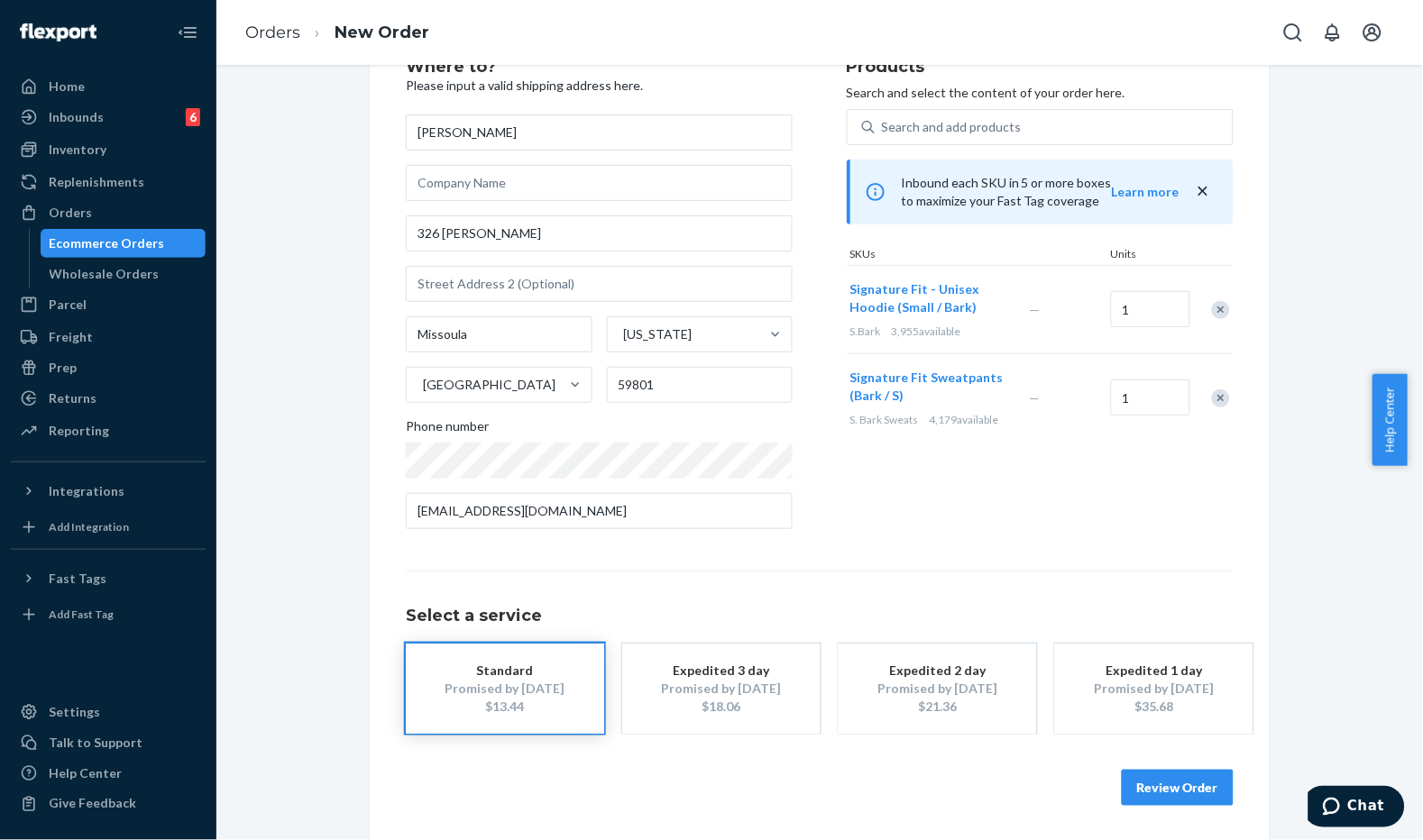
click at [1145, 790] on button "Review Order" at bounding box center [1177, 788] width 112 height 36
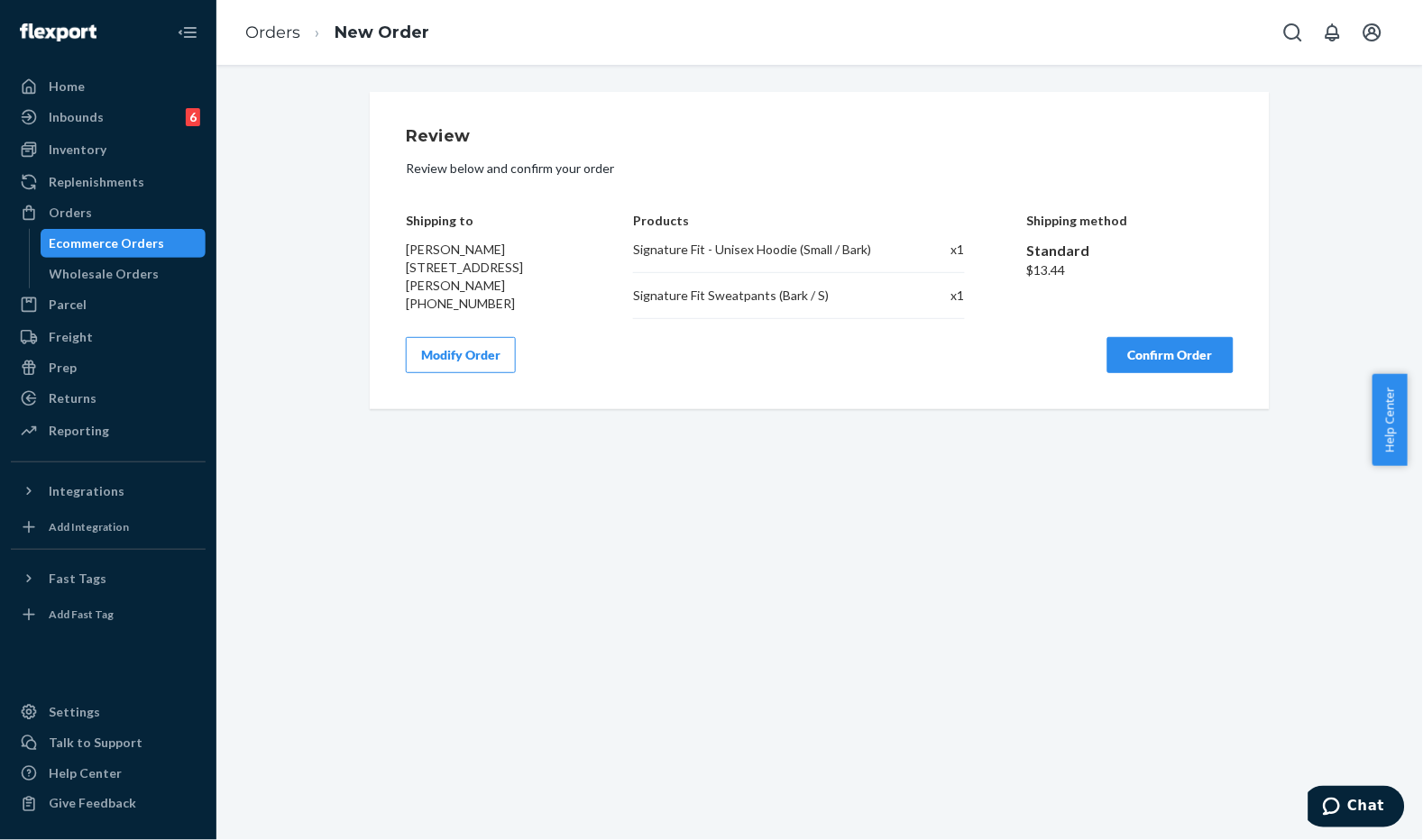
click at [1146, 370] on button "Confirm Order" at bounding box center [1170, 355] width 126 height 36
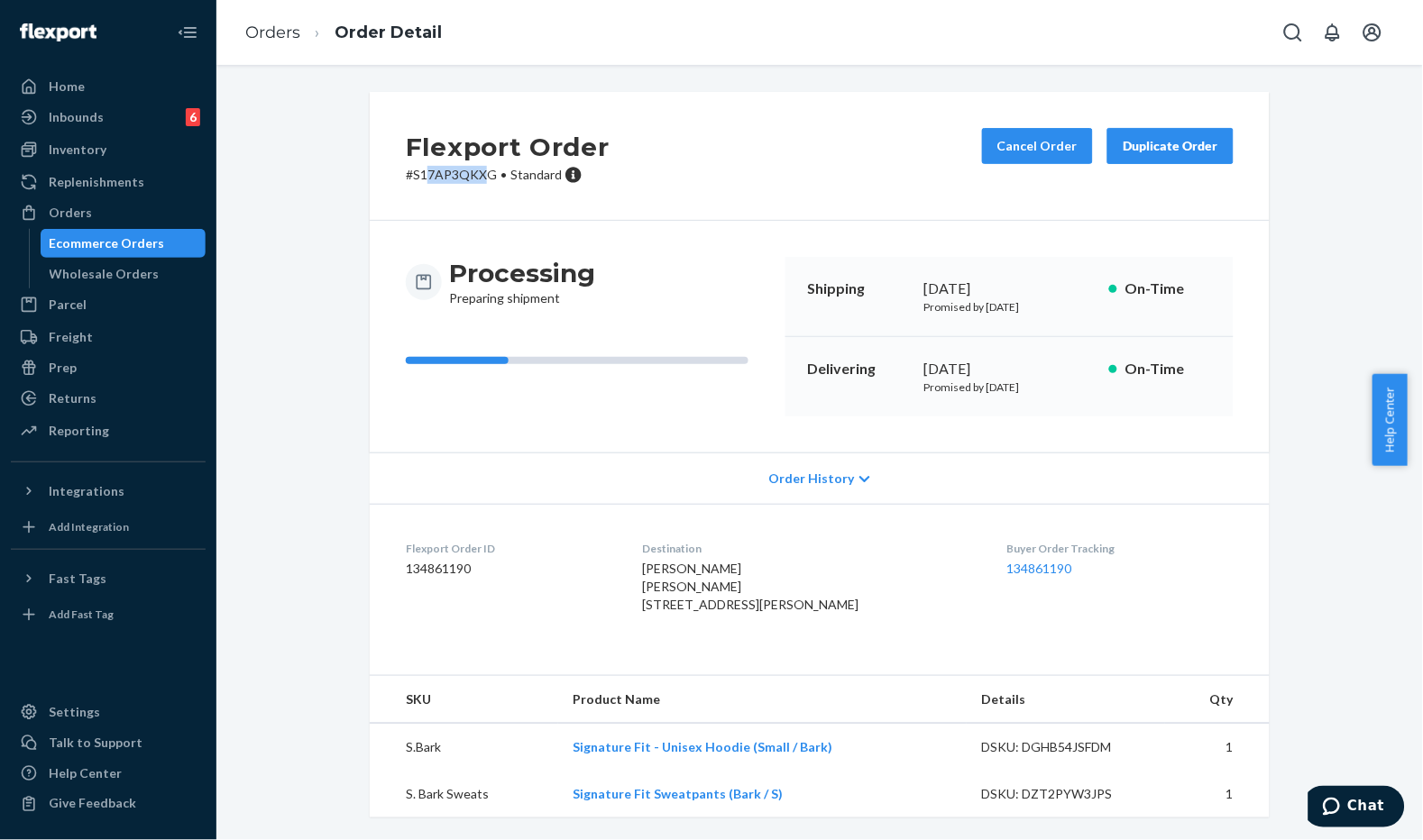
drag, startPoint x: 480, startPoint y: 172, endPoint x: 421, endPoint y: 172, distance: 59.0
click at [421, 172] on p "# S17AP3QKXG • Standard" at bounding box center [507, 174] width 204 height 18
click at [462, 175] on p "# S17AP3QKXG • Standard" at bounding box center [507, 174] width 204 height 18
click at [479, 174] on p "# S17AP3QKXG • Standard" at bounding box center [507, 174] width 204 height 18
drag, startPoint x: 479, startPoint y: 174, endPoint x: 420, endPoint y: 167, distance: 59.4
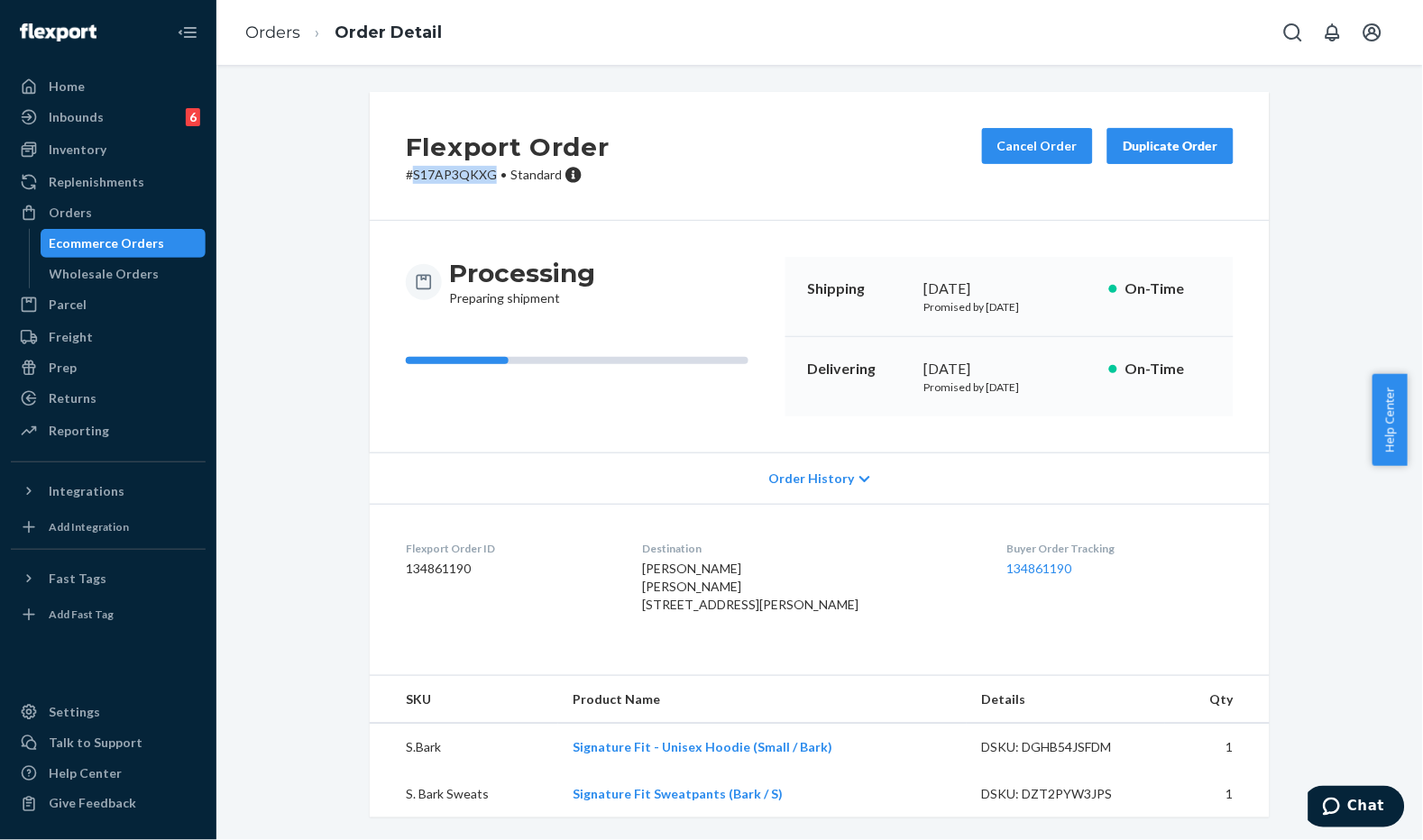
click at [420, 167] on p "# S17AP3QKXG • Standard" at bounding box center [507, 174] width 204 height 18
click at [447, 146] on h2 "Flexport Order" at bounding box center [507, 147] width 204 height 38
click at [483, 178] on p "# S17AP3QKXG • Standard" at bounding box center [507, 174] width 204 height 18
drag, startPoint x: 483, startPoint y: 178, endPoint x: 390, endPoint y: 171, distance: 93.3
click at [390, 171] on div "Flexport Order # S17AP3QKXG • Standard Cancel Order Duplicate Order" at bounding box center [819, 156] width 900 height 129
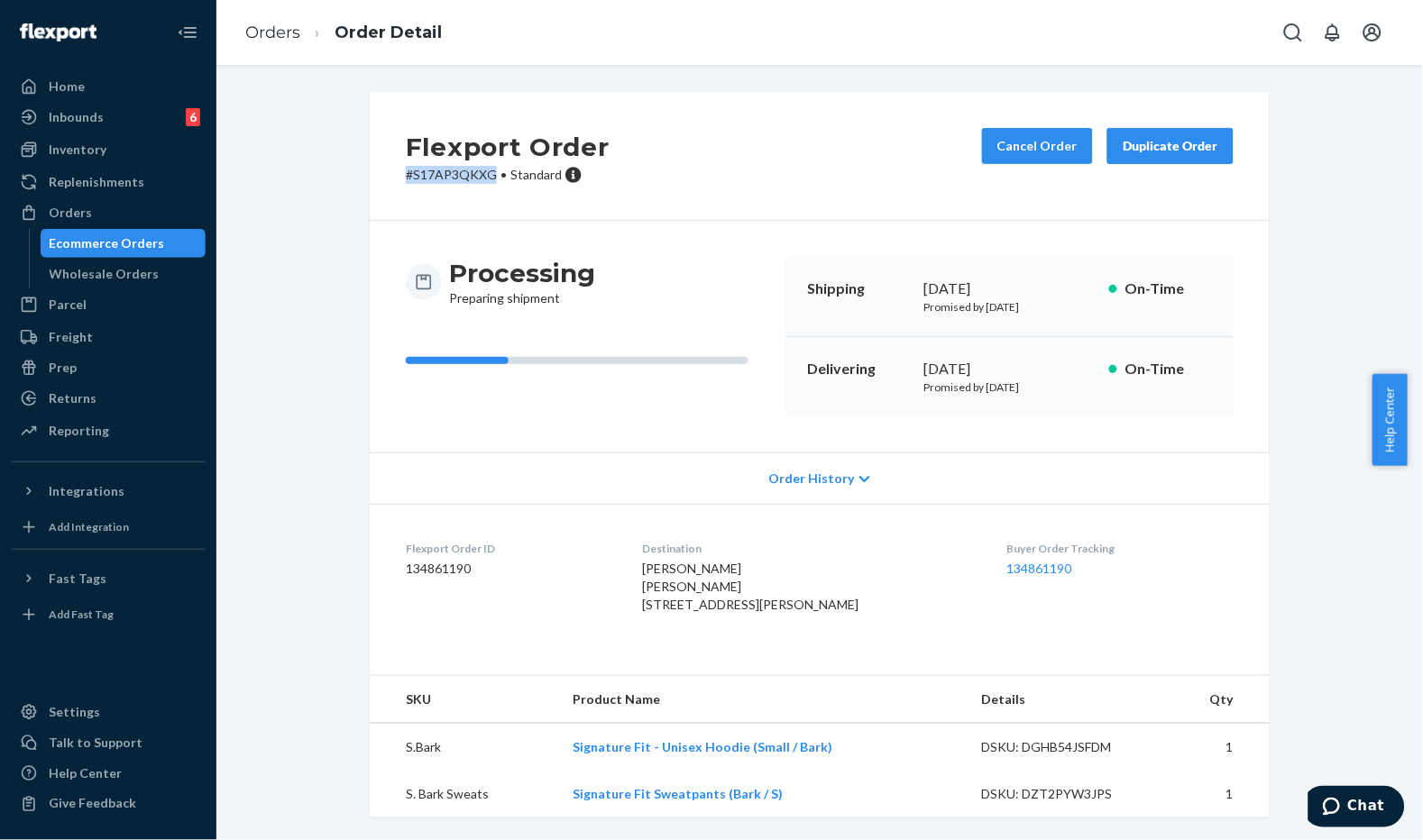
copy p "# S17AP3QKXG"
click at [329, 275] on div "Flexport Order # S17AP3QKXG • Standard Cancel Order Duplicate Order Processing …" at bounding box center [819, 465] width 1180 height 747
click at [286, 40] on link "Orders" at bounding box center [272, 33] width 55 height 20
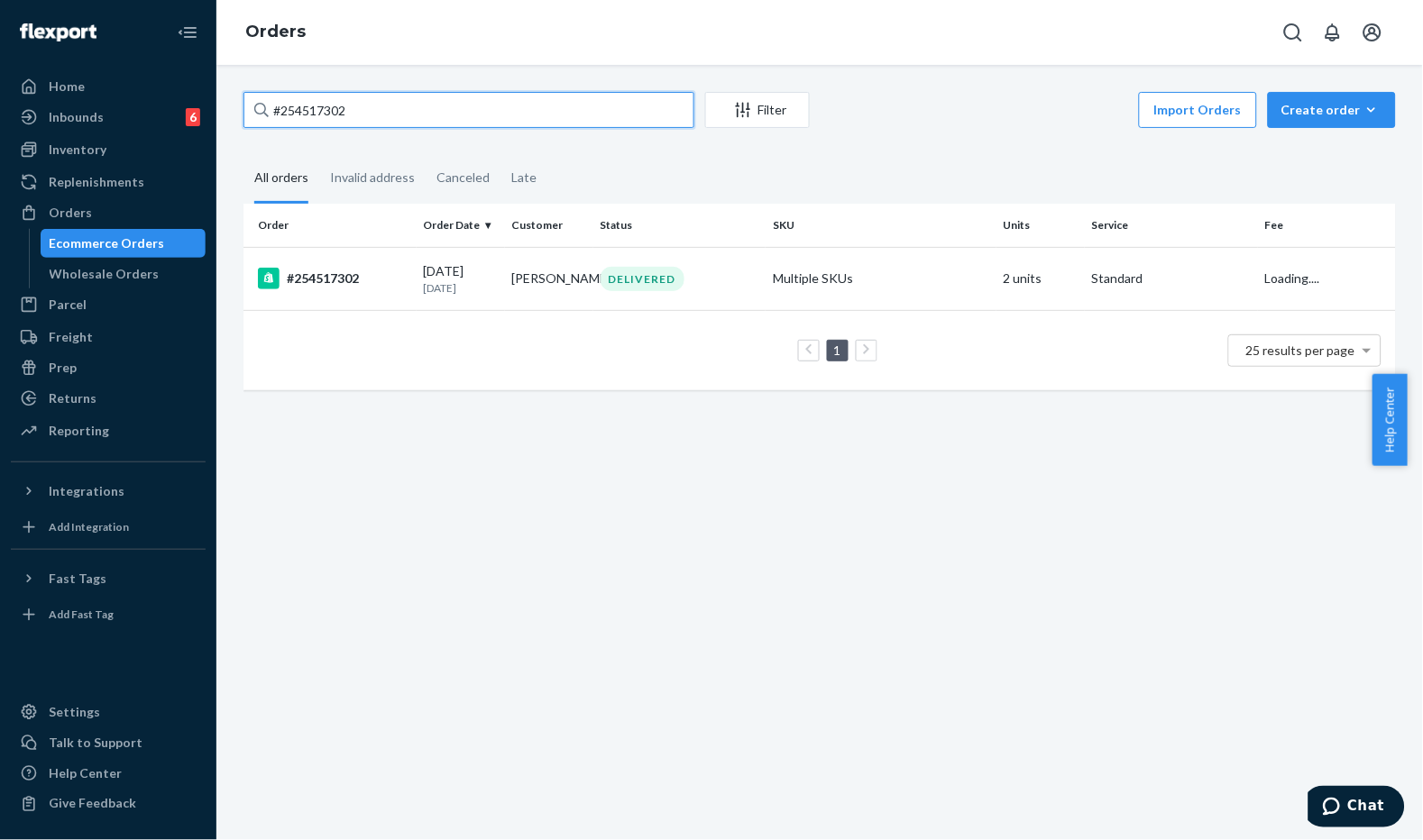
click at [442, 110] on input "#254517302" at bounding box center [468, 110] width 451 height 36
paste input "66ae550a-138b-44fb-986e-fe2e95a7677f"
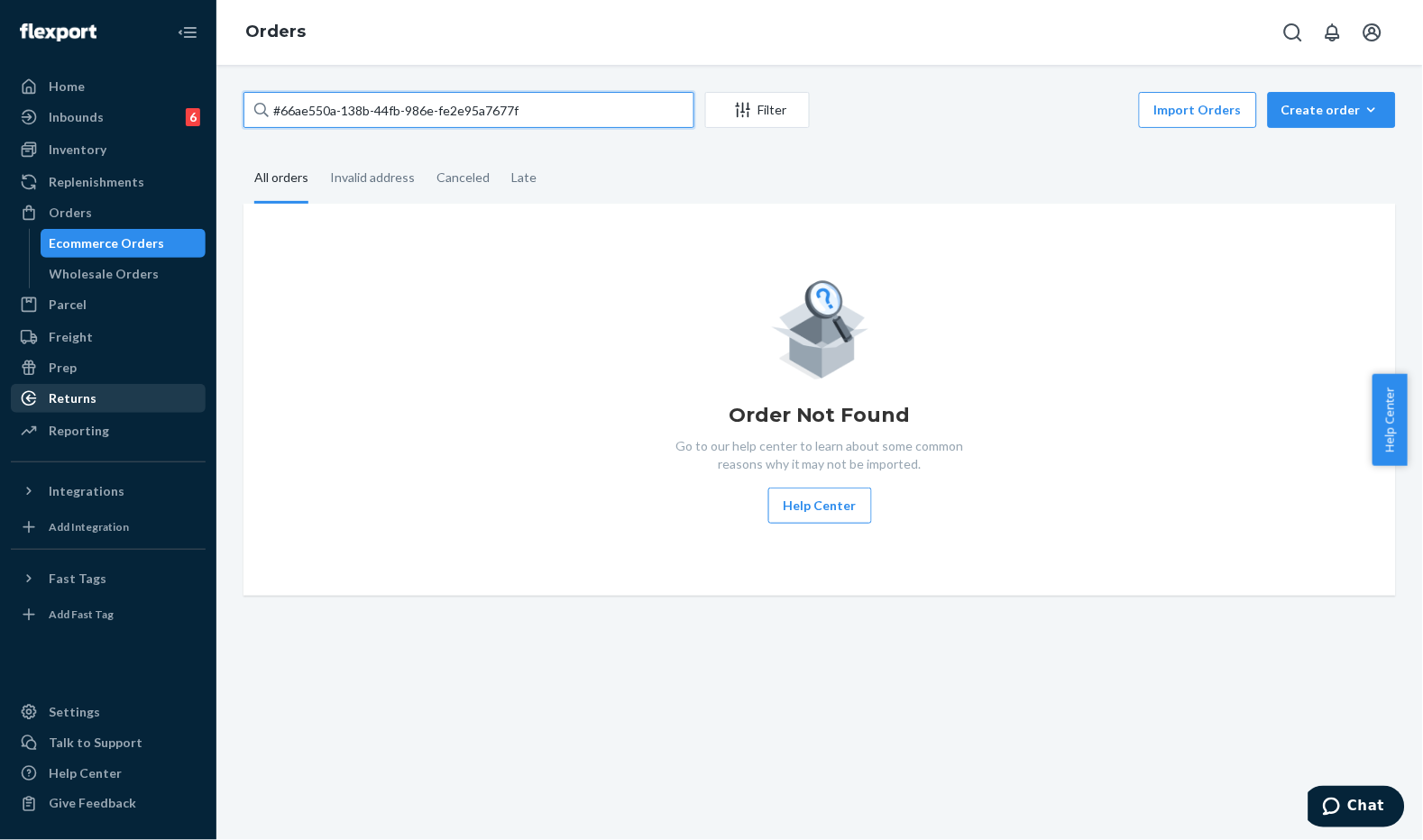
type input "#66ae550a-138b-44fb-986e-fe2e95a7677f"
click at [97, 388] on div "Returns" at bounding box center [108, 398] width 191 height 25
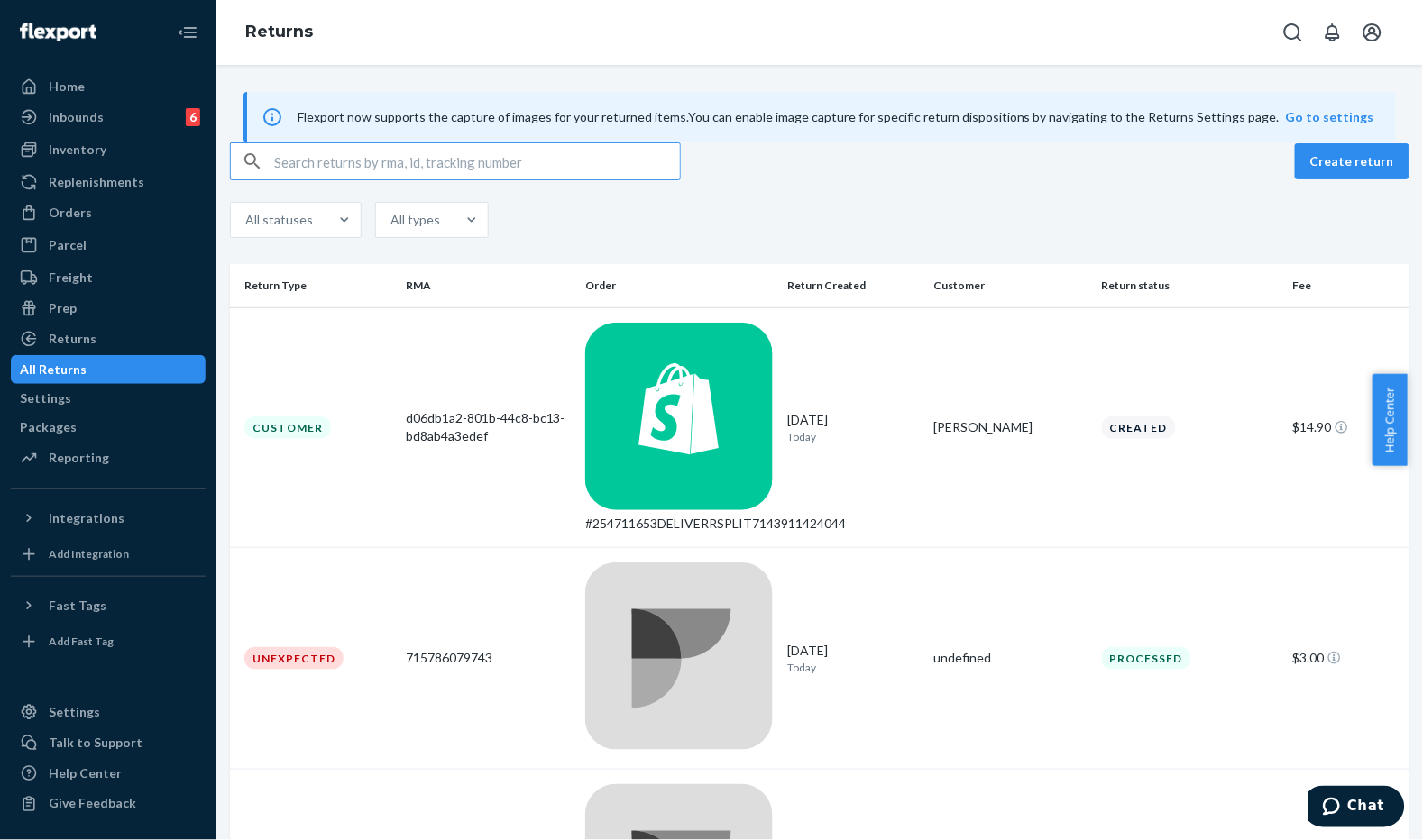
click at [409, 180] on input "text" at bounding box center [478, 162] width 406 height 36
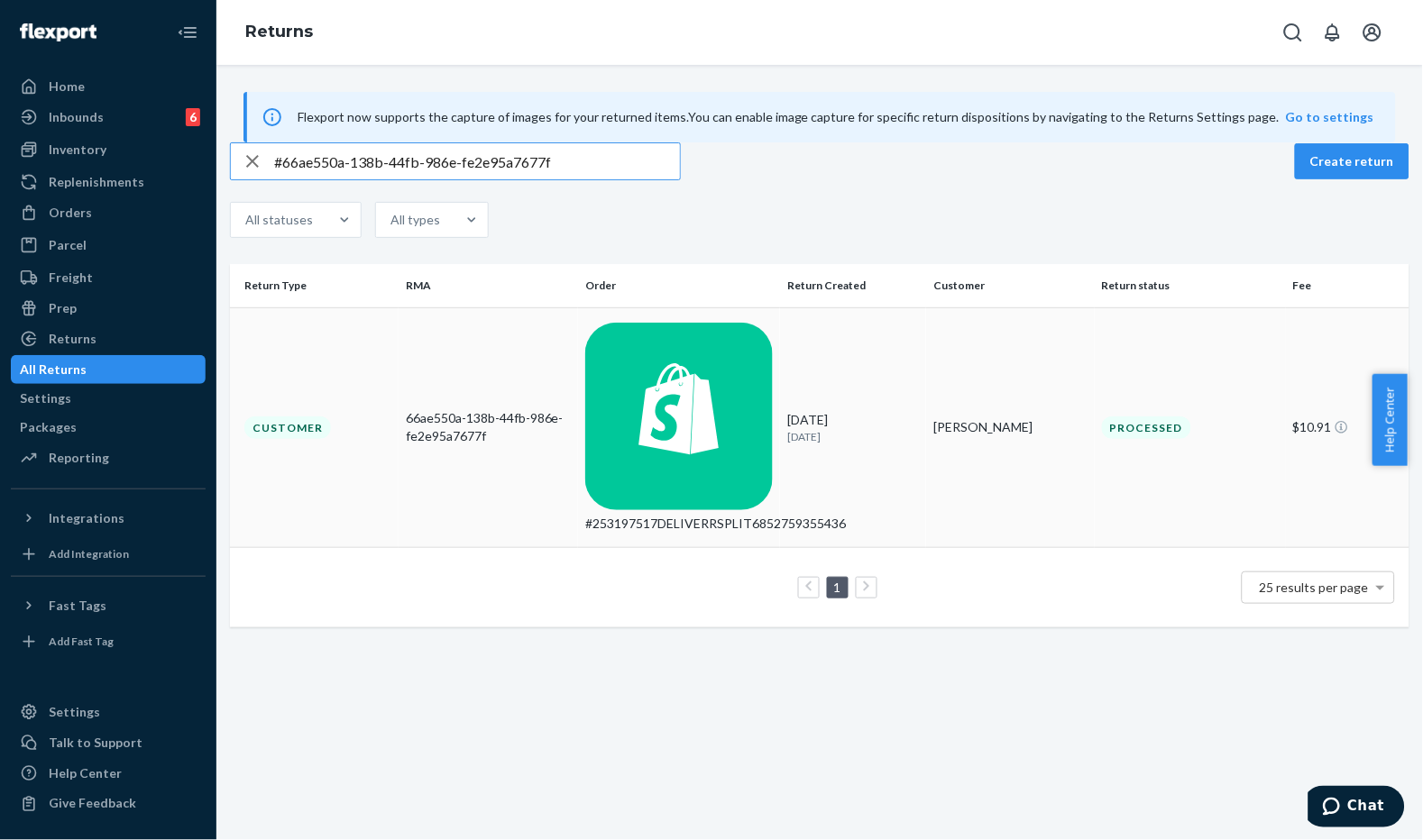
type input "#66ae550a-138b-44fb-986e-fe2e95a7677f"
click at [473, 409] on div "66ae550a-138b-44fb-986e-fe2e95a7677f" at bounding box center [488, 428] width 165 height 36
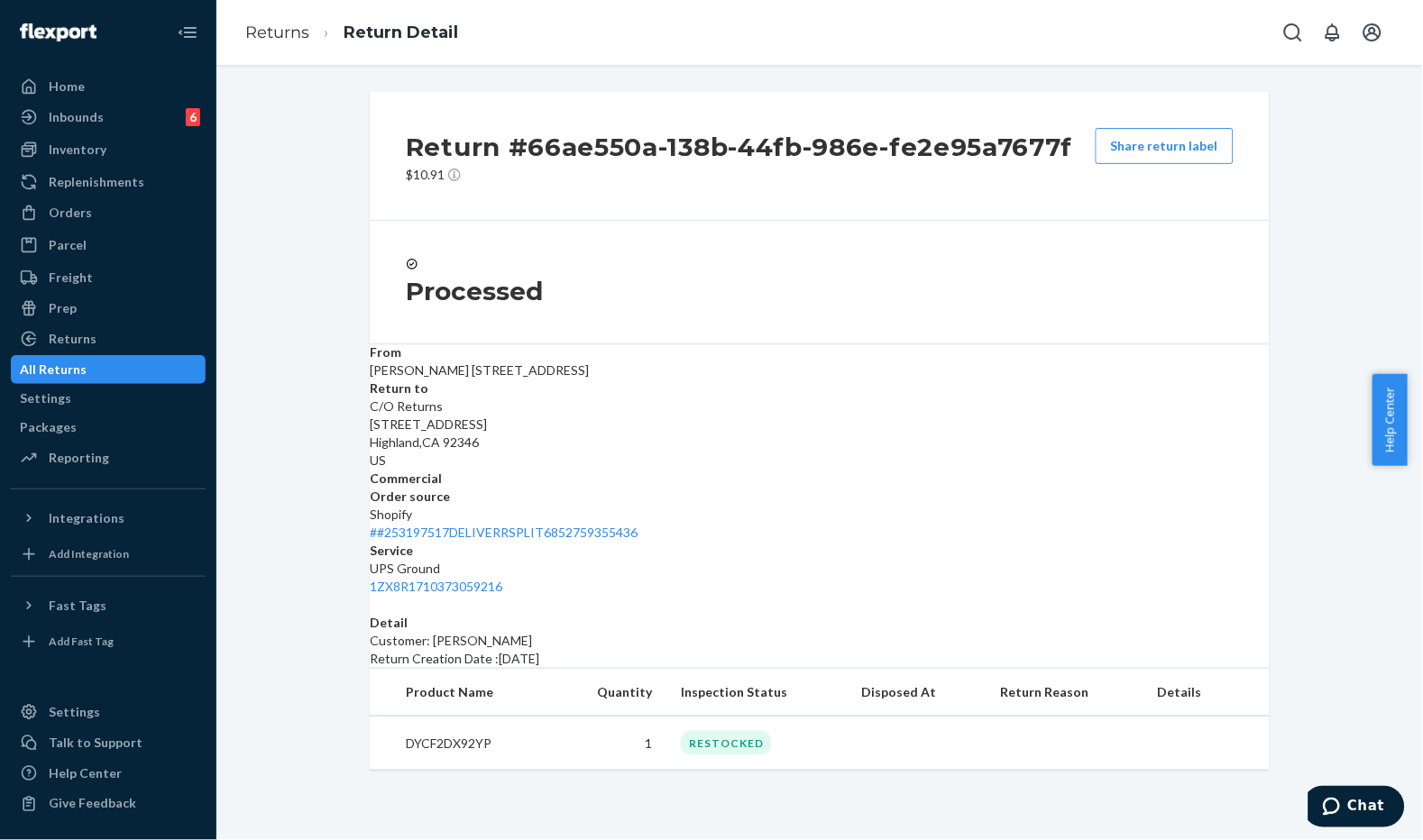
click at [920, 285] on div "Processed" at bounding box center [819, 282] width 828 height 51
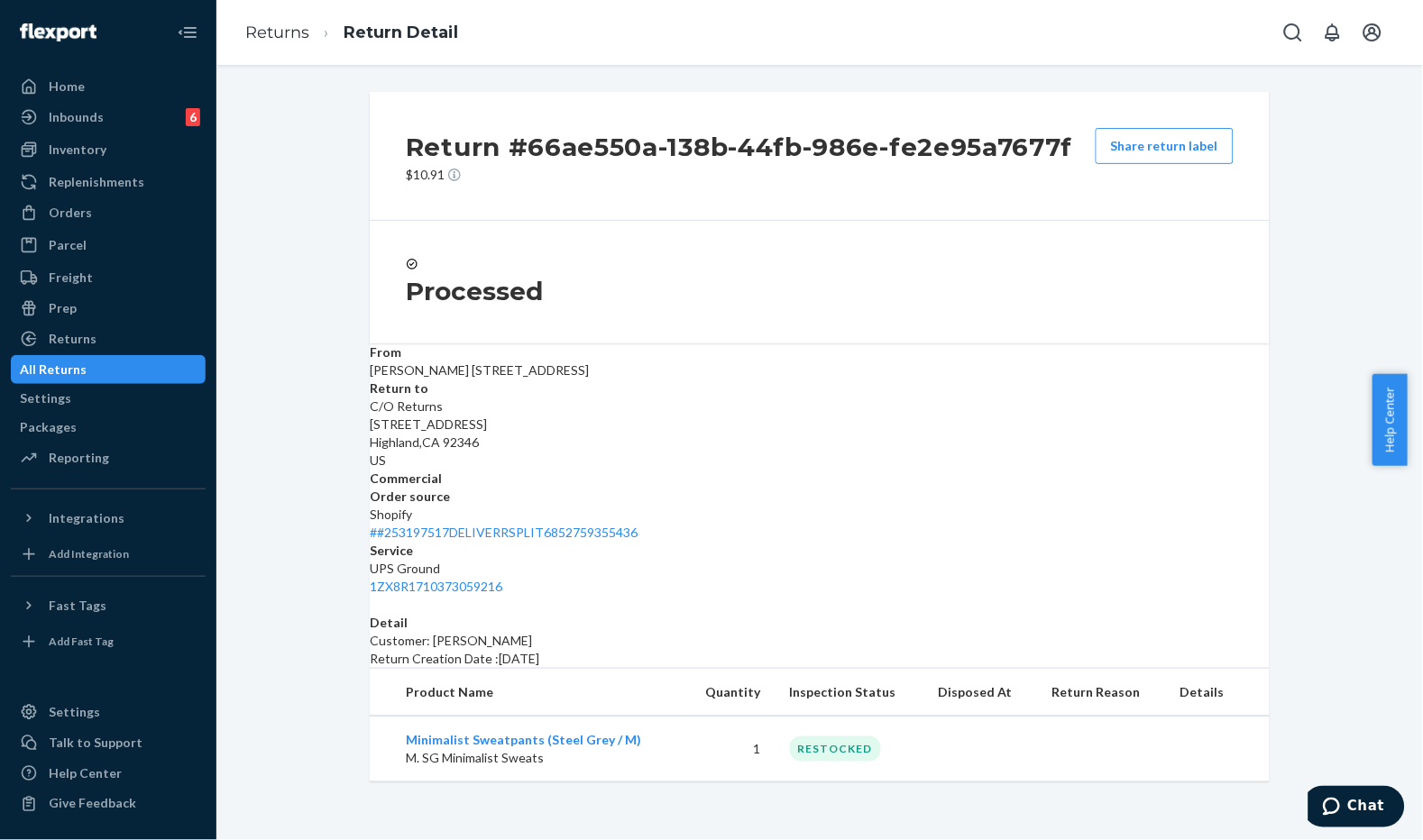
click at [851, 614] on div "Detail Customer: [PERSON_NAME] Return Creation Date : [DATE]" at bounding box center [819, 641] width 900 height 55
click at [637, 525] on link "# #253197517DELIVERRSPLIT6852759355436" at bounding box center [503, 533] width 268 height 15
drag, startPoint x: 627, startPoint y: 722, endPoint x: 363, endPoint y: 728, distance: 264.1
click at [369, 732] on td "Minimalist Sweatpants (Steel Grey / M) M. SG Minimalist Sweats" at bounding box center [526, 749] width 314 height 66
copy link "Minimalist Sweatpants (Steel Grey / M)"
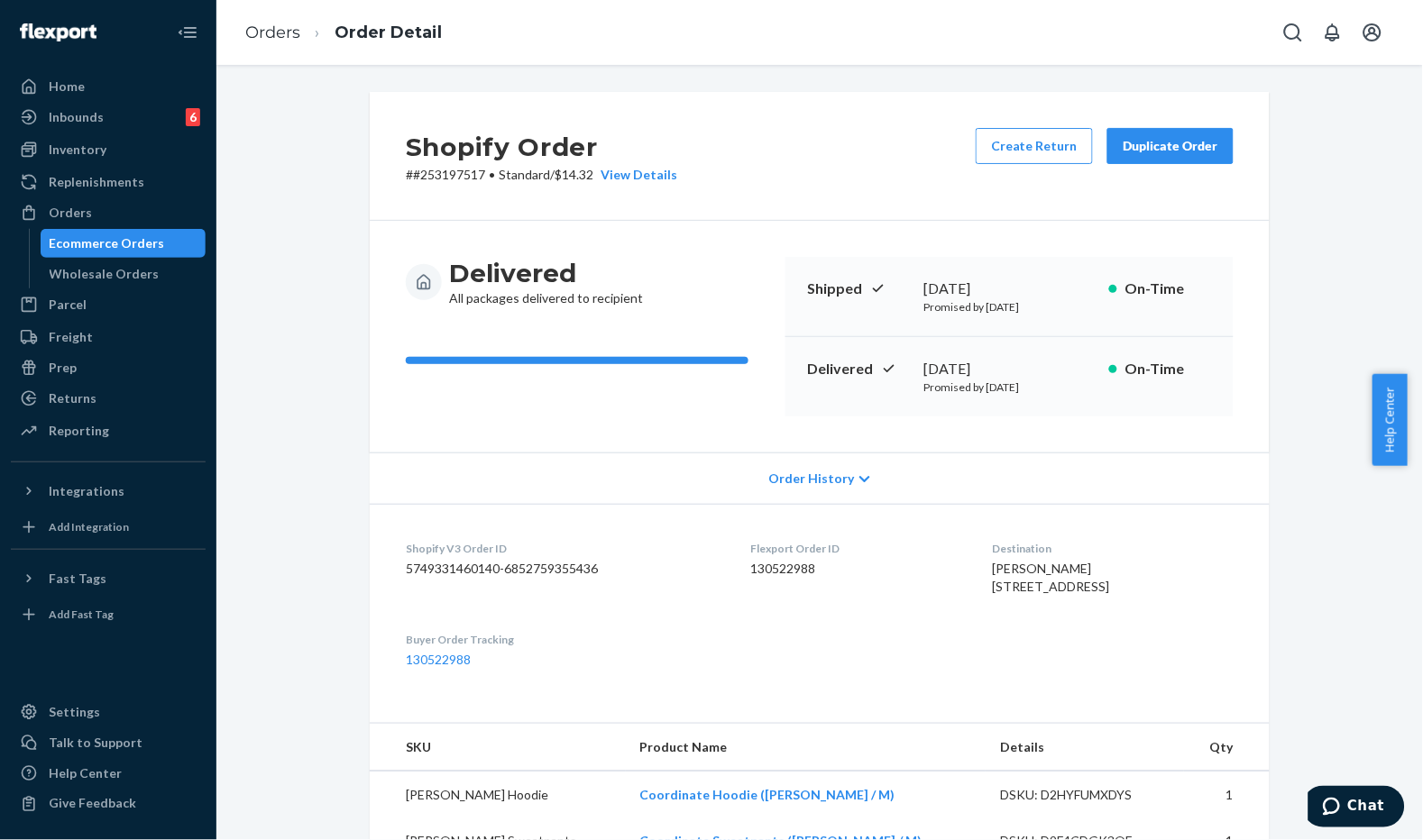
click at [655, 258] on div "Delivered All packages delivered to recipient" at bounding box center [589, 282] width 366 height 51
click at [1159, 137] on div "Duplicate Order" at bounding box center [1170, 145] width 96 height 18
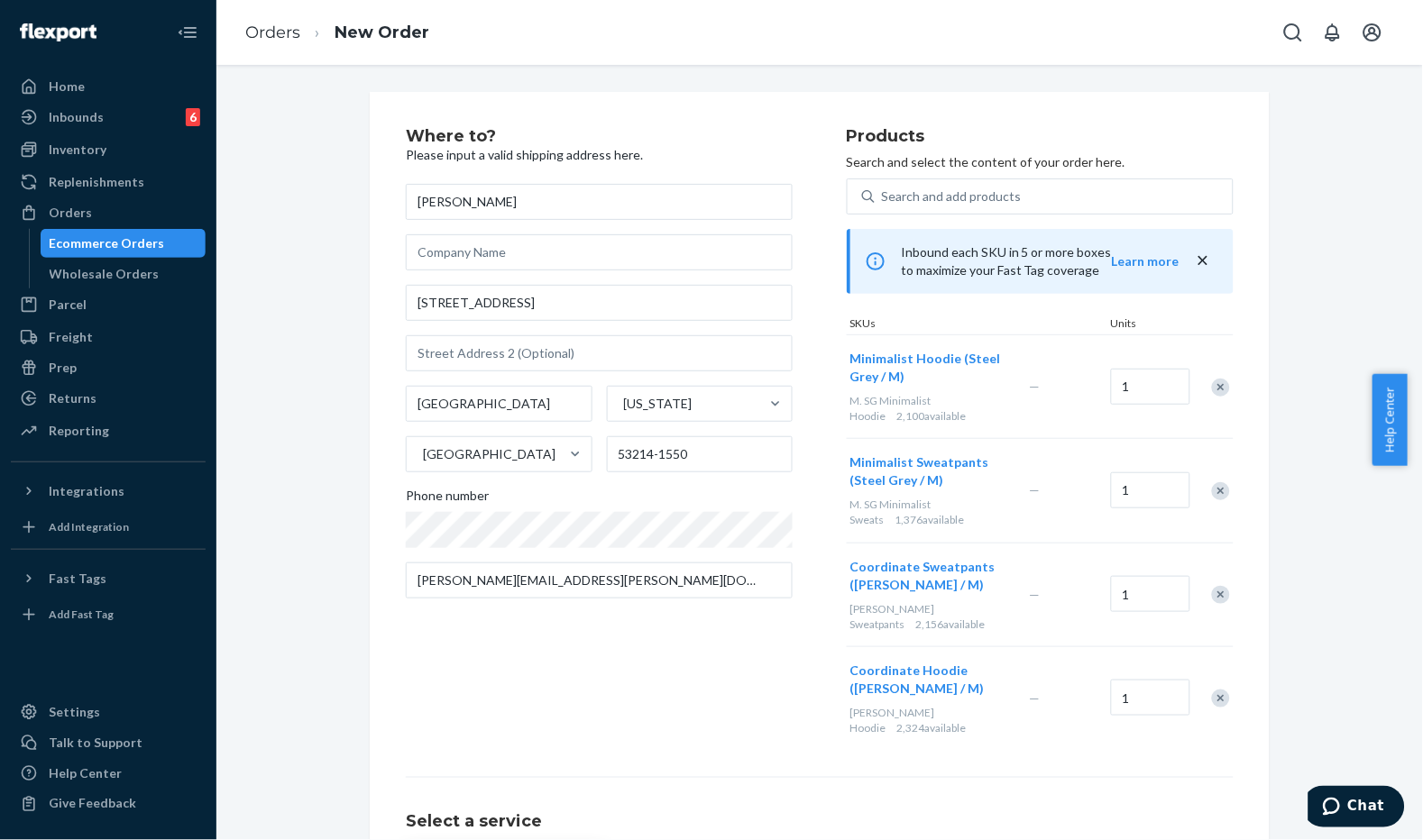
click at [1212, 387] on div "Remove Item" at bounding box center [1221, 387] width 18 height 18
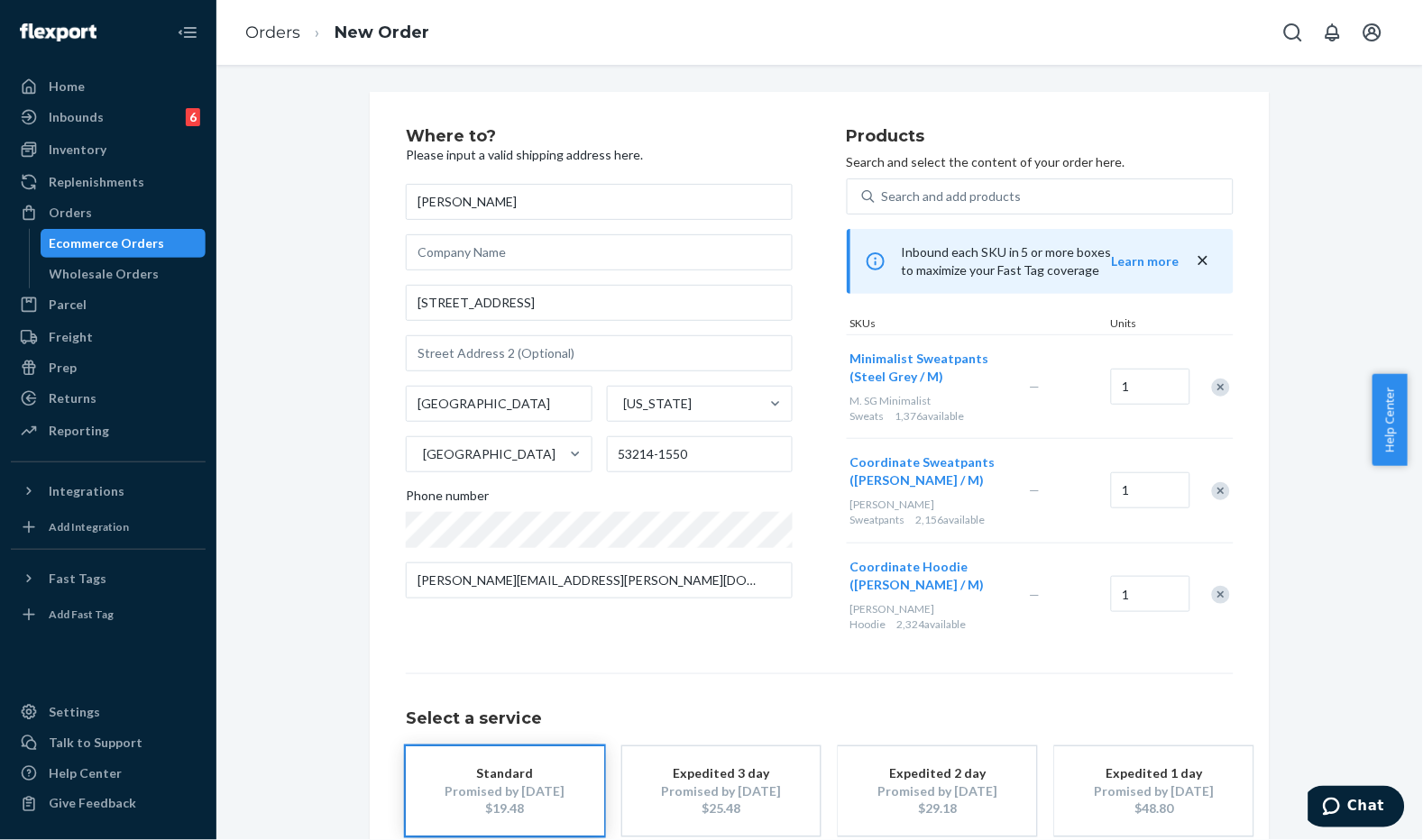
click at [1214, 478] on div at bounding box center [1211, 491] width 45 height 48
click at [1214, 488] on div "Remove Item" at bounding box center [1221, 491] width 18 height 18
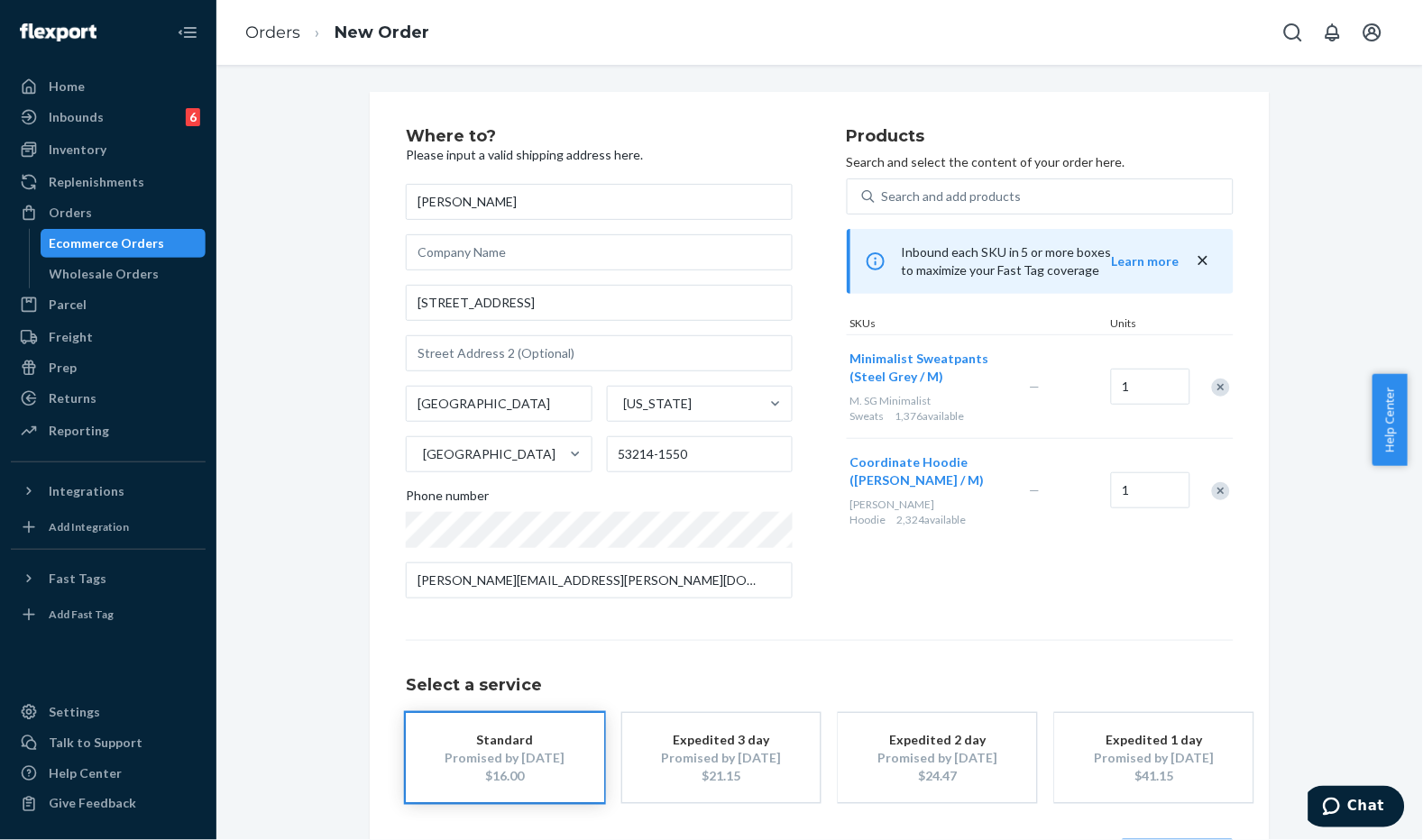
click at [1214, 489] on div "Remove Item" at bounding box center [1221, 491] width 18 height 18
click at [985, 497] on div "Products Search and select the content of your order here. Search and add produ…" at bounding box center [1040, 370] width 387 height 485
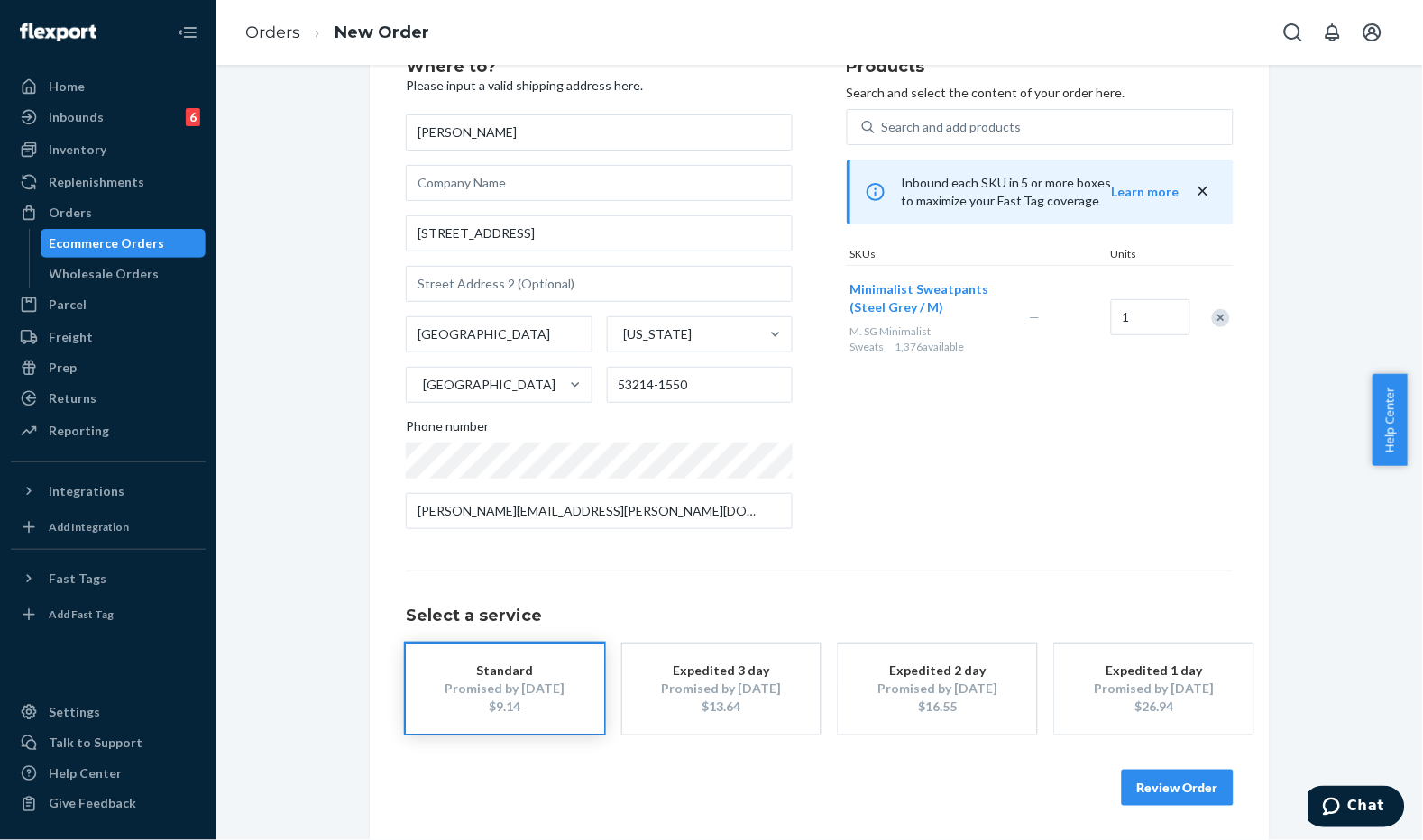
click at [1152, 771] on button "Review Order" at bounding box center [1177, 788] width 112 height 36
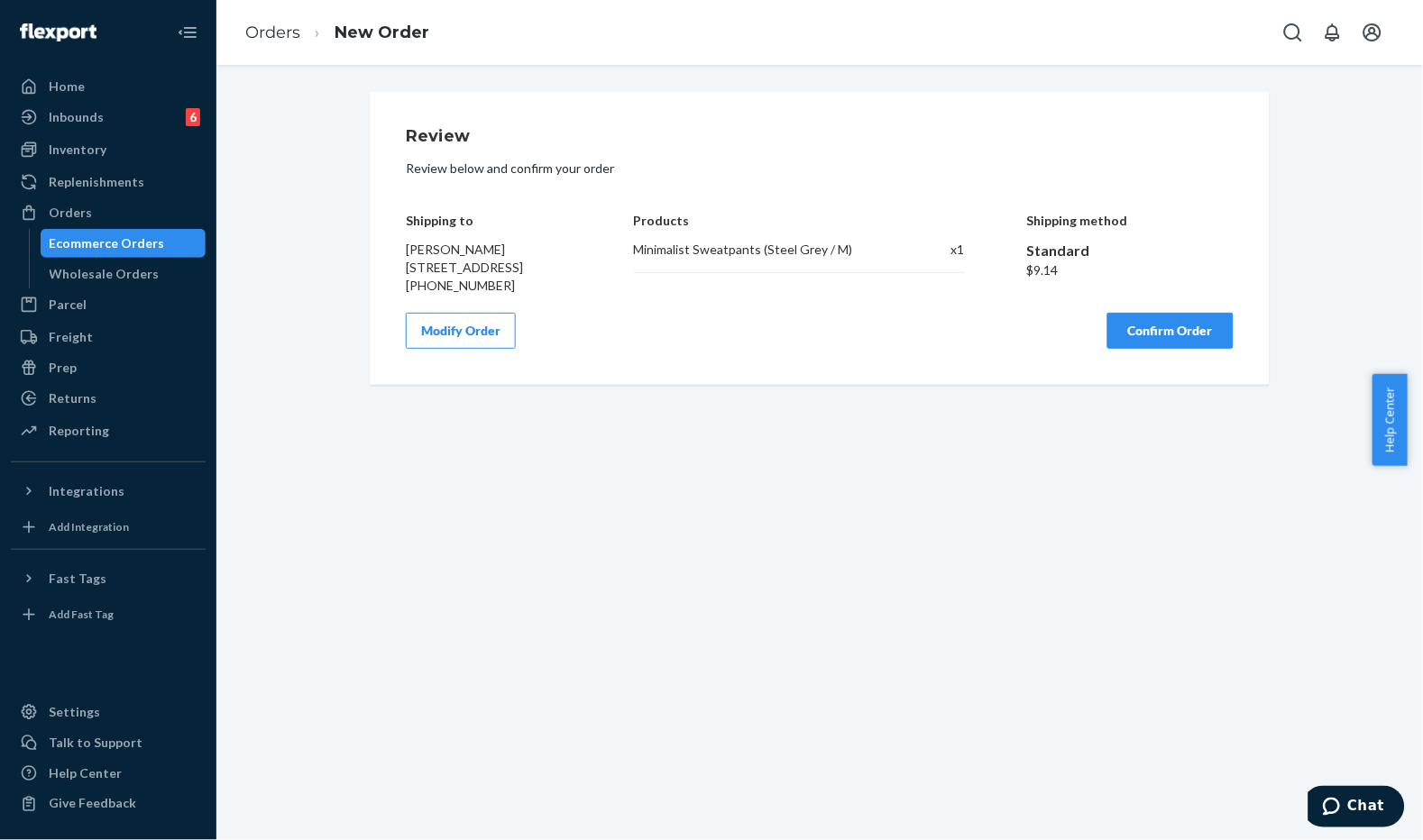
click at [1189, 334] on button "Confirm Order" at bounding box center [1170, 331] width 126 height 36
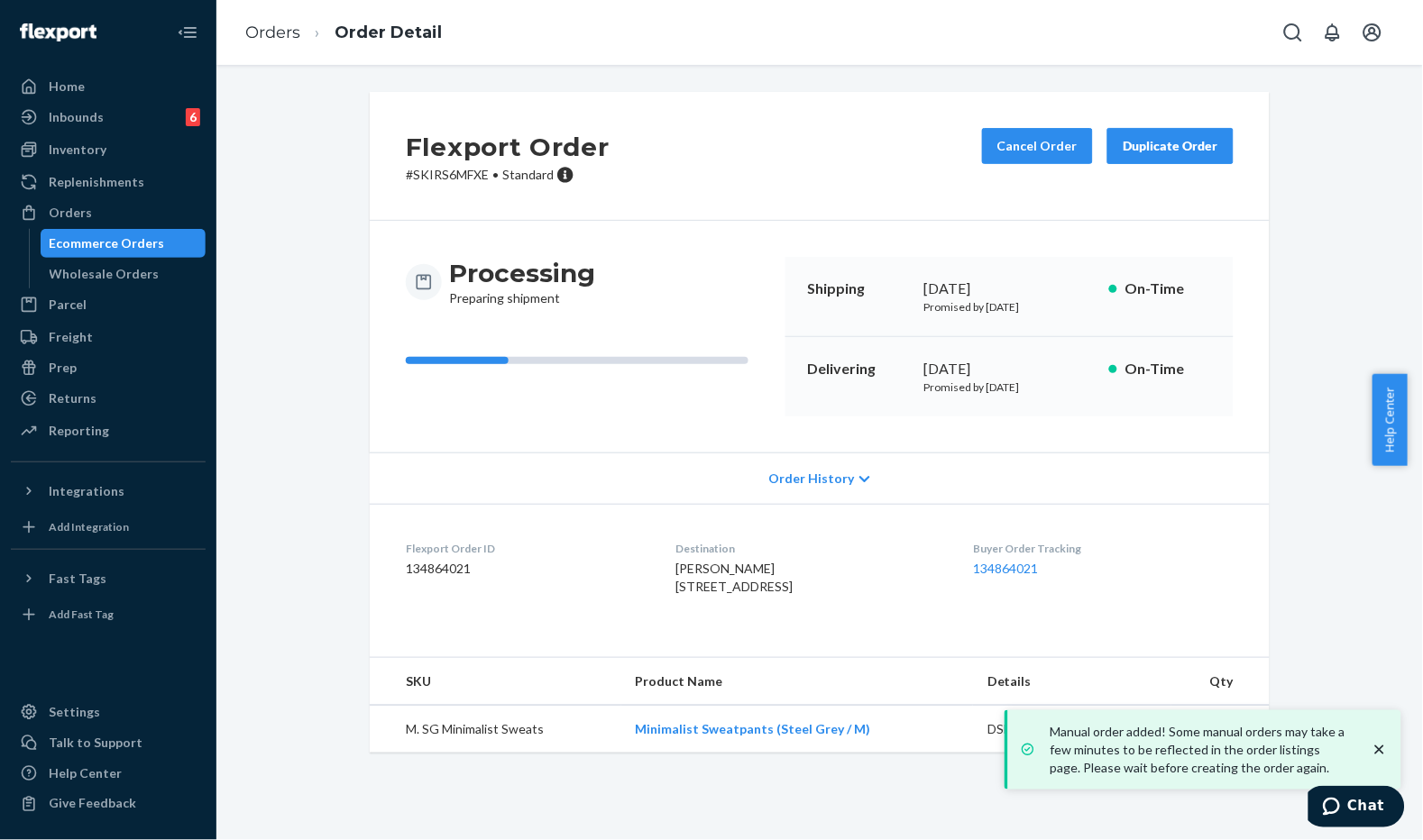
click at [473, 174] on p "# SKIRS6MFXE • Standard" at bounding box center [507, 174] width 204 height 18
drag, startPoint x: 478, startPoint y: 173, endPoint x: 368, endPoint y: 167, distance: 110.2
click at [369, 167] on div "Flexport Order # SKIRS6MFXE • Standard Cancel Order Duplicate Order" at bounding box center [819, 156] width 900 height 129
copy p "# SKIRS6MFXE"
click at [379, 350] on div "Processing Preparing shipment Shipping [DATE] Promised by [DATE] On-Time Delive…" at bounding box center [819, 337] width 900 height 232
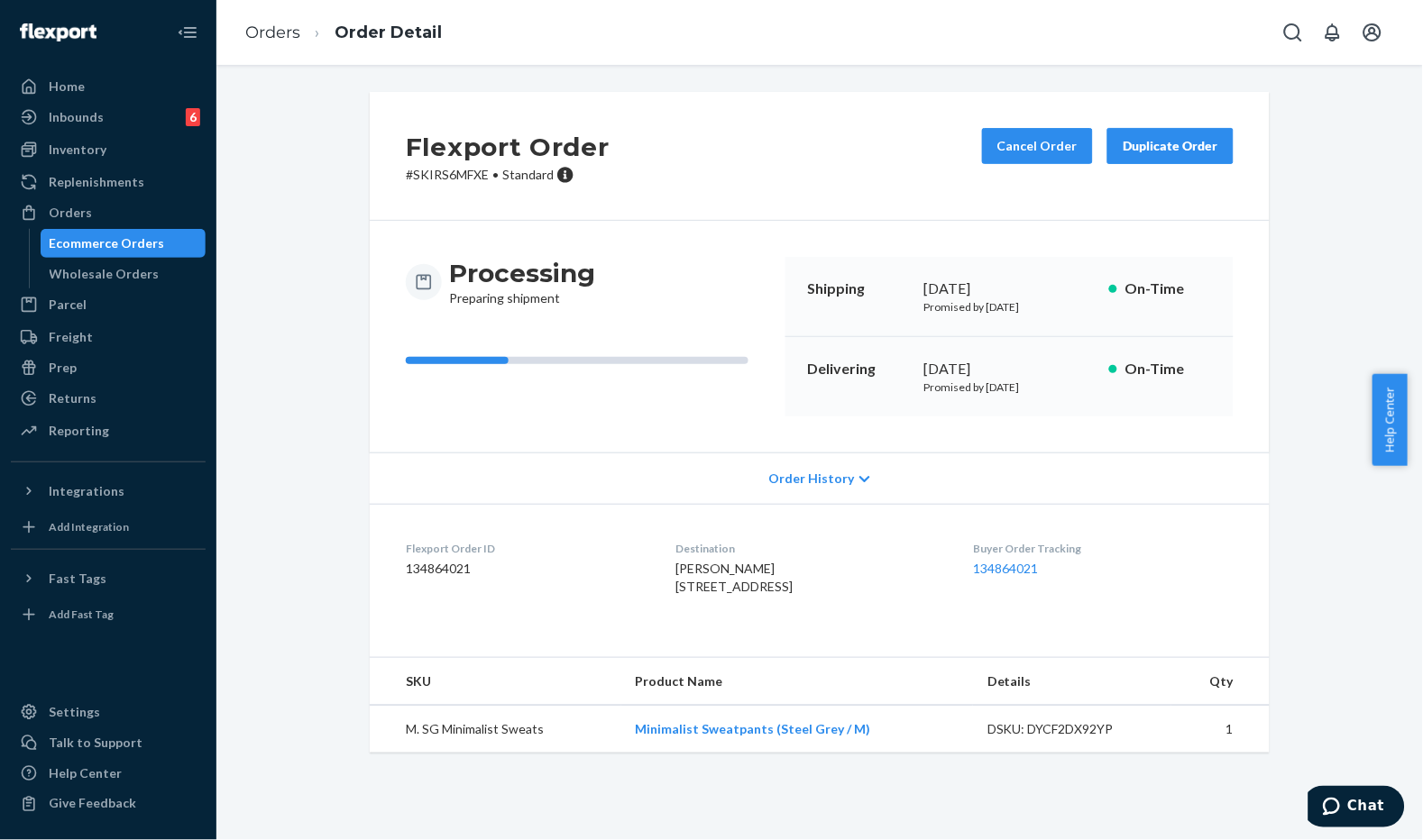
click at [308, 203] on div "Flexport Order # SKIRS6MFXE • Standard Cancel Order Duplicate Order Processing …" at bounding box center [819, 432] width 1180 height 682
